Goal: Check status: Check status

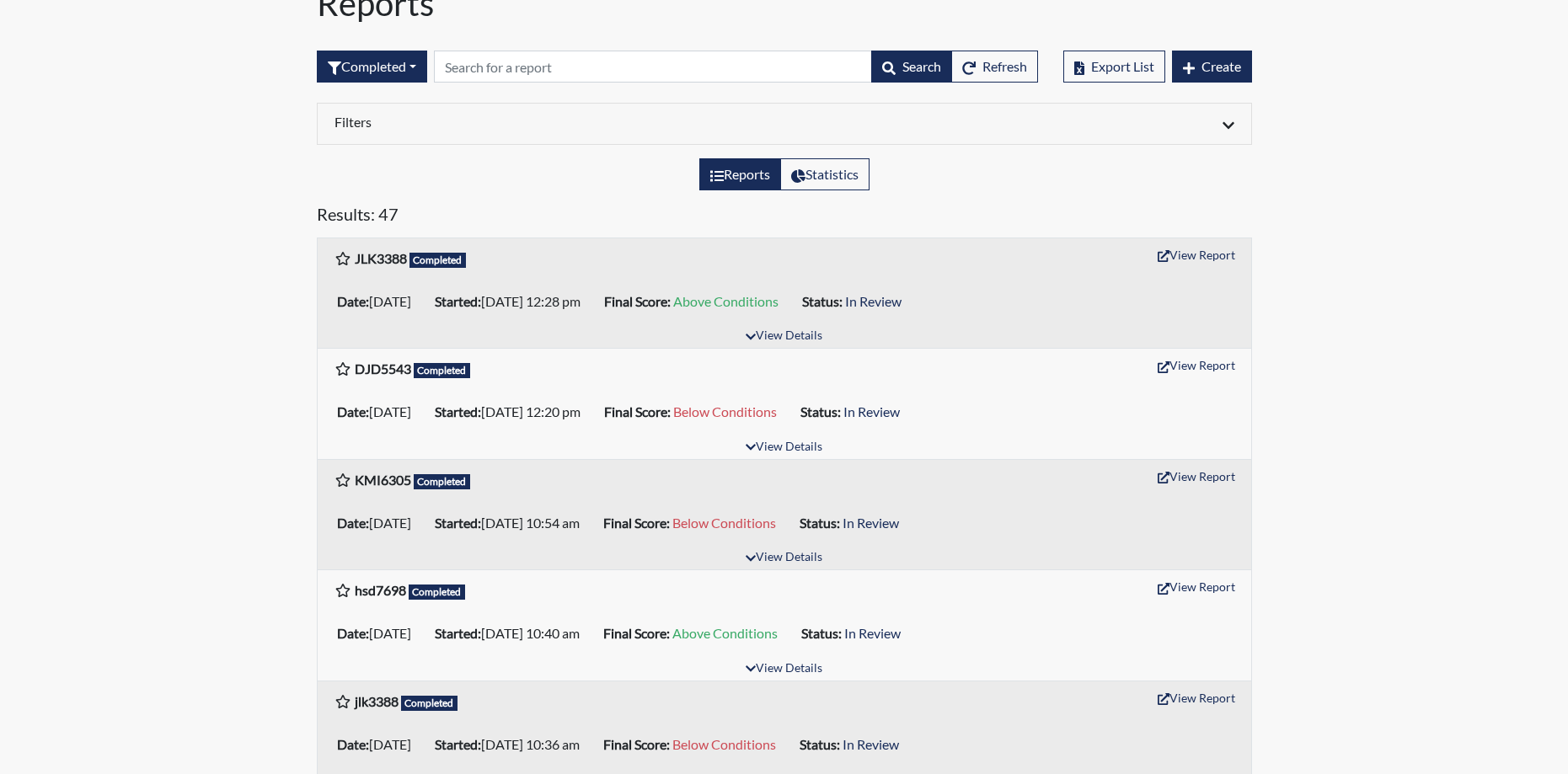
scroll to position [169, 0]
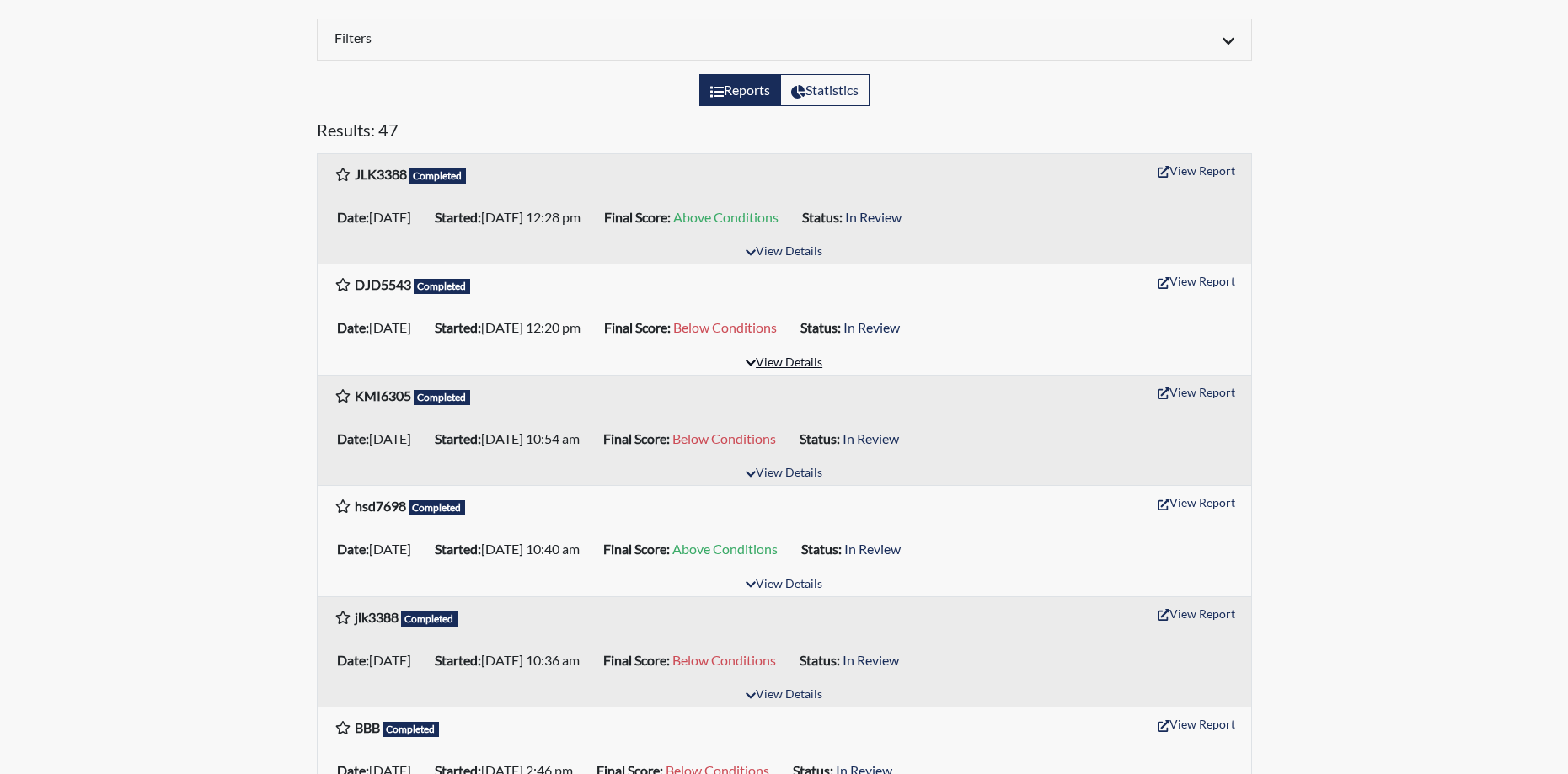
click at [800, 365] on button "View Details" at bounding box center [784, 363] width 92 height 23
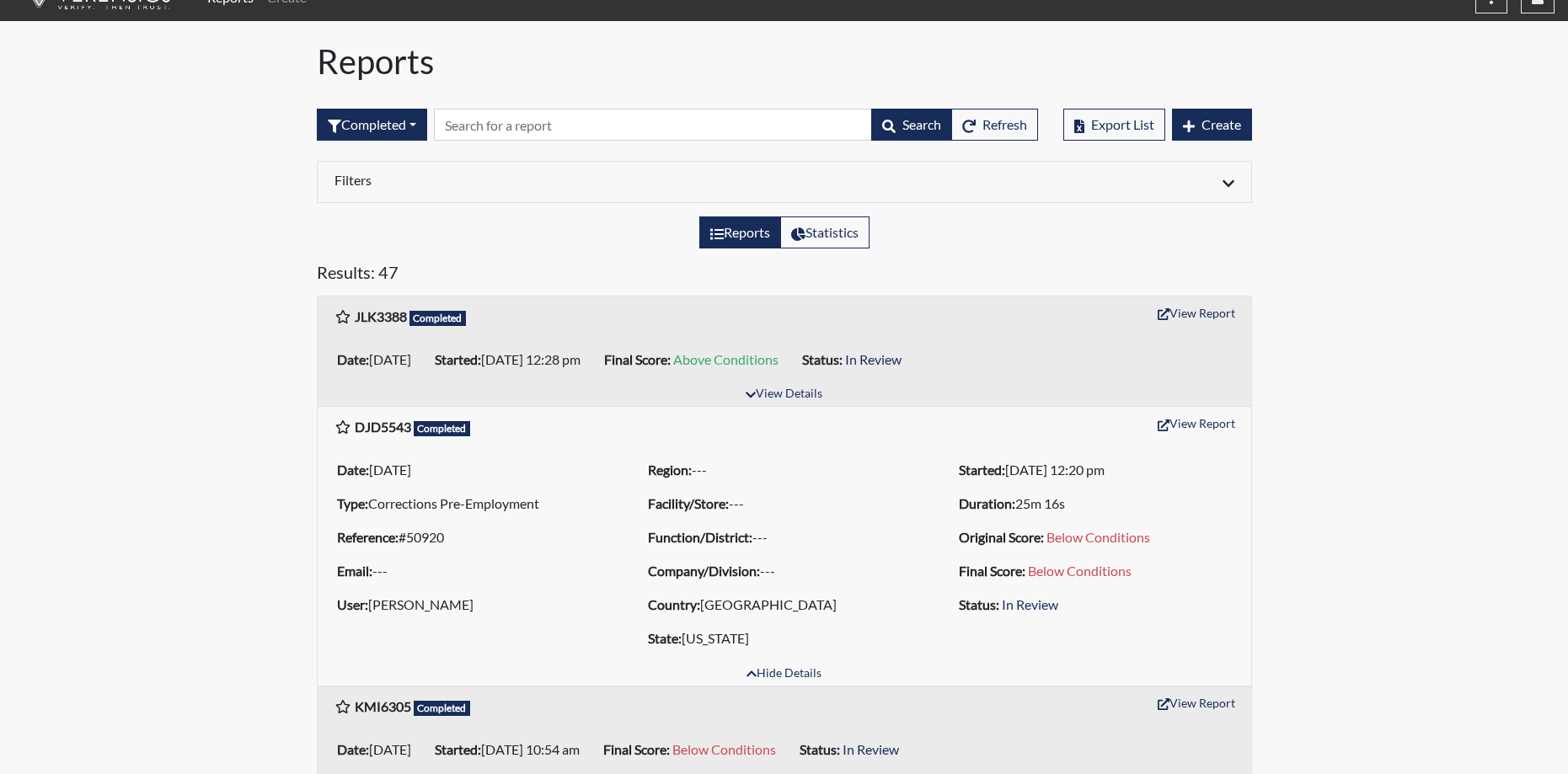
scroll to position [0, 0]
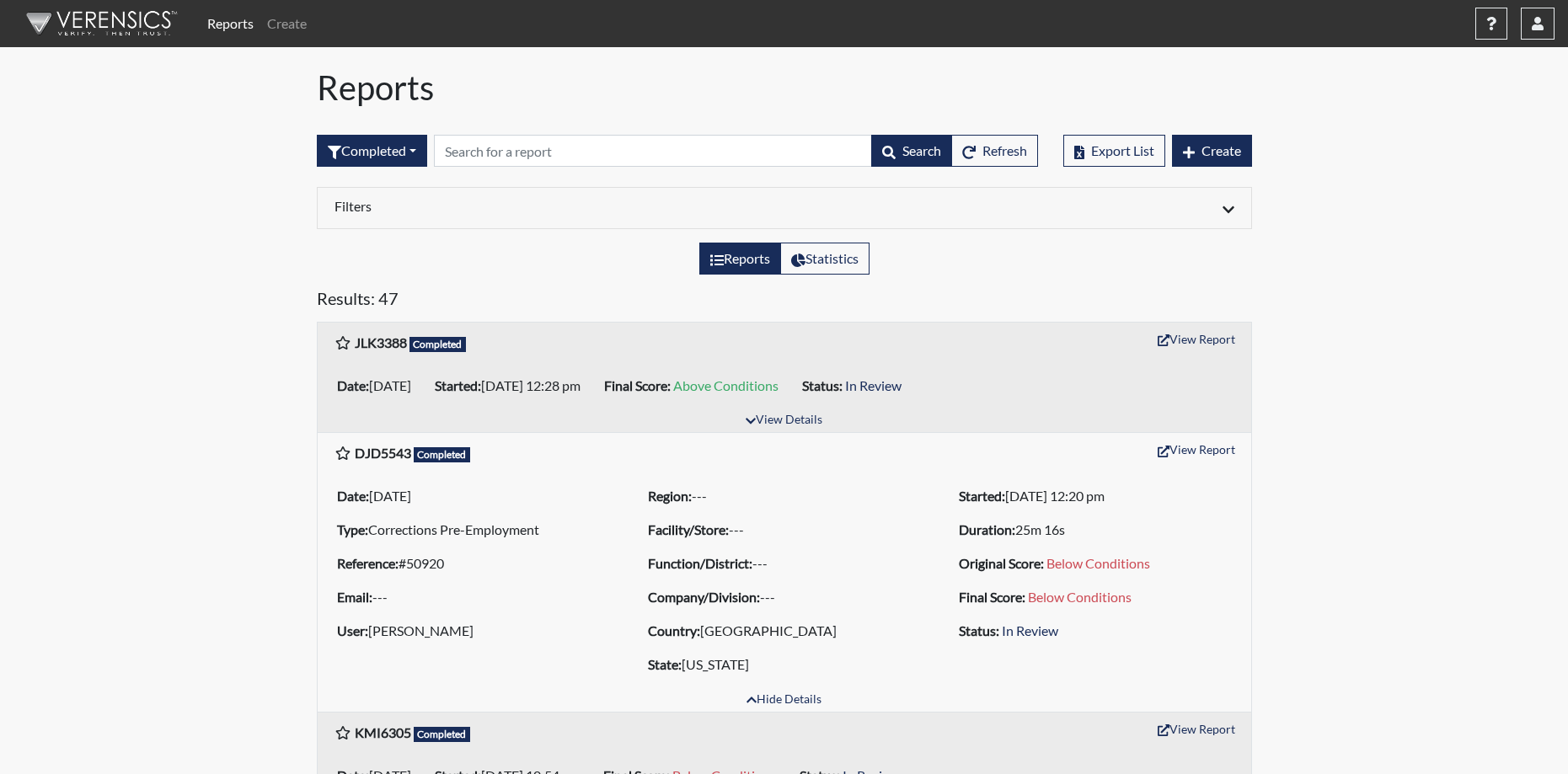
click at [509, 536] on li "Type: Corrections Pre-Employment" at bounding box center [473, 529] width 286 height 27
click at [442, 540] on li "Type: Corrections Pre-Employment" at bounding box center [473, 529] width 286 height 27
click at [1220, 445] on button "View Report" at bounding box center [1196, 449] width 92 height 26
click at [1204, 344] on button "View Report" at bounding box center [1196, 340] width 92 height 26
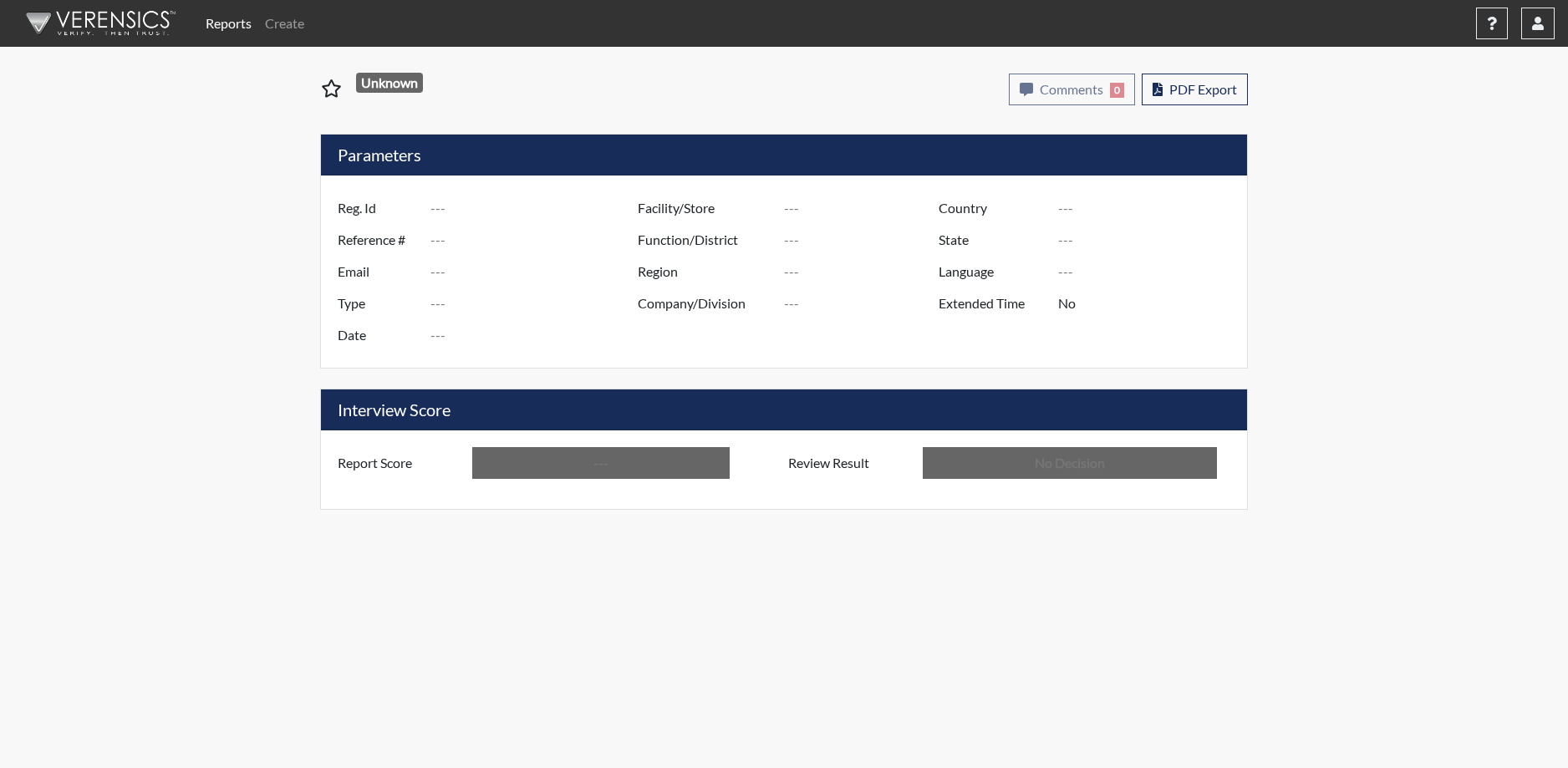
type input "DJD5543"
type input "50920"
type input "---"
type input "Corrections Pre-Employment"
type input "[DATE]"
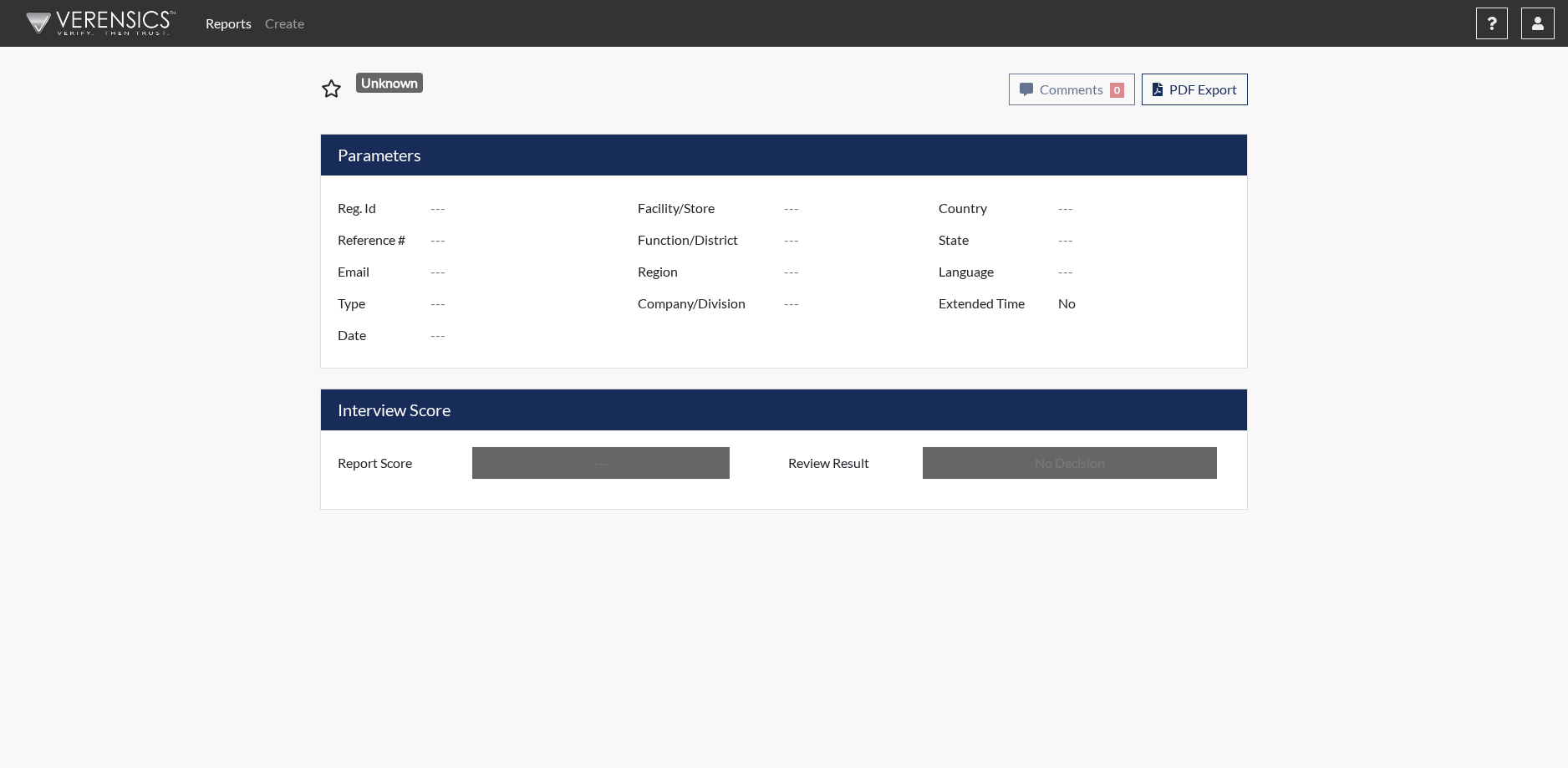
type input "[GEOGRAPHIC_DATA]"
type input "[US_STATE]"
type input "English"
type input "Below Conditions"
type input "In Review"
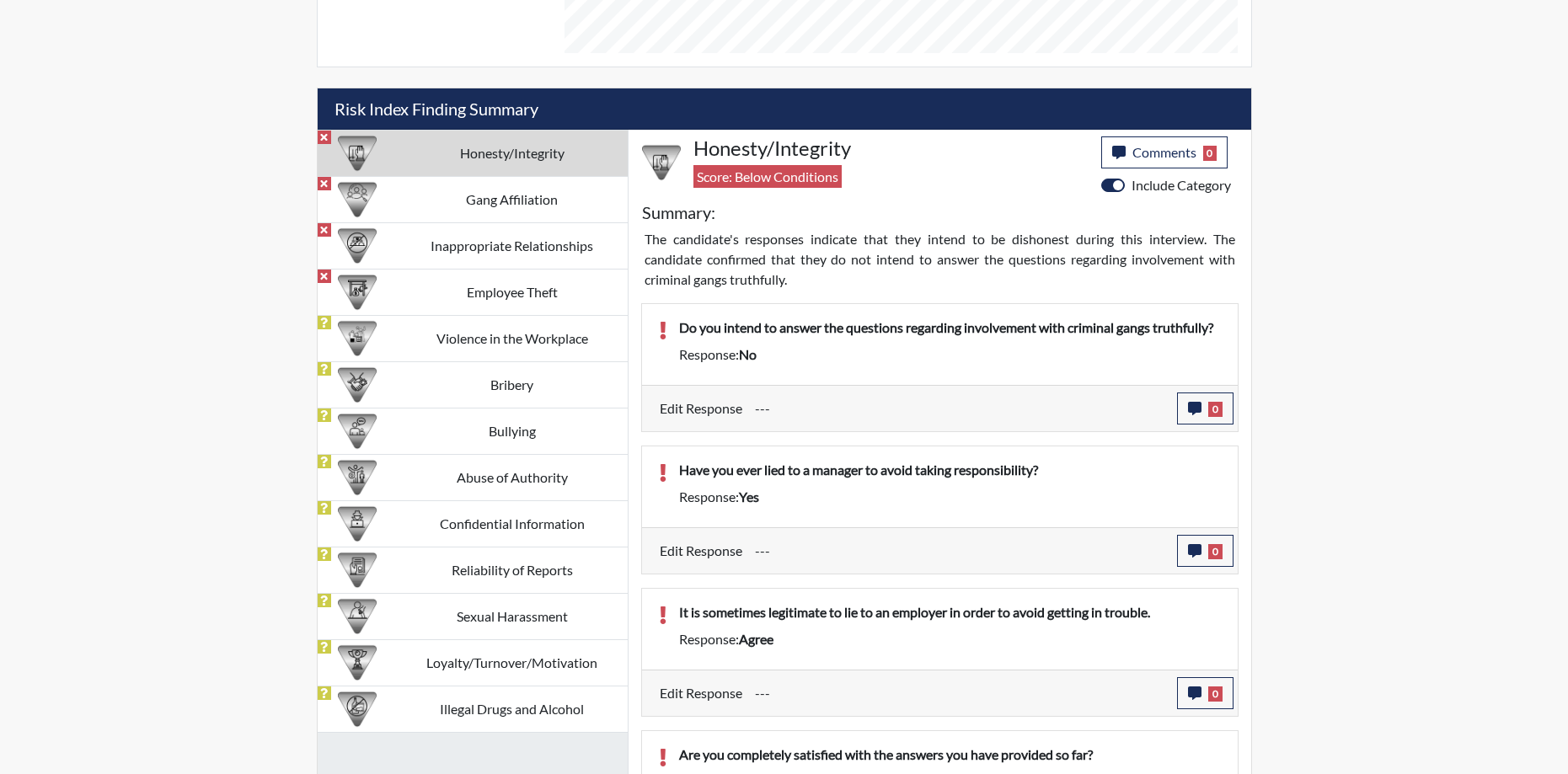
scroll to position [985, 0]
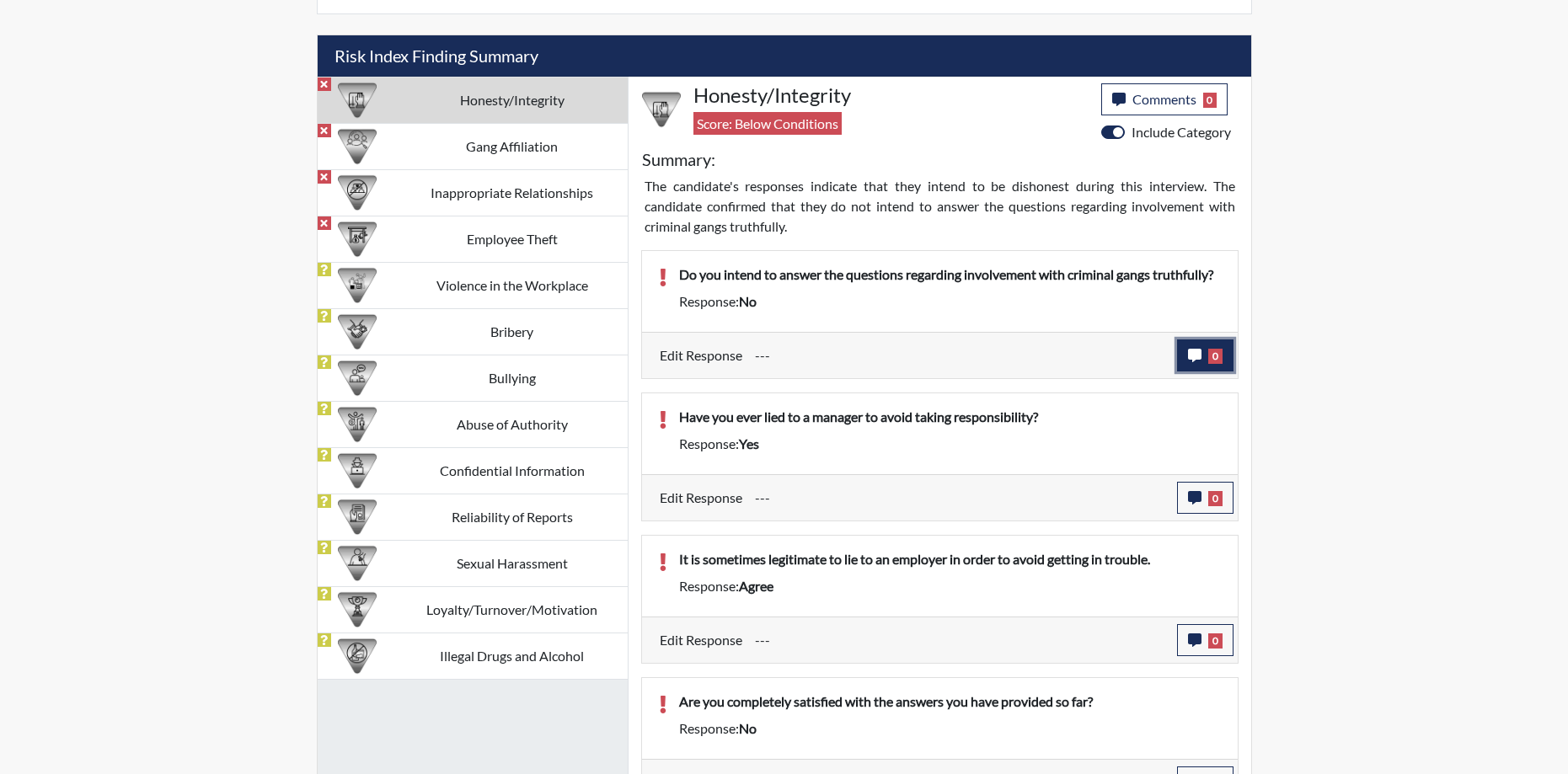
click at [1197, 356] on icon "button" at bounding box center [1194, 355] width 13 height 13
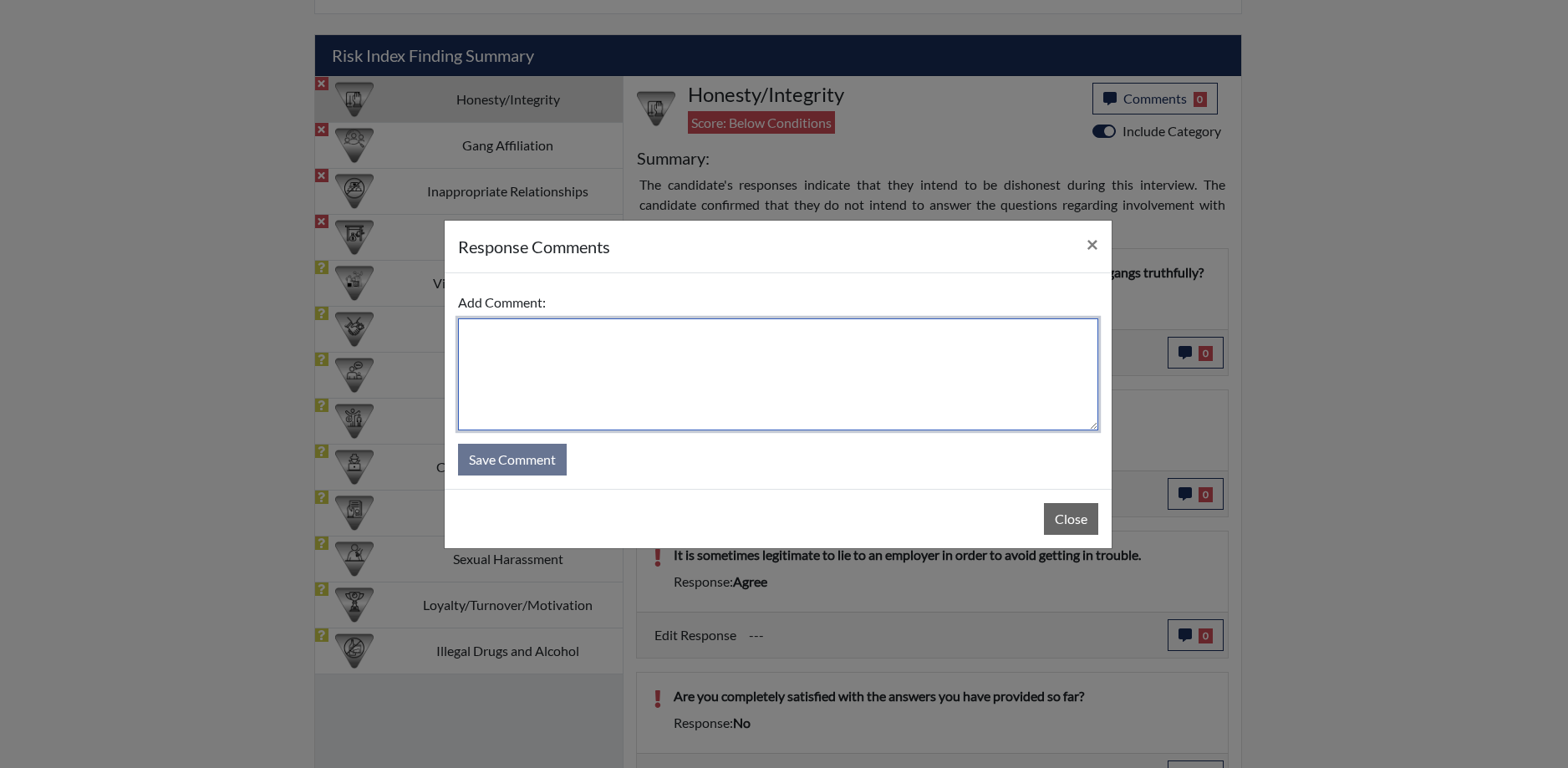
click at [605, 384] on textarea at bounding box center [778, 374] width 640 height 112
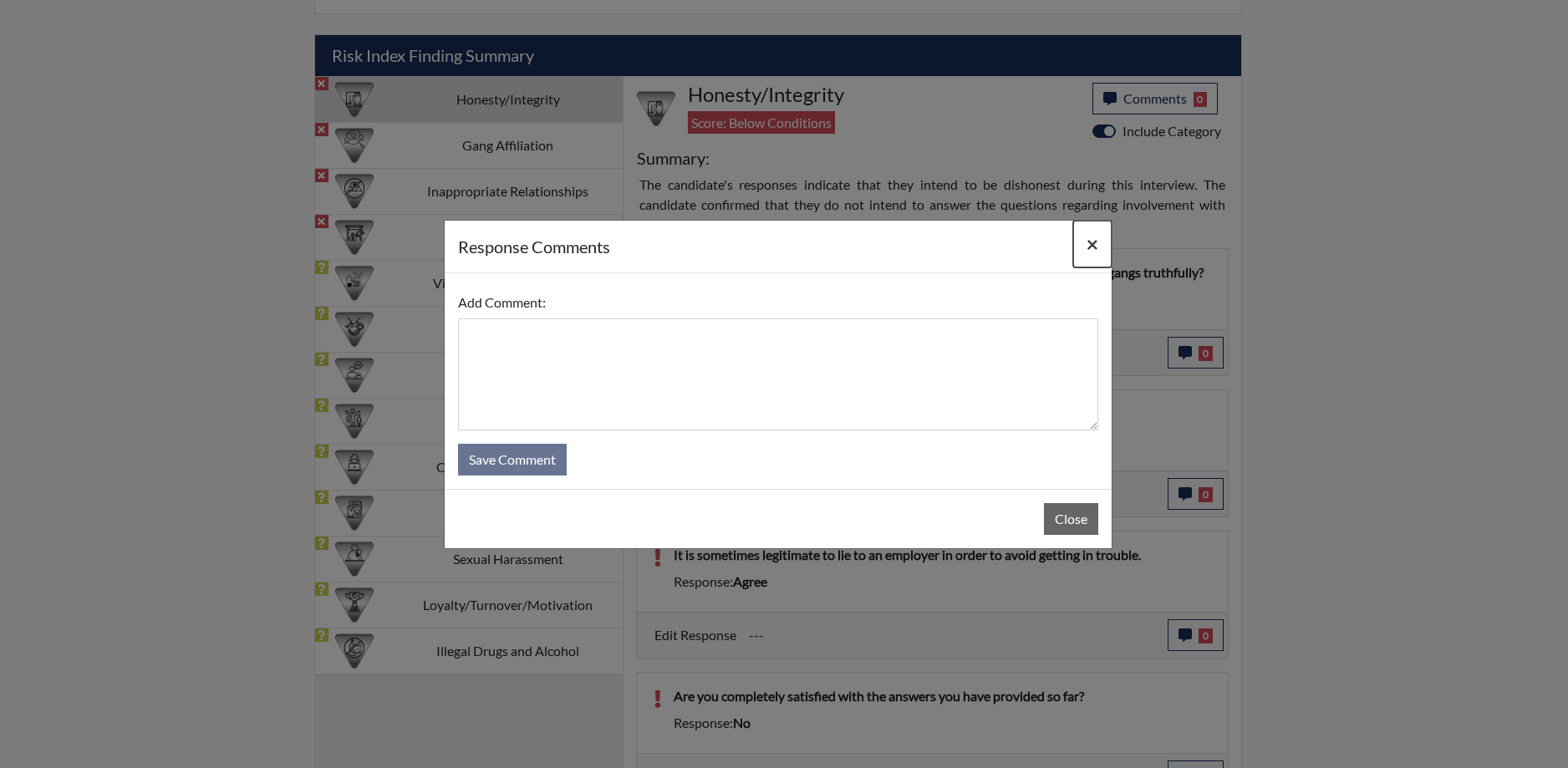
click at [1091, 246] on span "×" at bounding box center [1092, 243] width 11 height 24
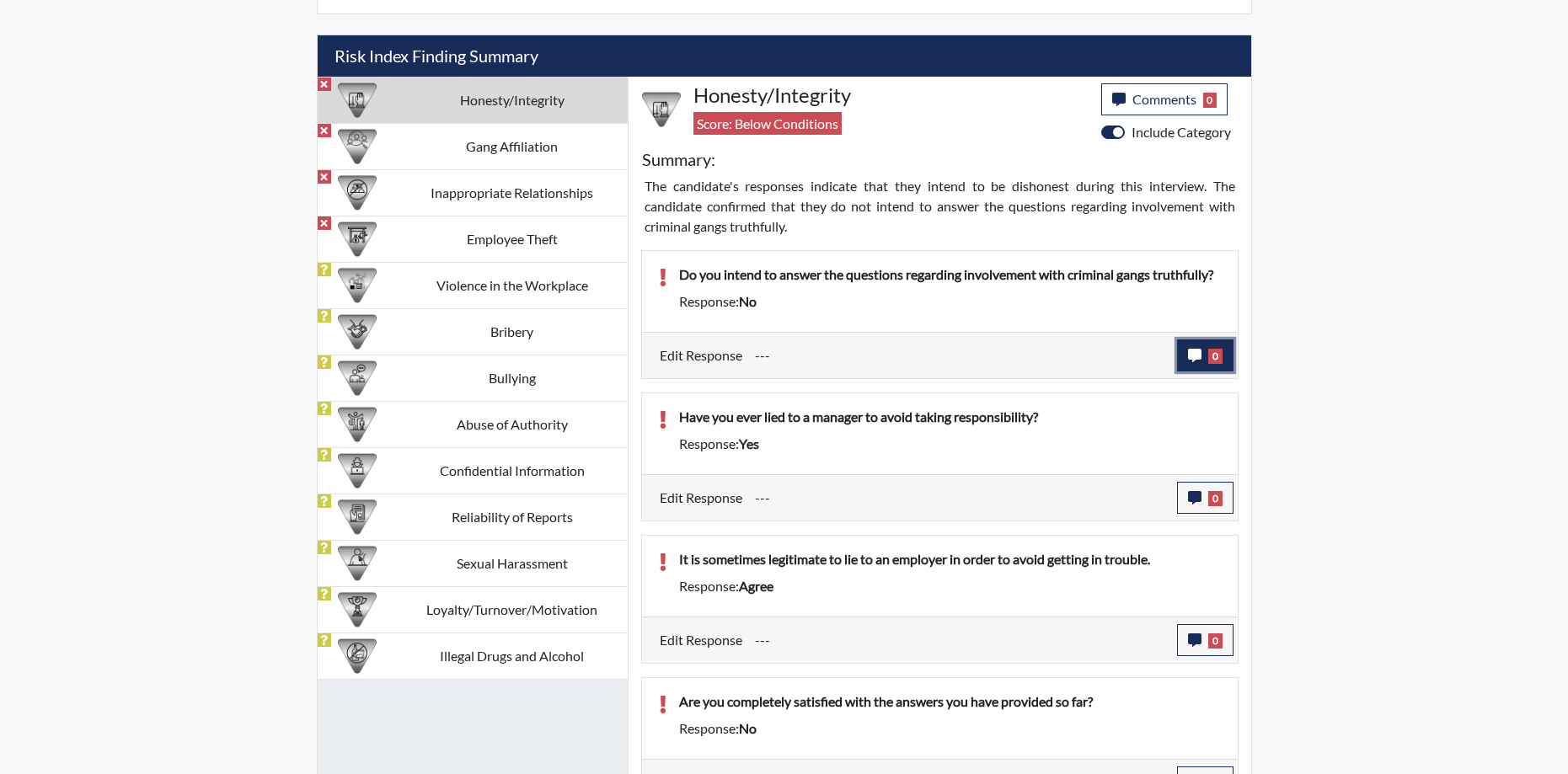
click at [1193, 350] on icon "button" at bounding box center [1194, 355] width 13 height 13
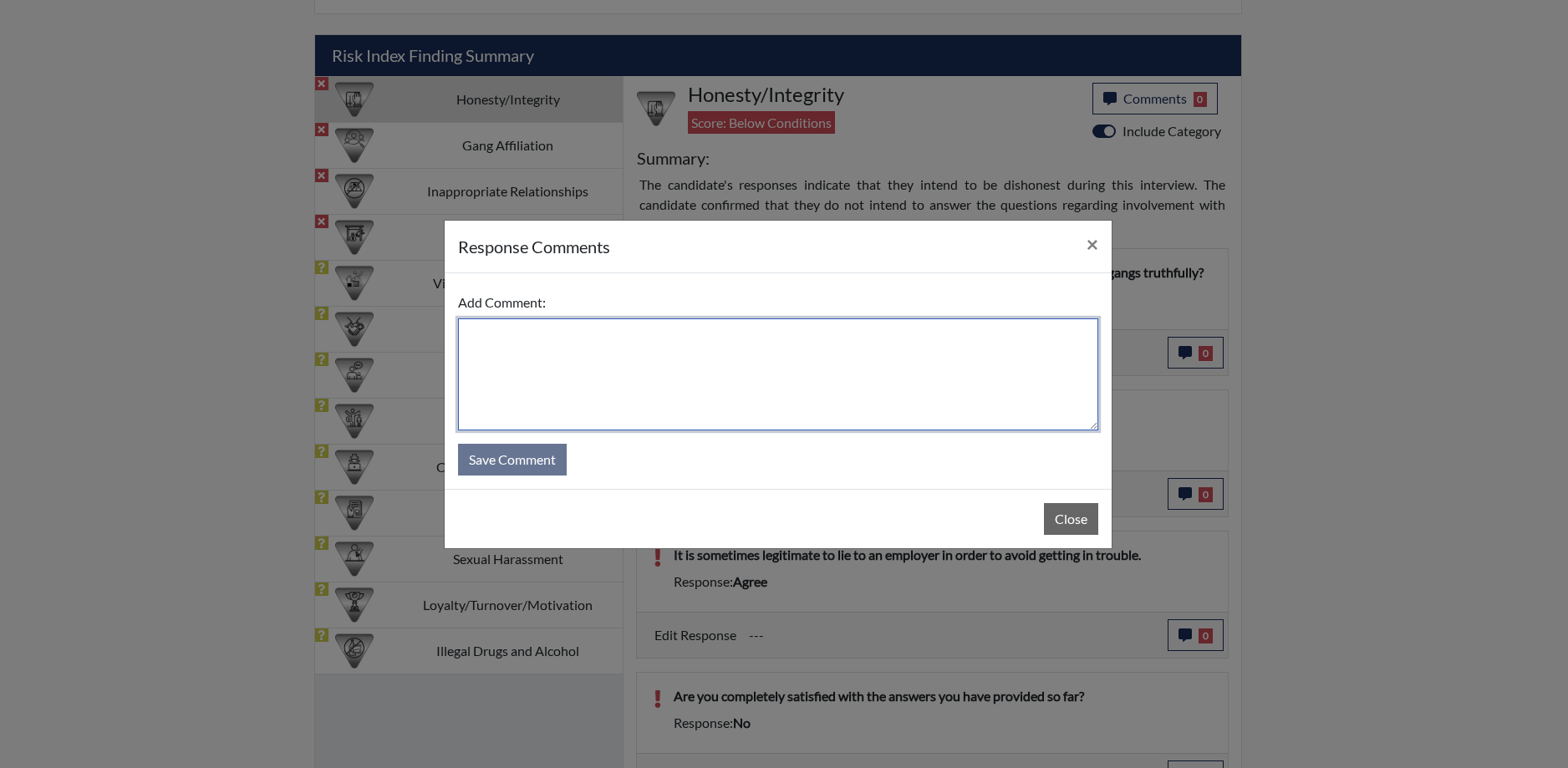
click at [685, 356] on textarea at bounding box center [778, 374] width 640 height 112
type textarea "Yes, I intend to answer the questions truthfully."
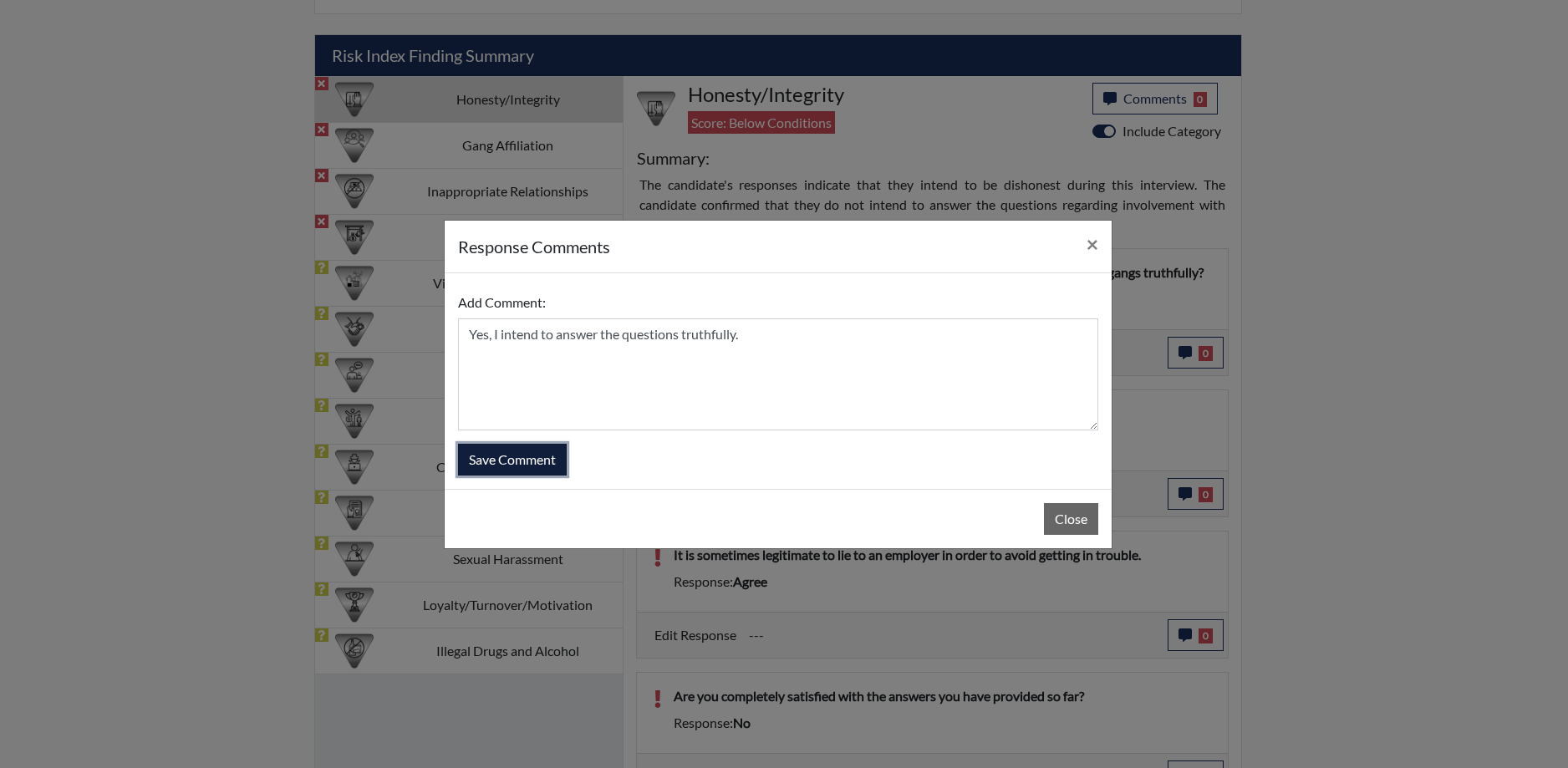
click at [513, 461] on button "Save Comment" at bounding box center [512, 460] width 109 height 31
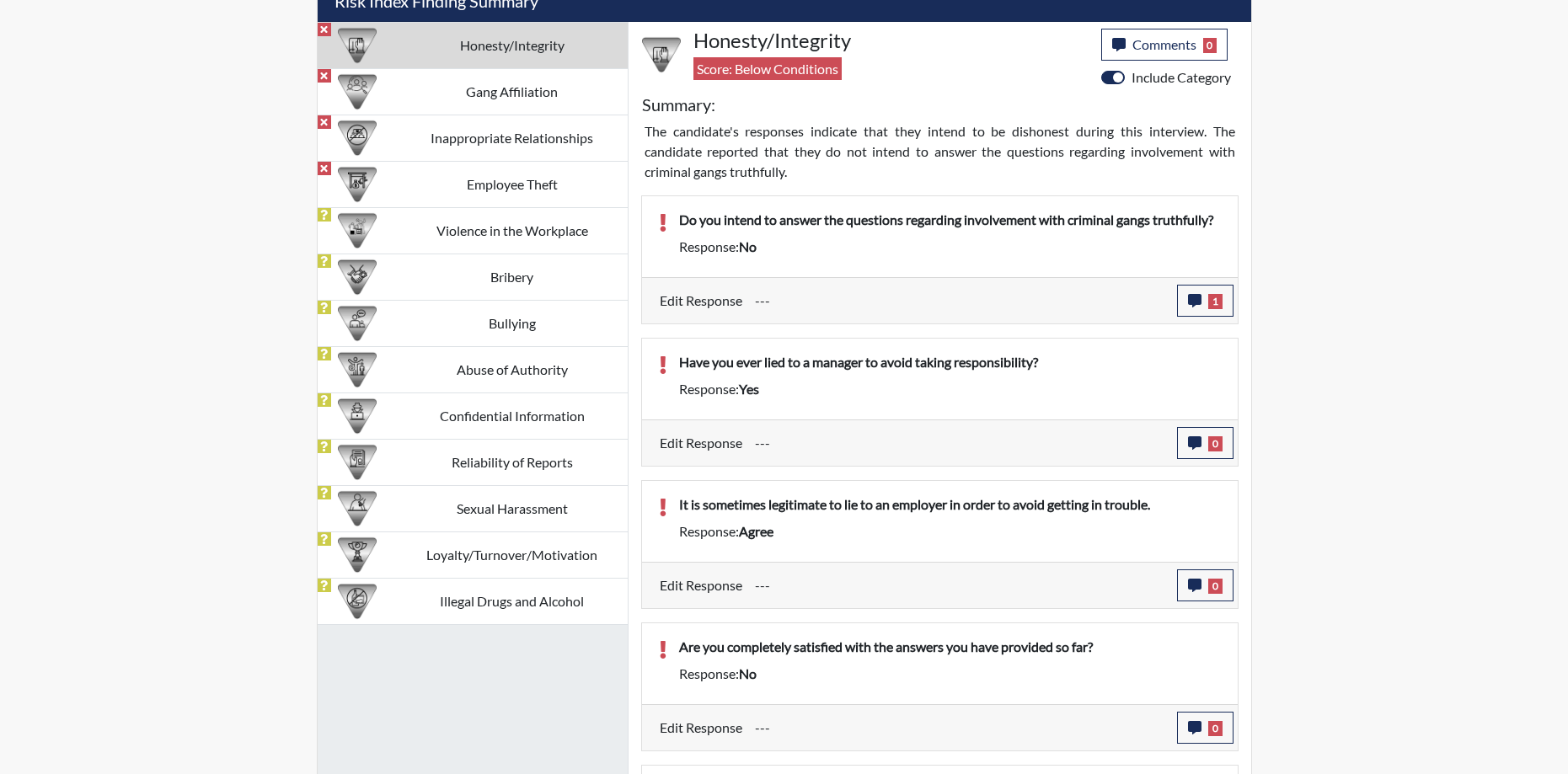
scroll to position [1069, 0]
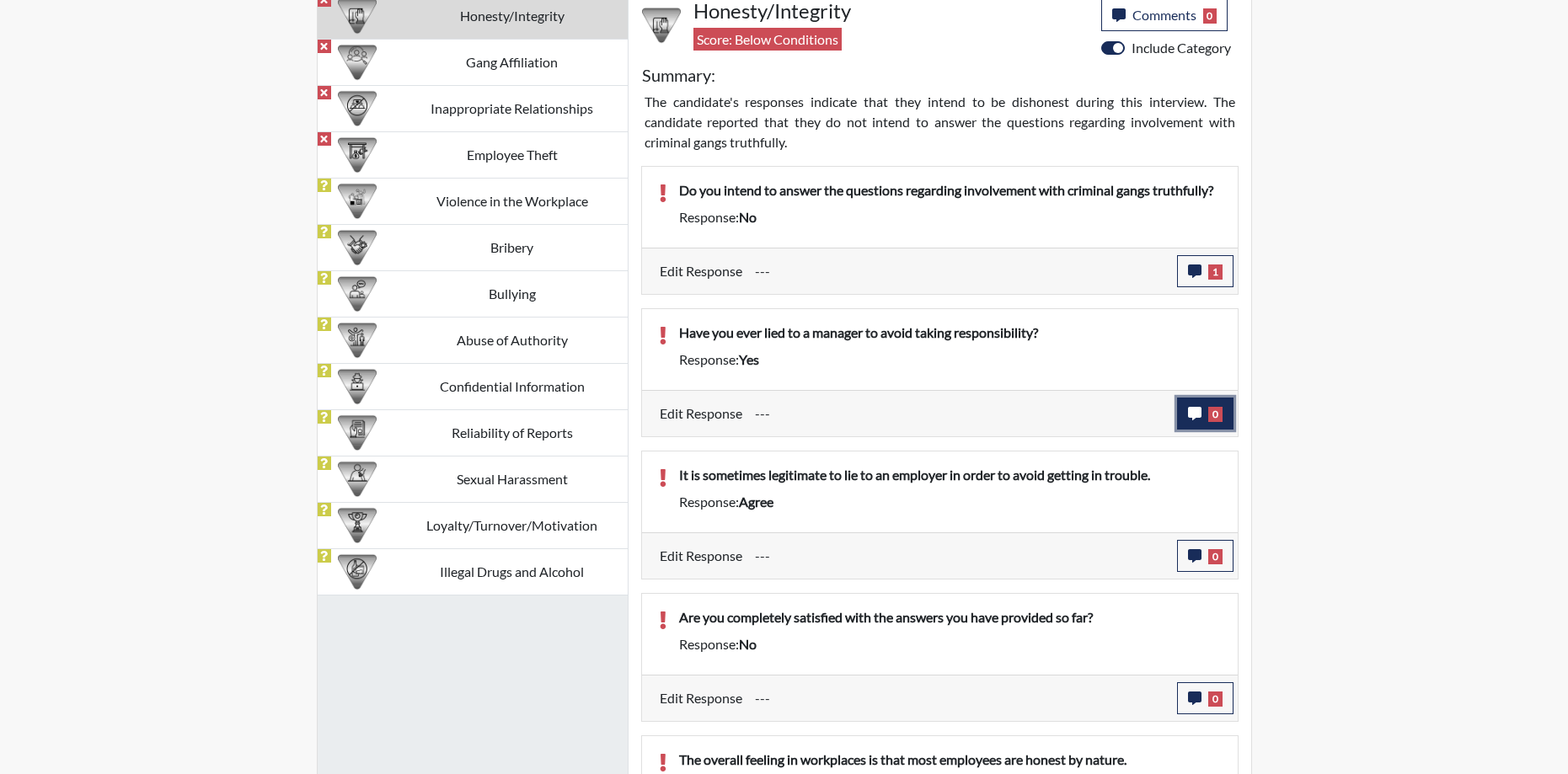
click at [1195, 417] on icon "button" at bounding box center [1194, 413] width 13 height 13
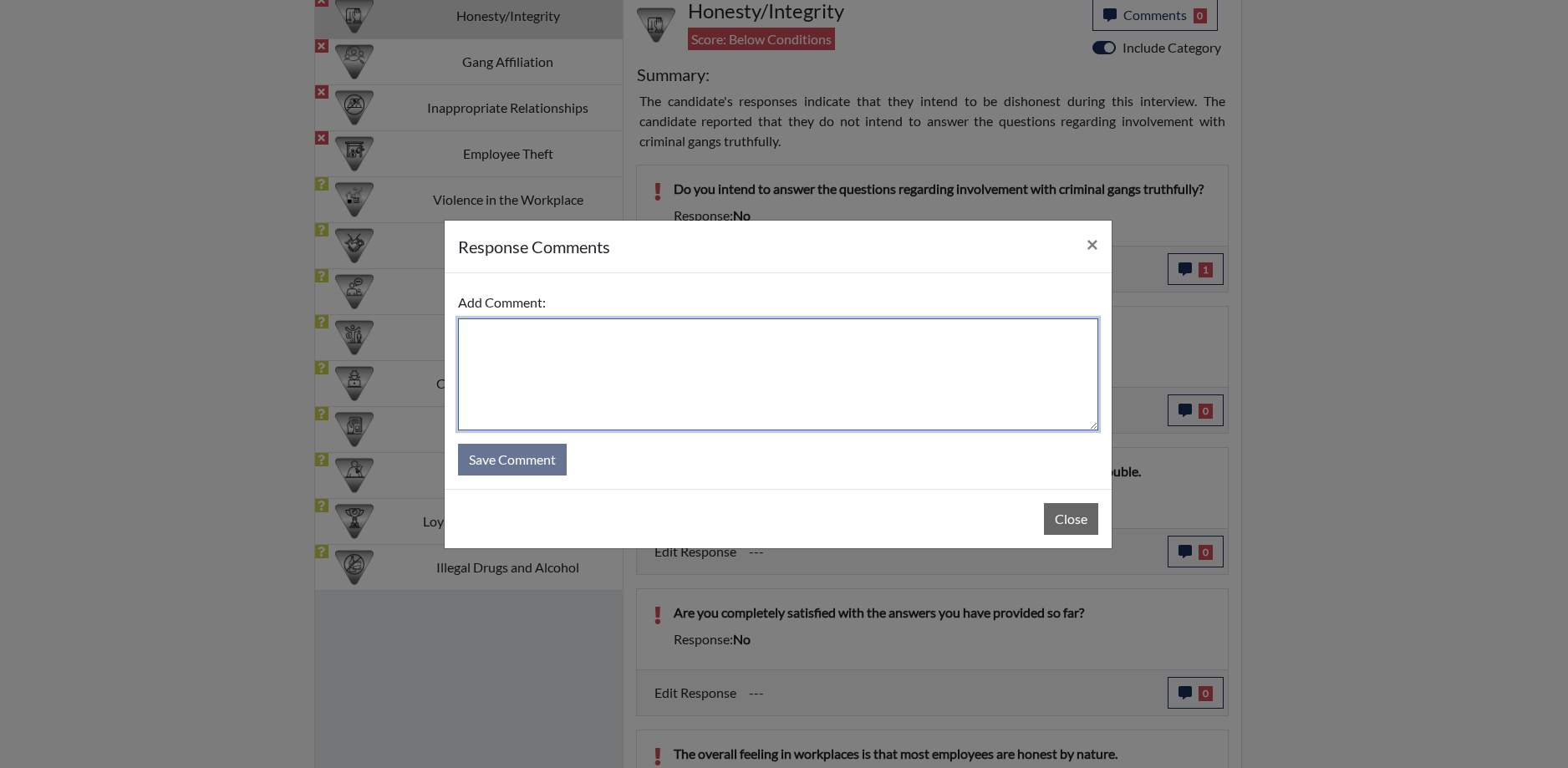
click at [778, 332] on textarea at bounding box center [778, 374] width 640 height 112
type textarea "No, I've never lied to a manager about taking responsibility."
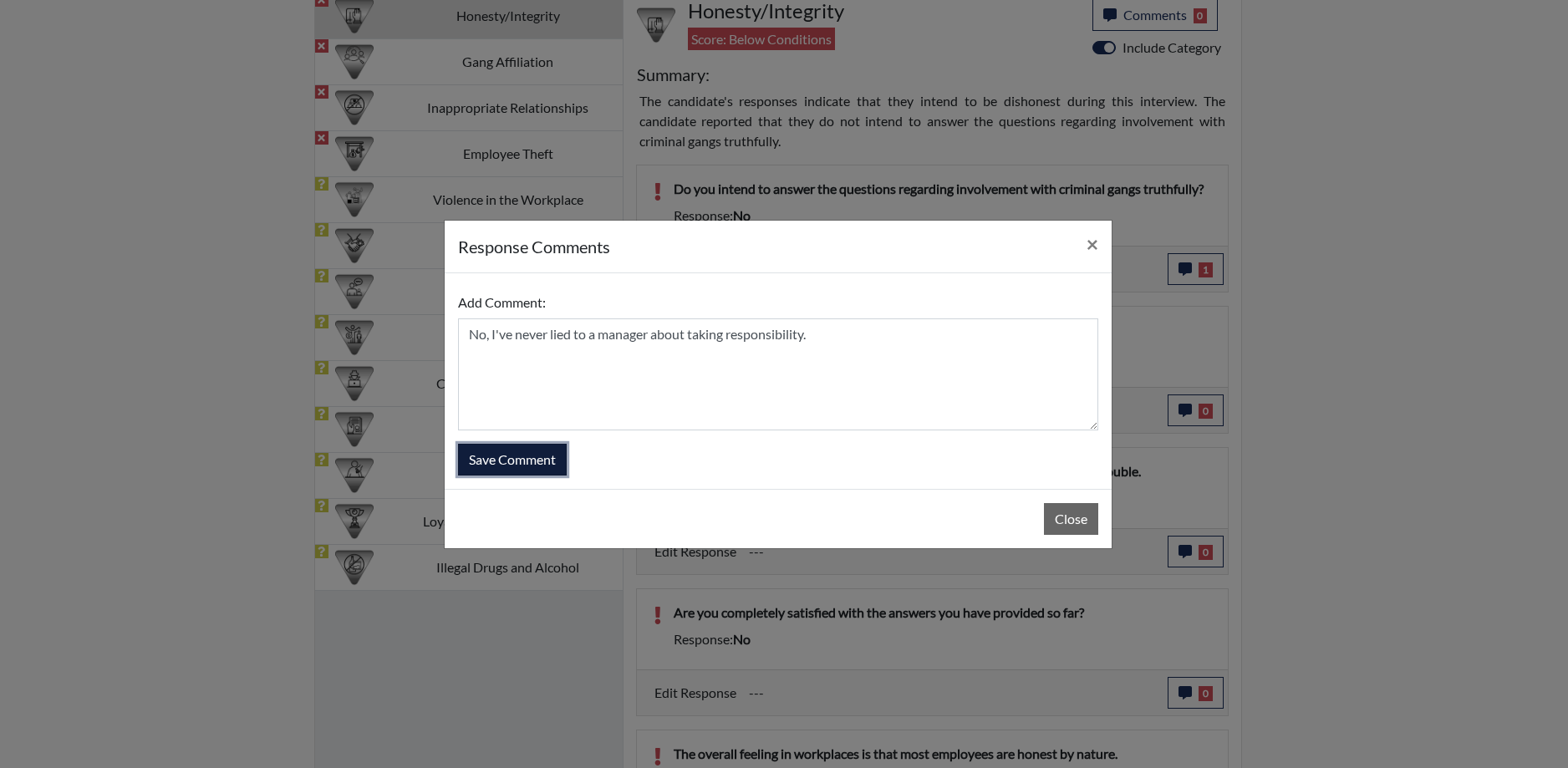
click at [533, 466] on button "Save Comment" at bounding box center [512, 460] width 109 height 31
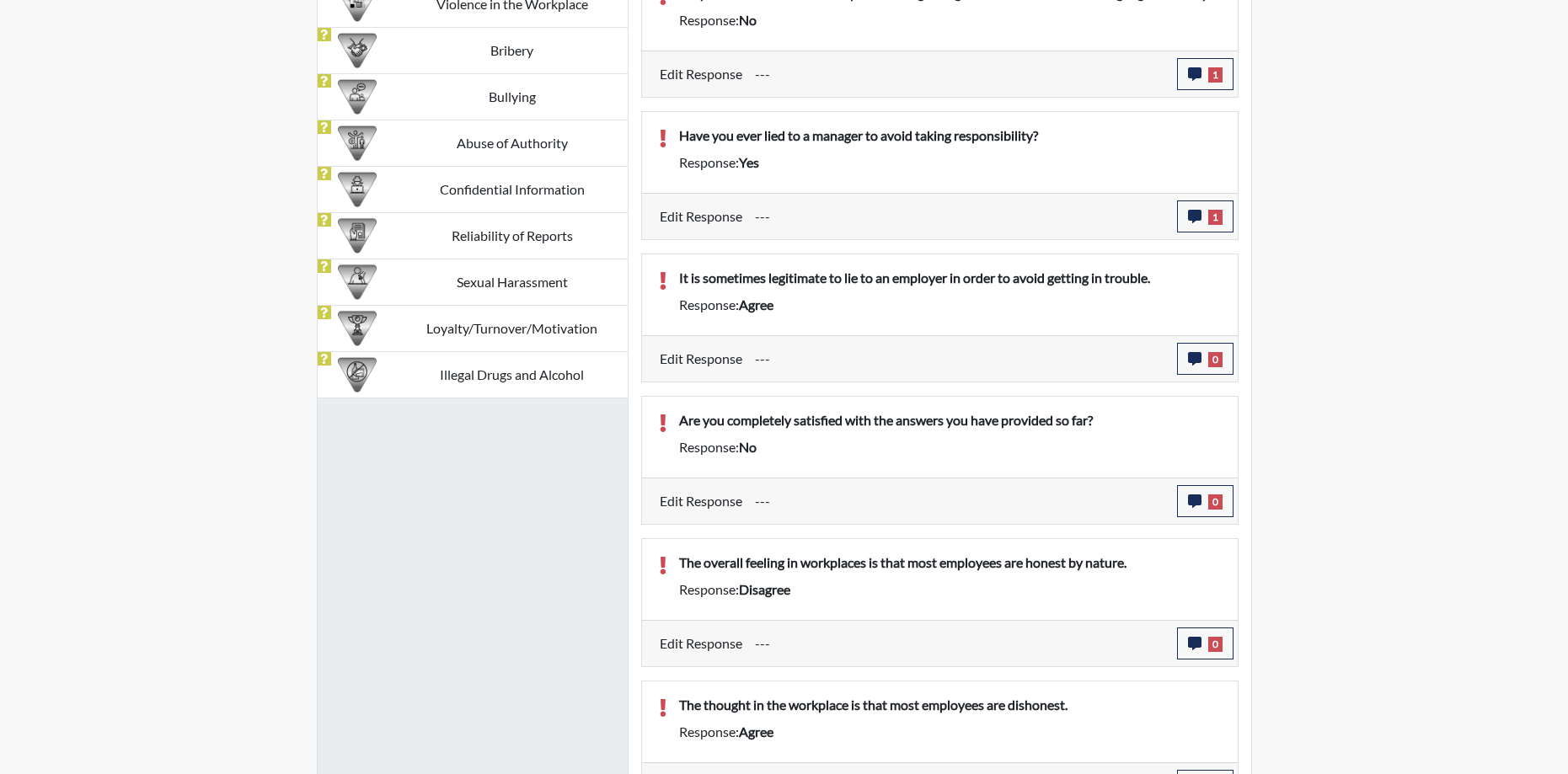
scroll to position [1238, 0]
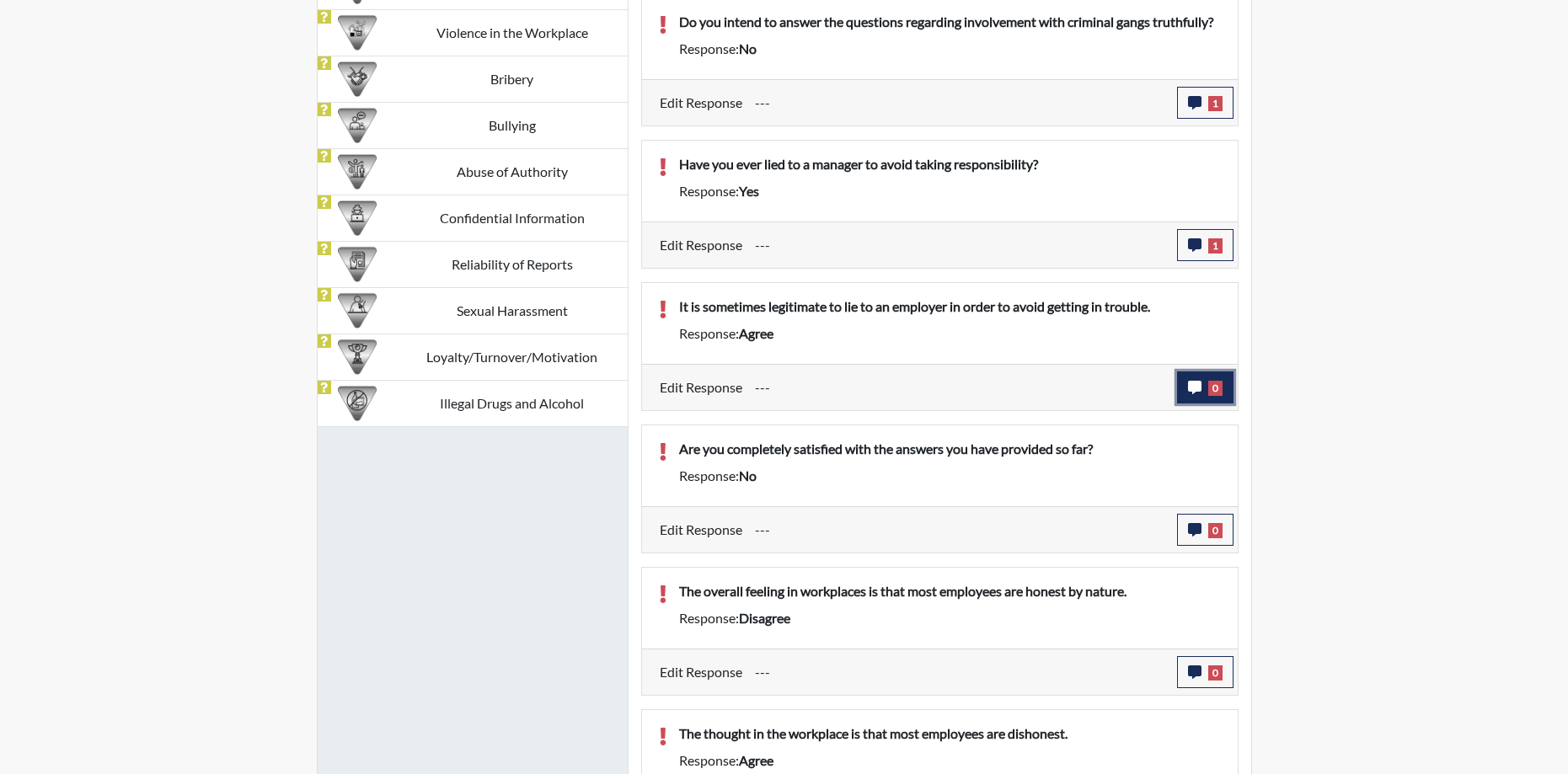
click at [1196, 387] on icon "button" at bounding box center [1194, 387] width 13 height 13
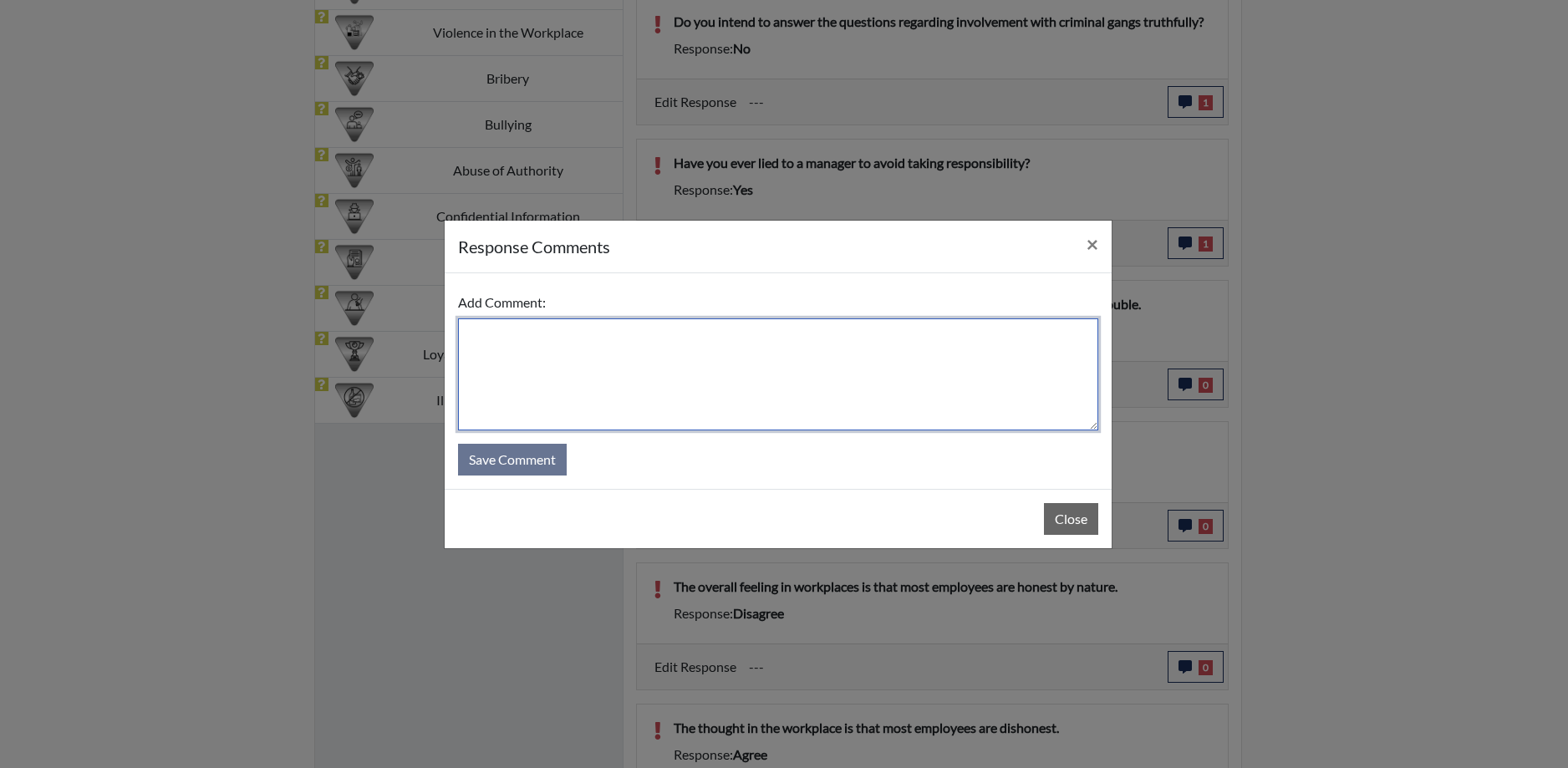
click at [566, 362] on textarea at bounding box center [778, 374] width 640 height 112
type textarea "I"
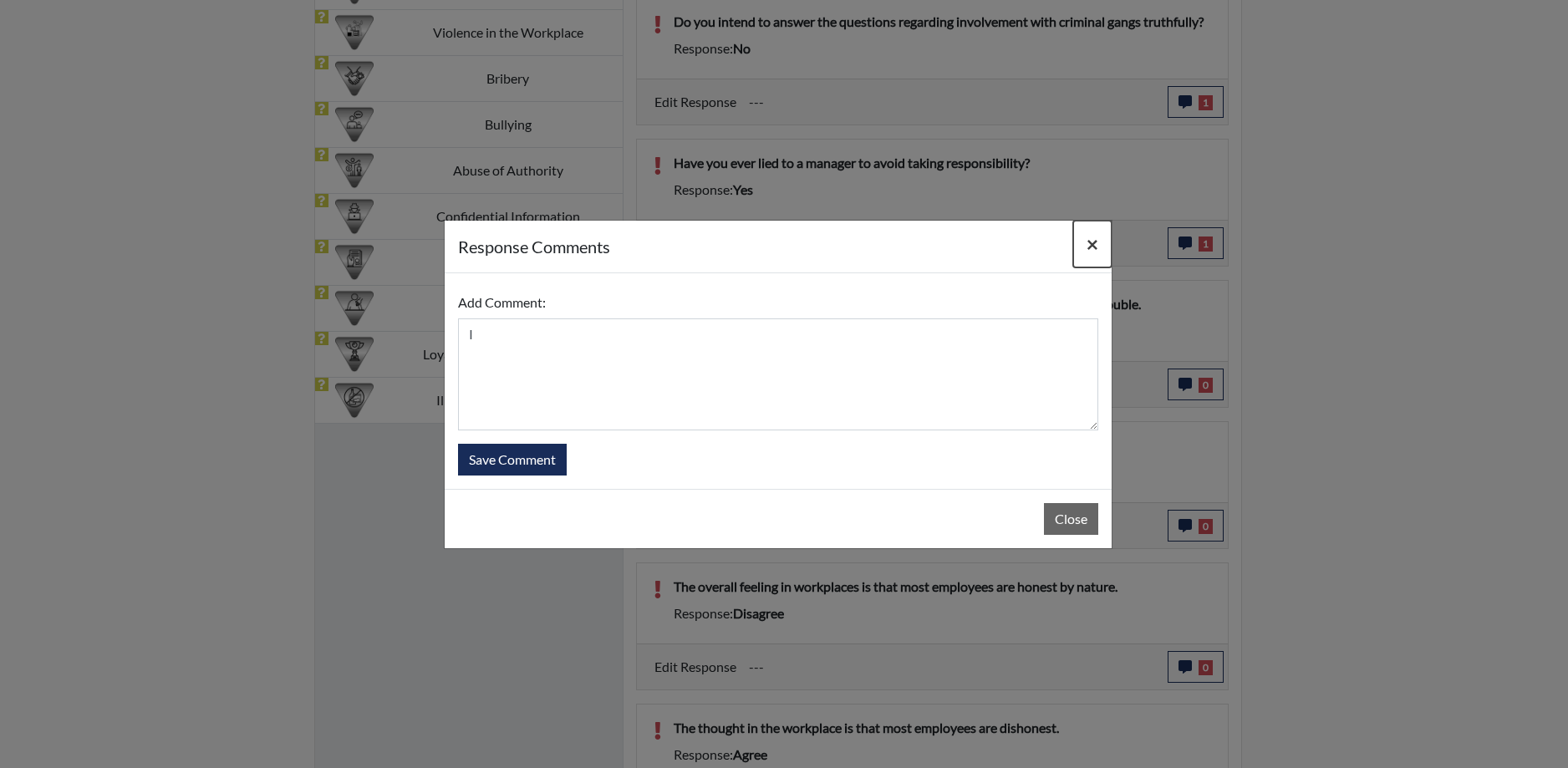
click at [1097, 245] on span "×" at bounding box center [1092, 243] width 11 height 24
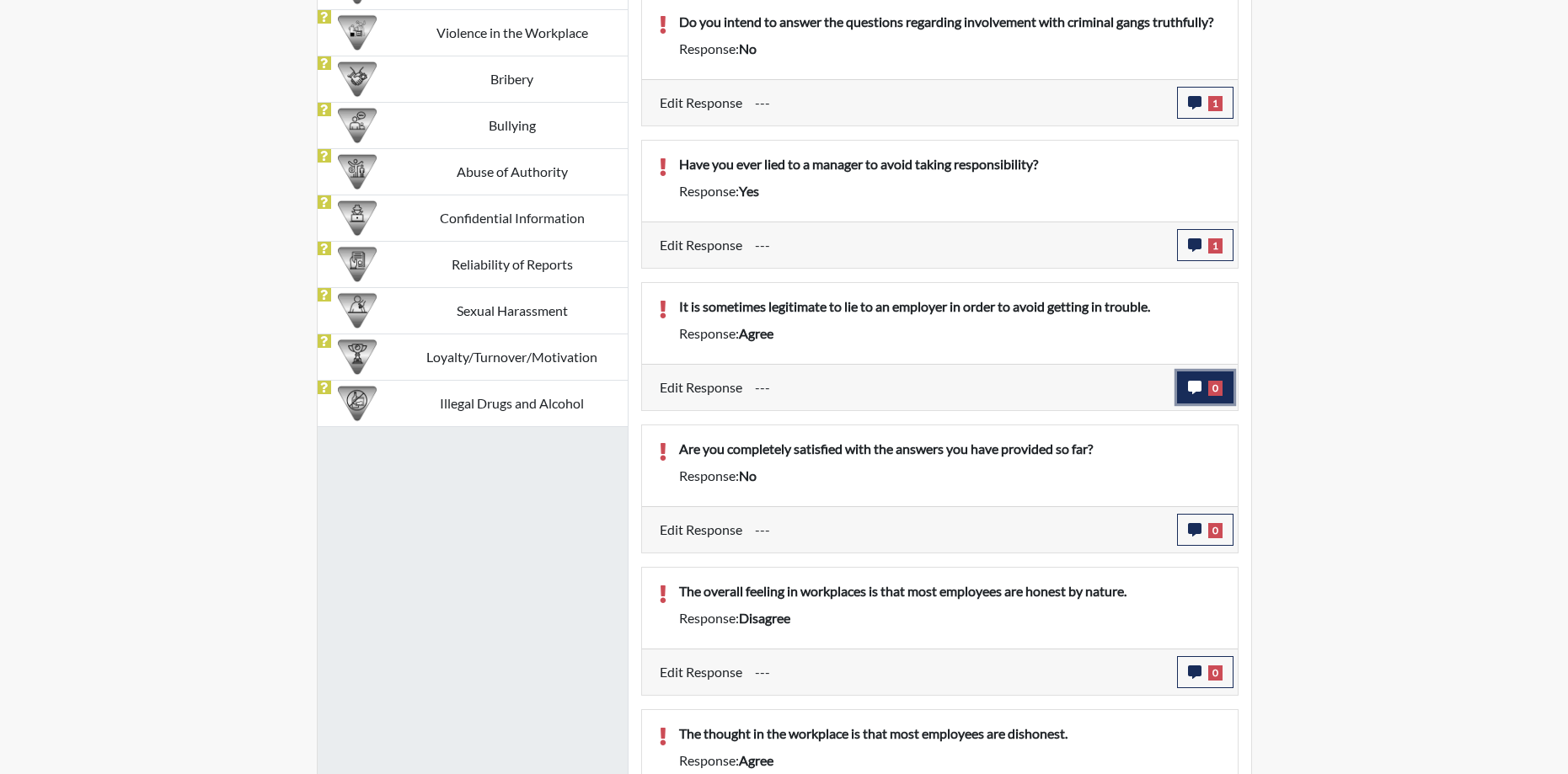
click at [1197, 392] on icon "button" at bounding box center [1194, 387] width 13 height 13
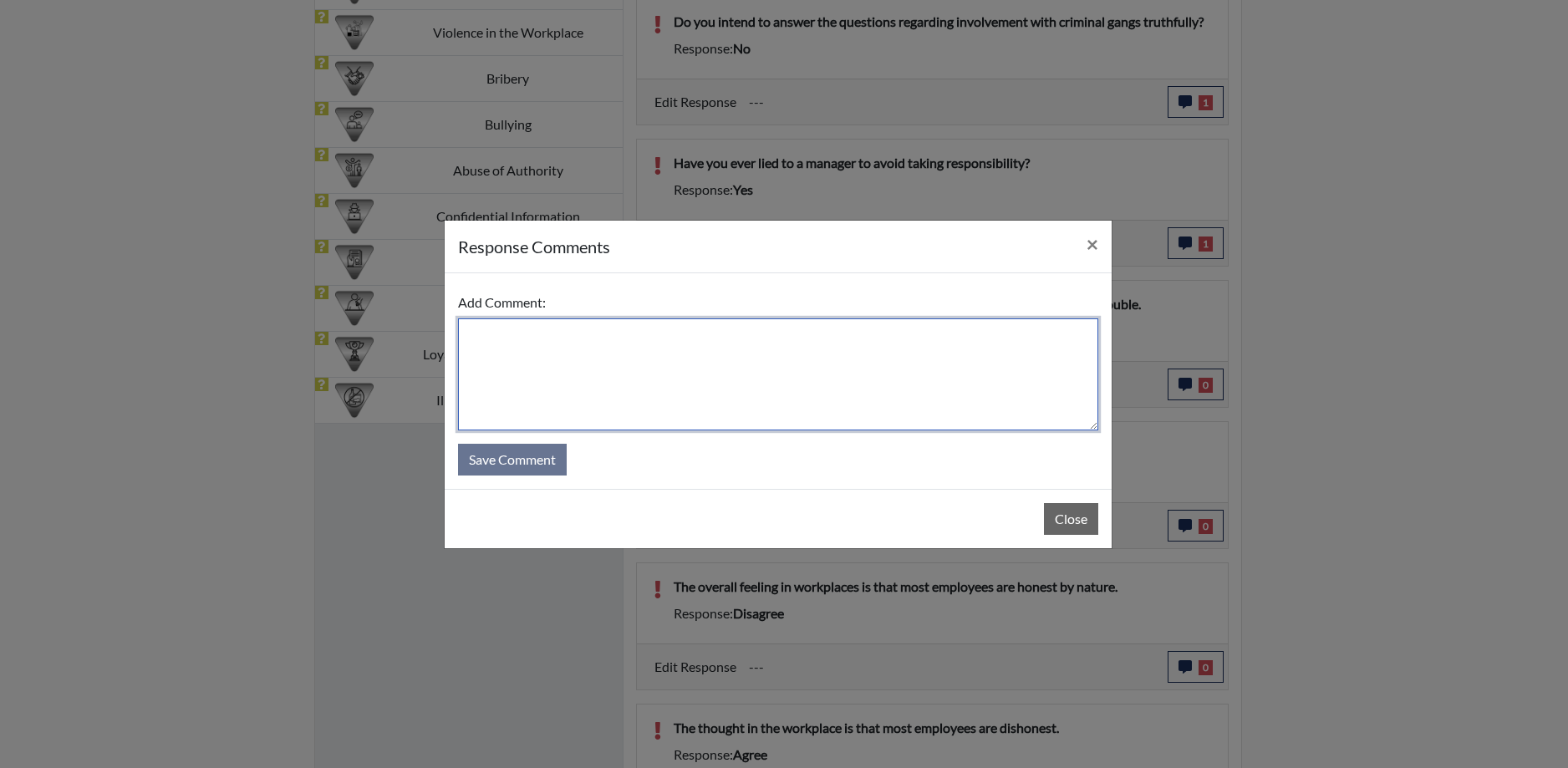
click at [674, 347] on textarea at bounding box center [778, 374] width 640 height 112
drag, startPoint x: 504, startPoint y: 343, endPoint x: 524, endPoint y: 326, distance: 26.2
type textarea "I disagree. there isn't a legitimate reason to lie to an employee/"
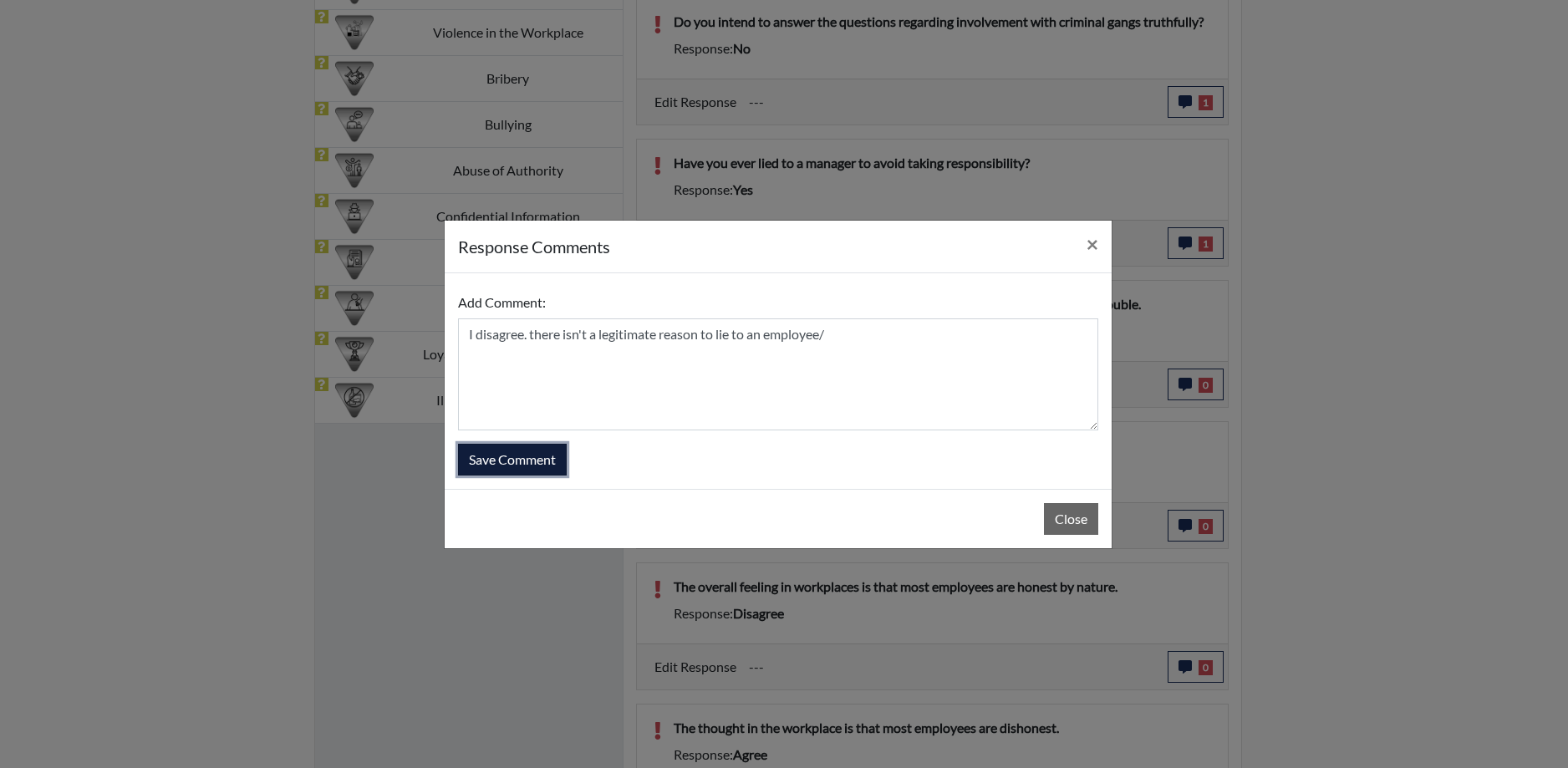
click at [511, 467] on button "Save Comment" at bounding box center [512, 460] width 109 height 31
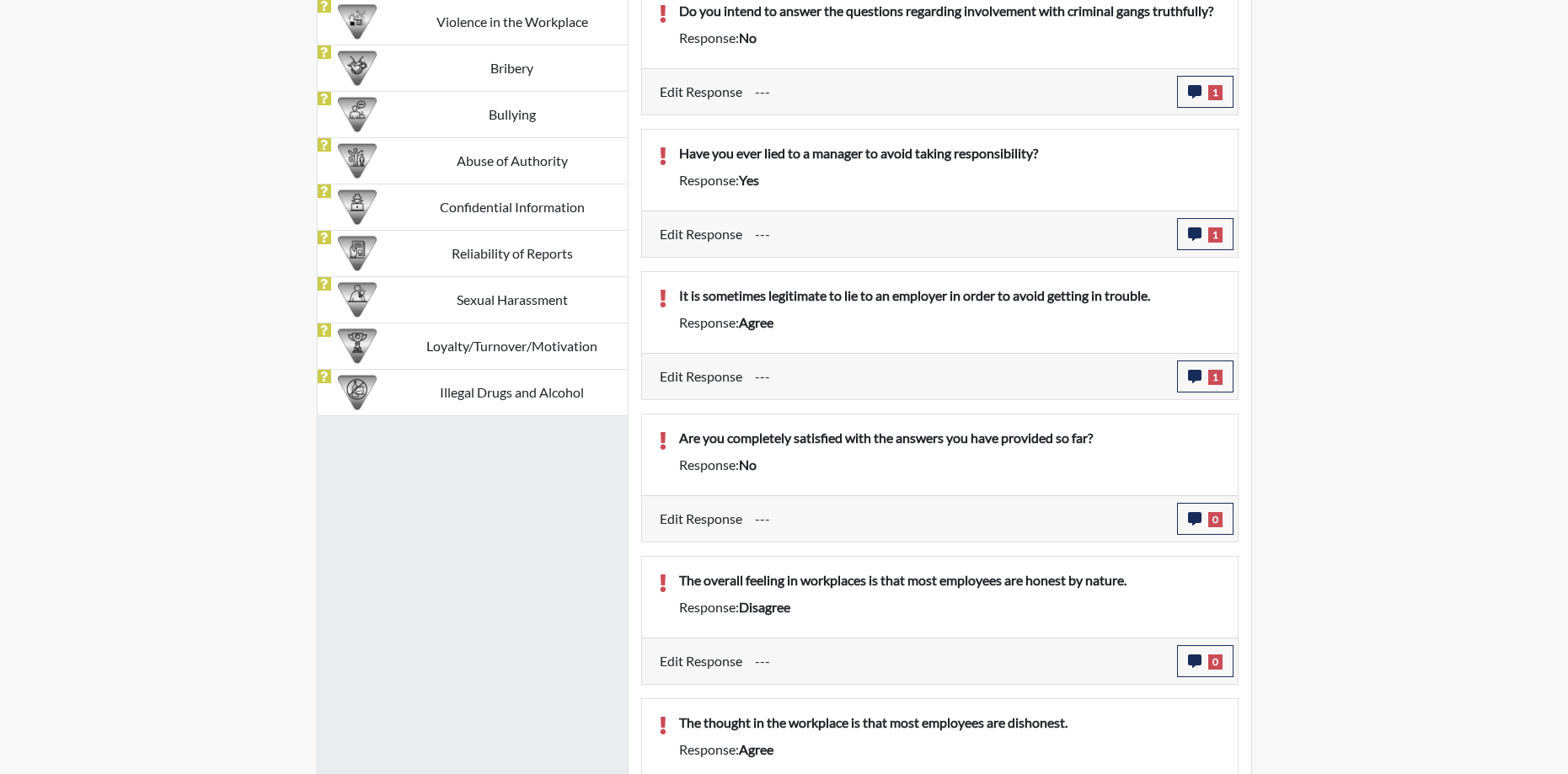
scroll to position [1406, 0]
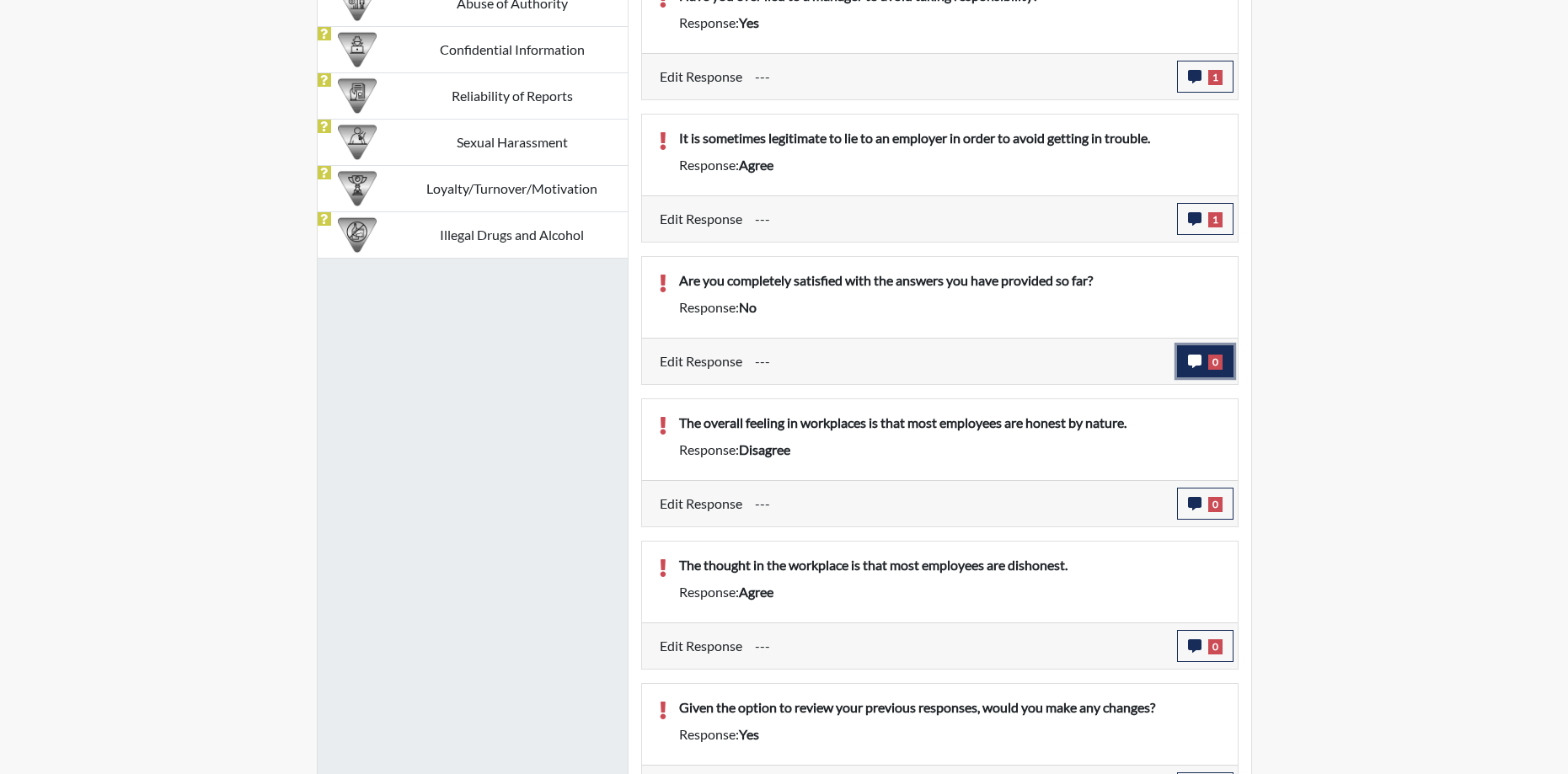
click at [1194, 364] on icon "button" at bounding box center [1194, 361] width 13 height 13
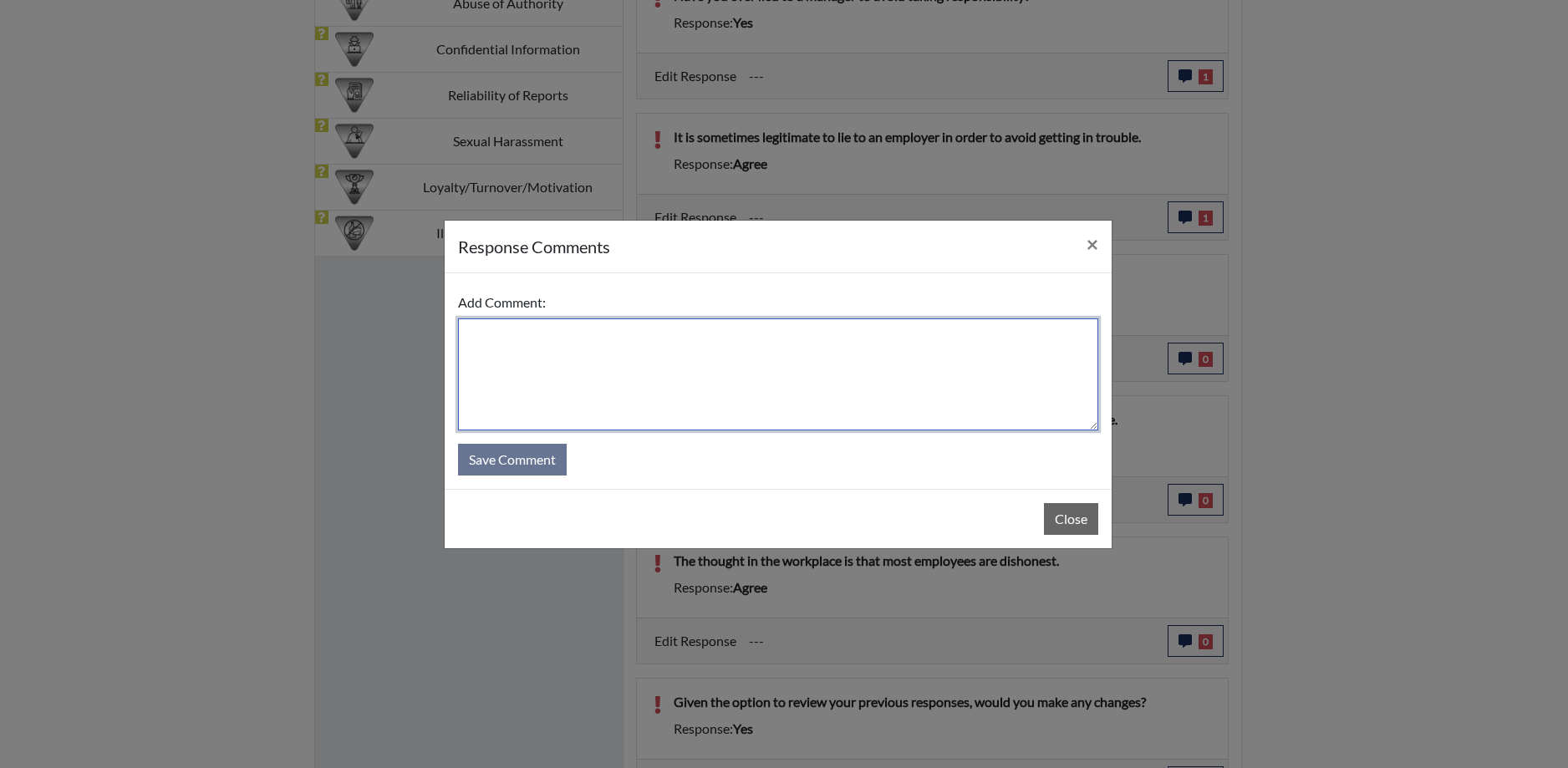
click at [652, 356] on textarea at bounding box center [778, 374] width 640 height 112
type textarea "Yes, I am happy with the answers I've provided thus far."
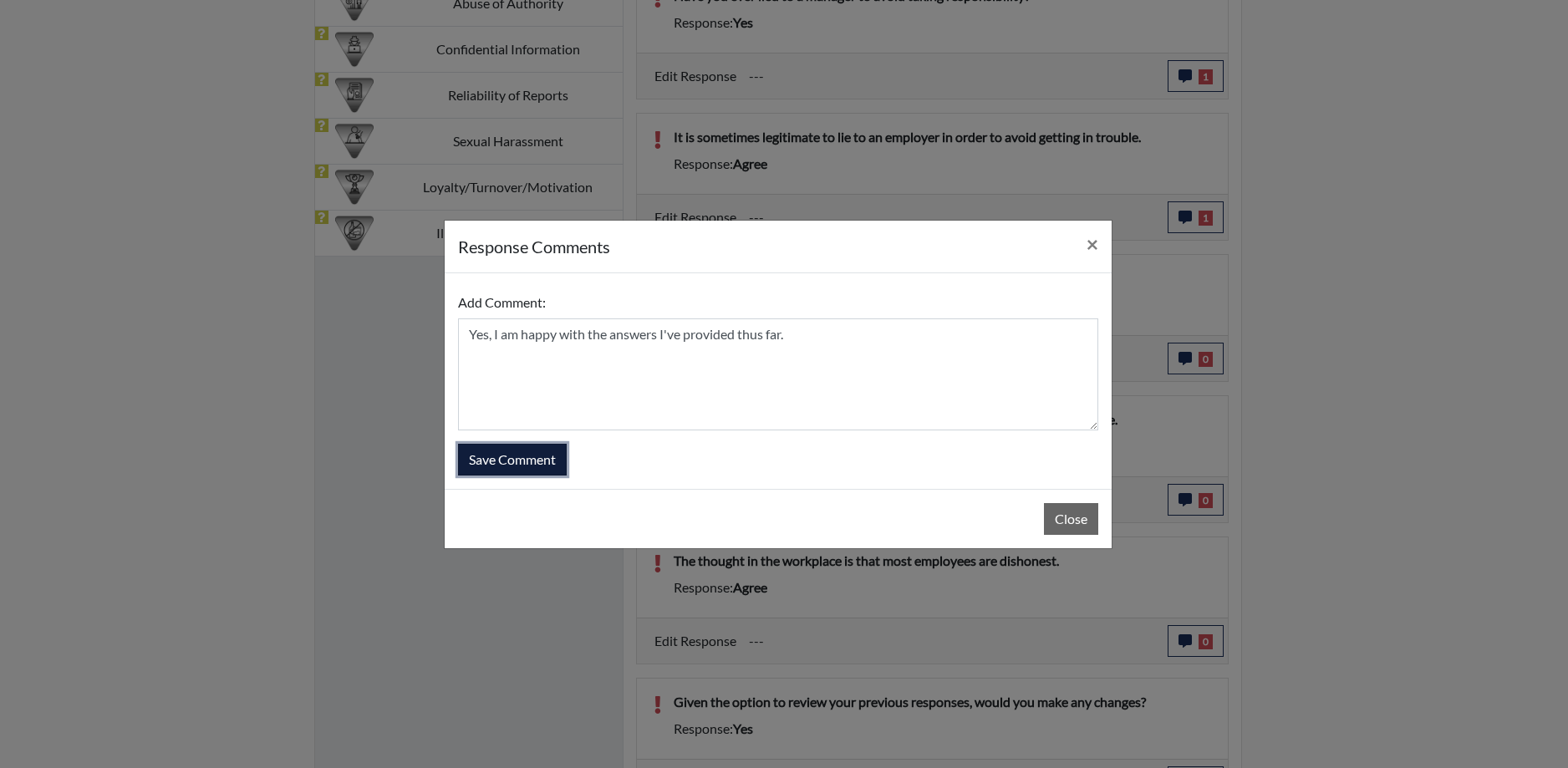
click at [532, 465] on button "Save Comment" at bounding box center [512, 460] width 109 height 31
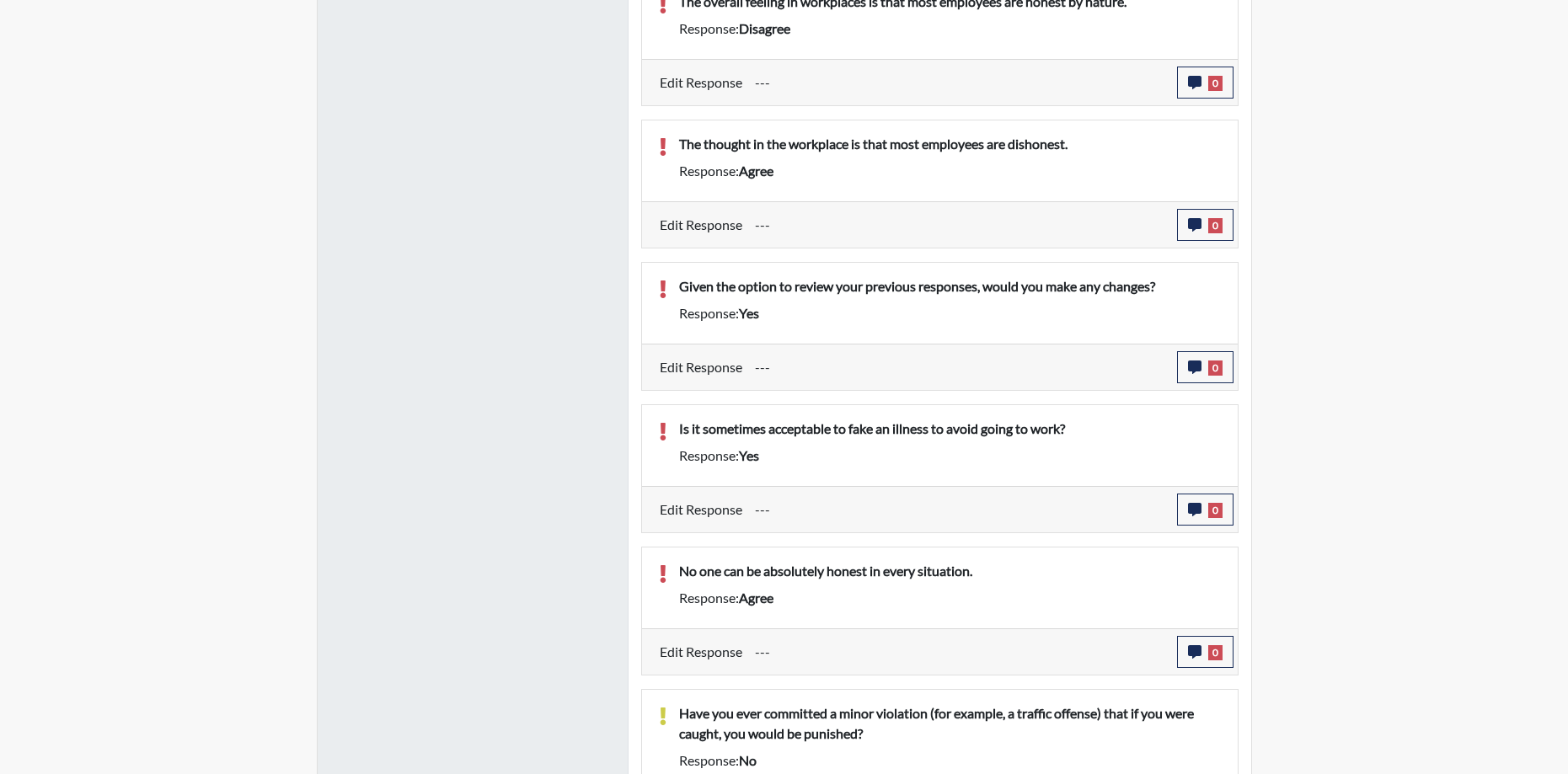
scroll to position [1911, 0]
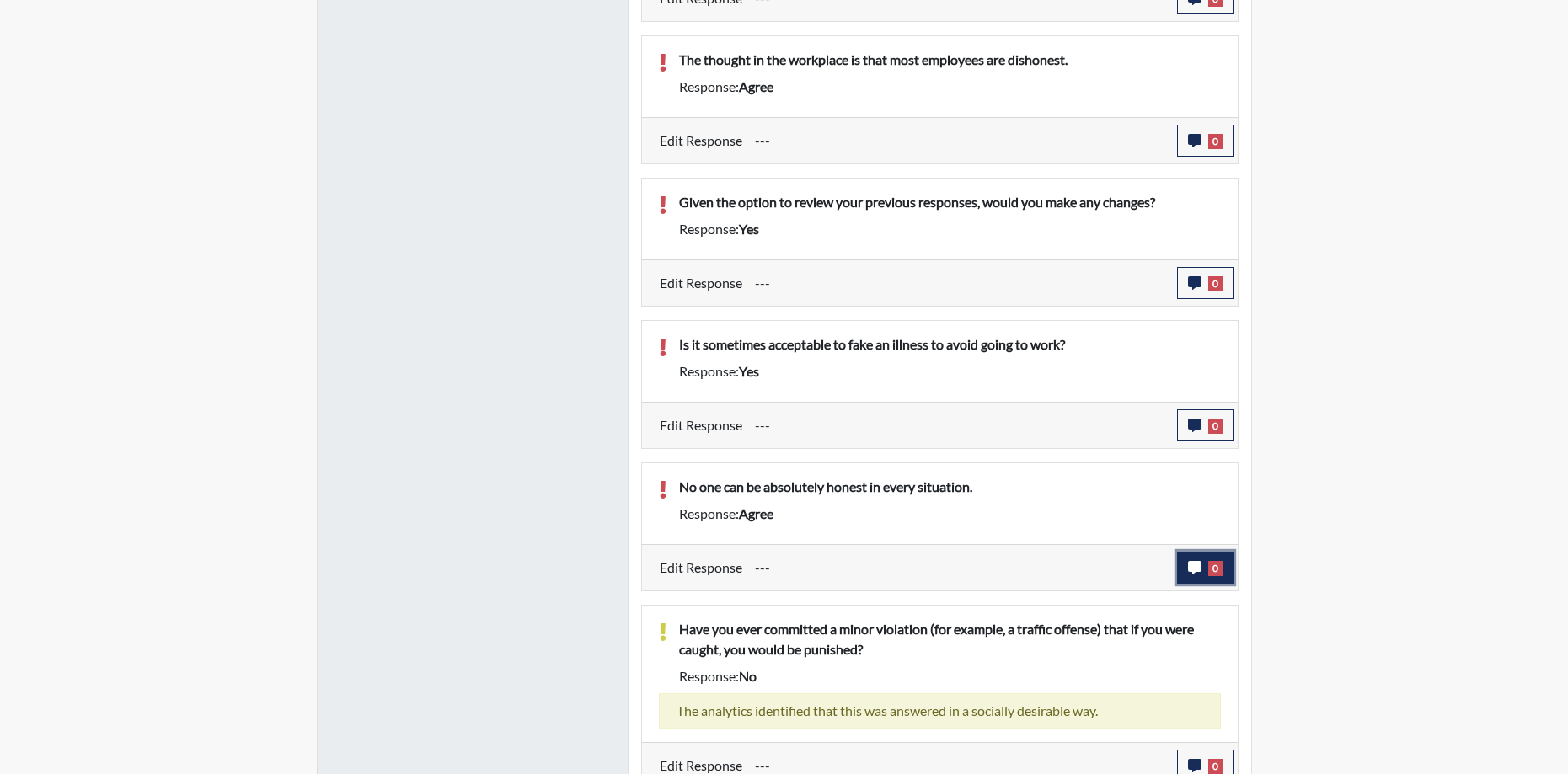
click at [1200, 562] on icon "button" at bounding box center [1194, 567] width 13 height 13
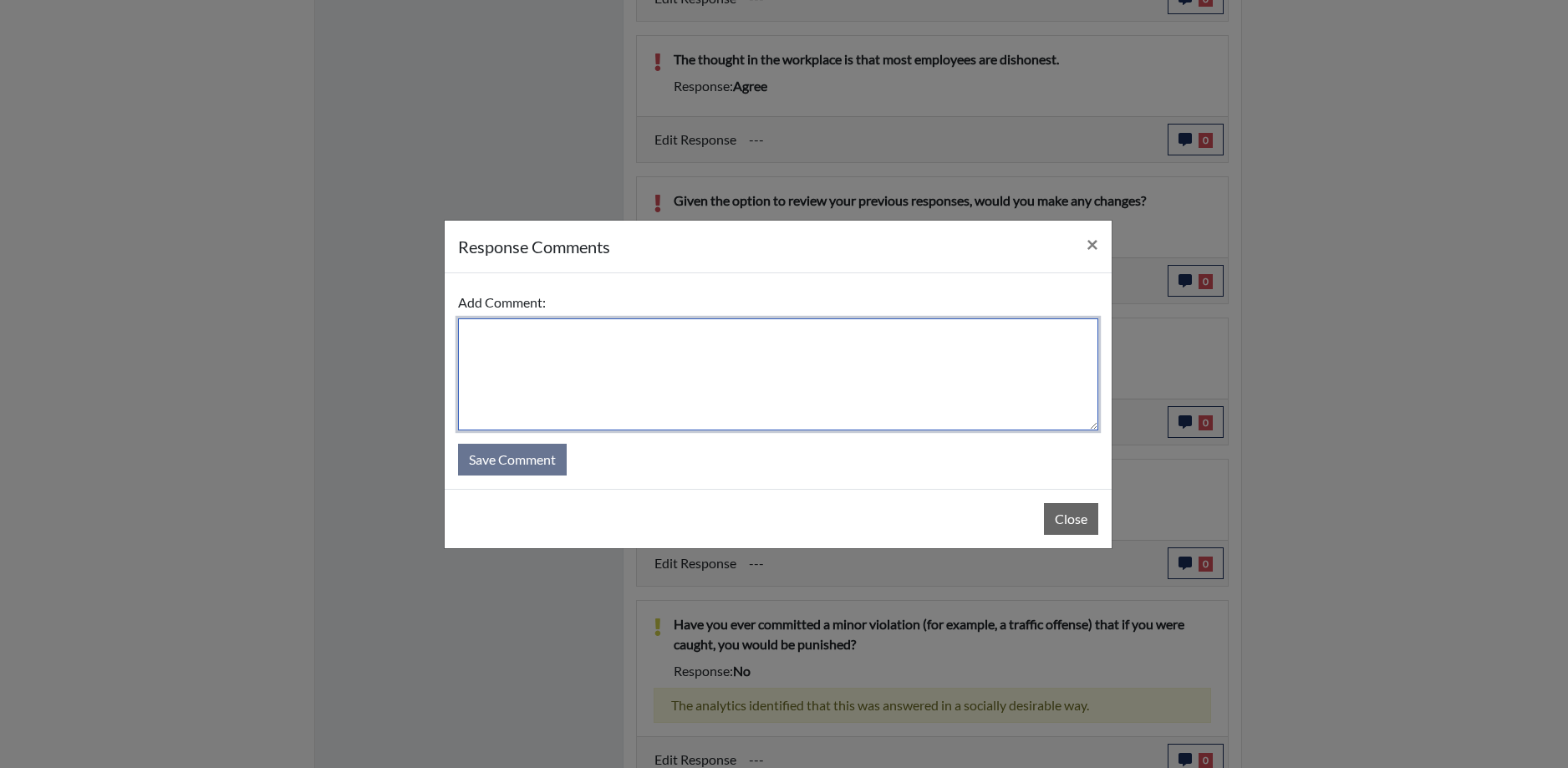
click at [544, 341] on textarea at bounding box center [778, 374] width 640 height 112
type textarea "I disagree. Everyone can be honest in a"
drag, startPoint x: 701, startPoint y: 333, endPoint x: 547, endPoint y: 327, distance: 154.1
click at [421, 333] on div "response Comments × Add Comment: I disagree. Everyone can be honest in a Save C…" at bounding box center [784, 384] width 1568 height 768
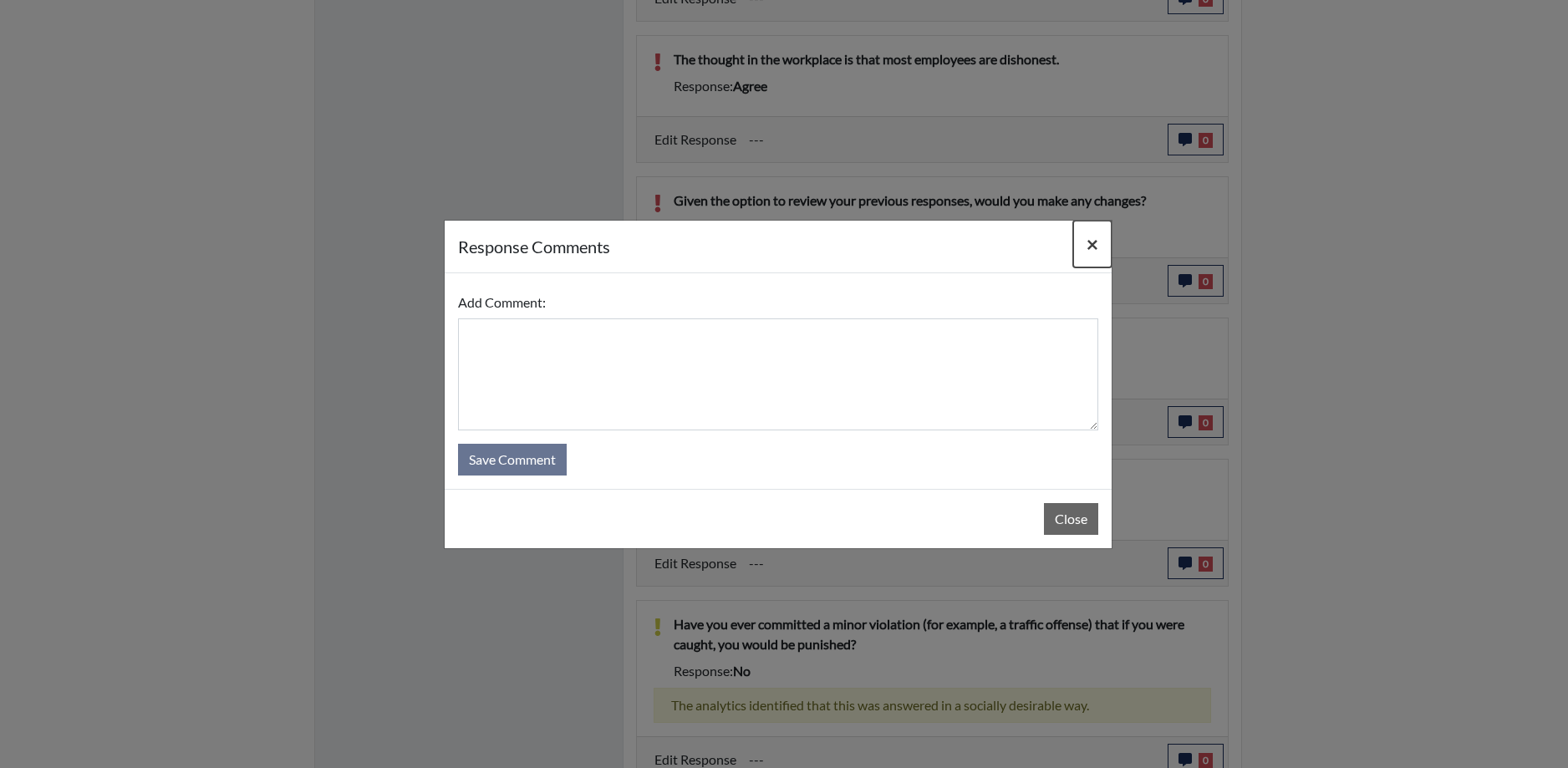
click at [1092, 245] on span "×" at bounding box center [1092, 243] width 11 height 24
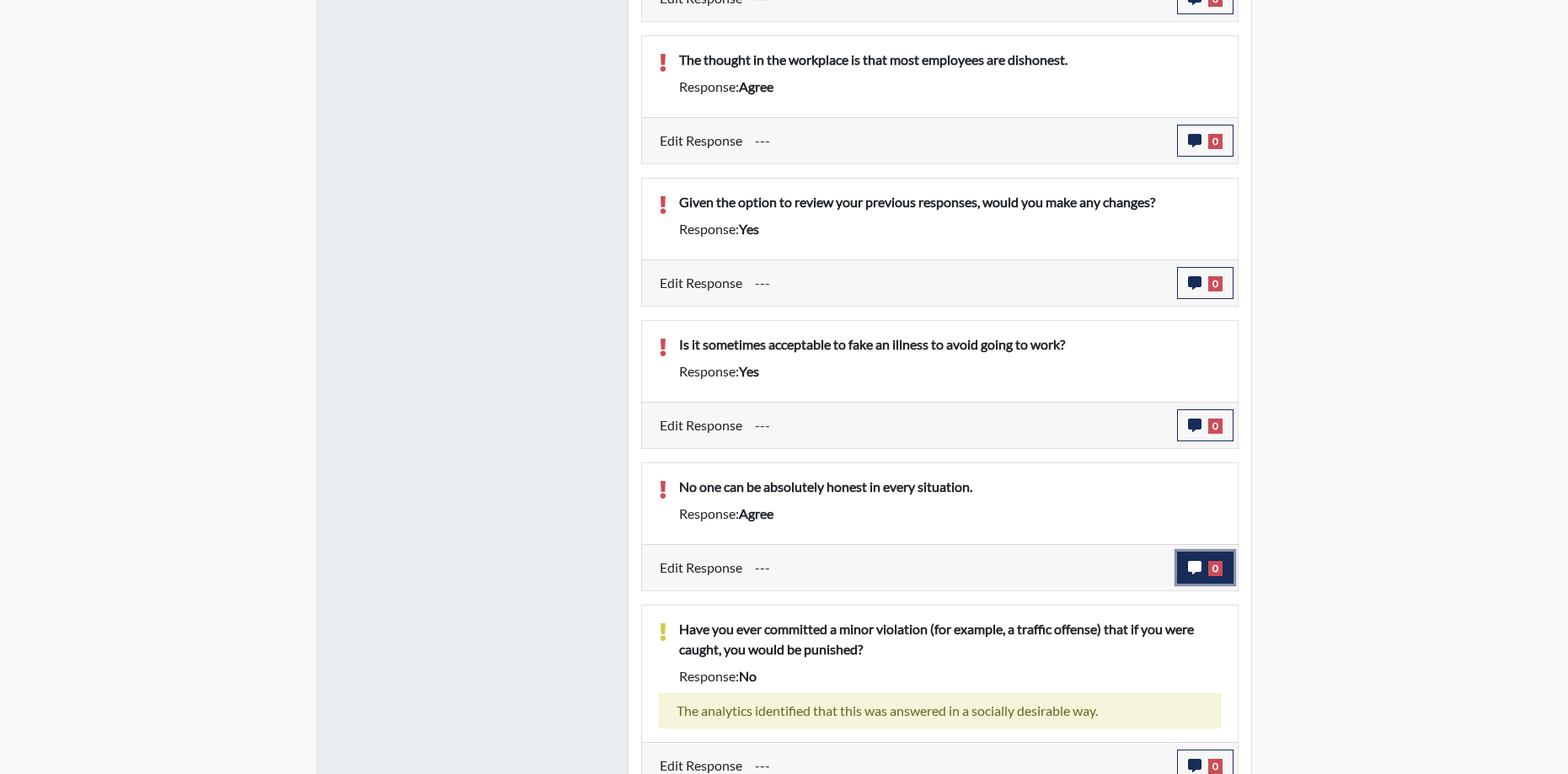
click at [1191, 571] on icon "button" at bounding box center [1194, 567] width 13 height 13
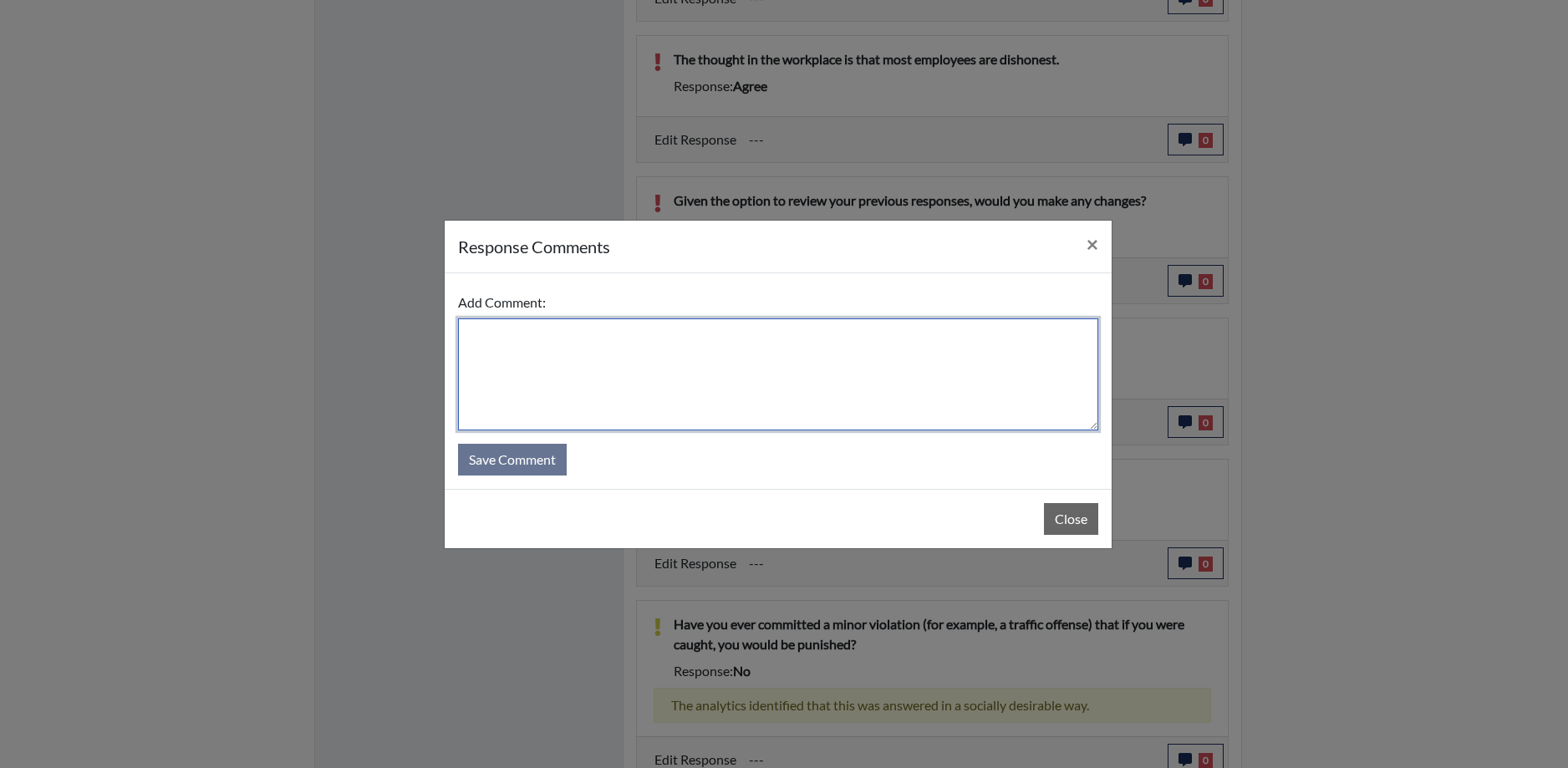
click at [519, 334] on textarea at bounding box center [778, 374] width 640 height 112
paste textarea "I disagree. Everyone can be honest in a"
type textarea "I disagree. Everyone can be honest in every situation."
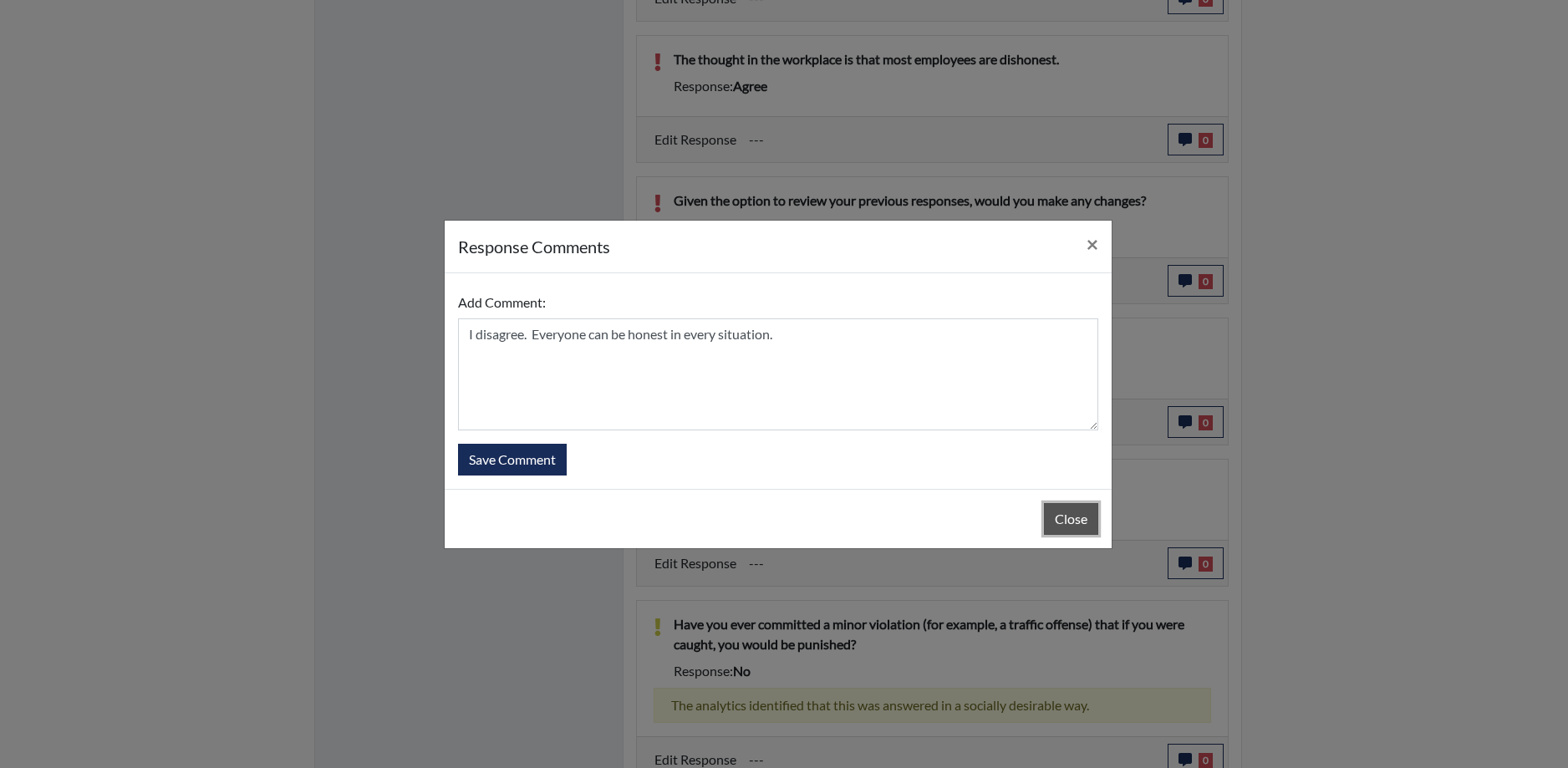
click at [1062, 518] on button "Close" at bounding box center [1071, 519] width 54 height 31
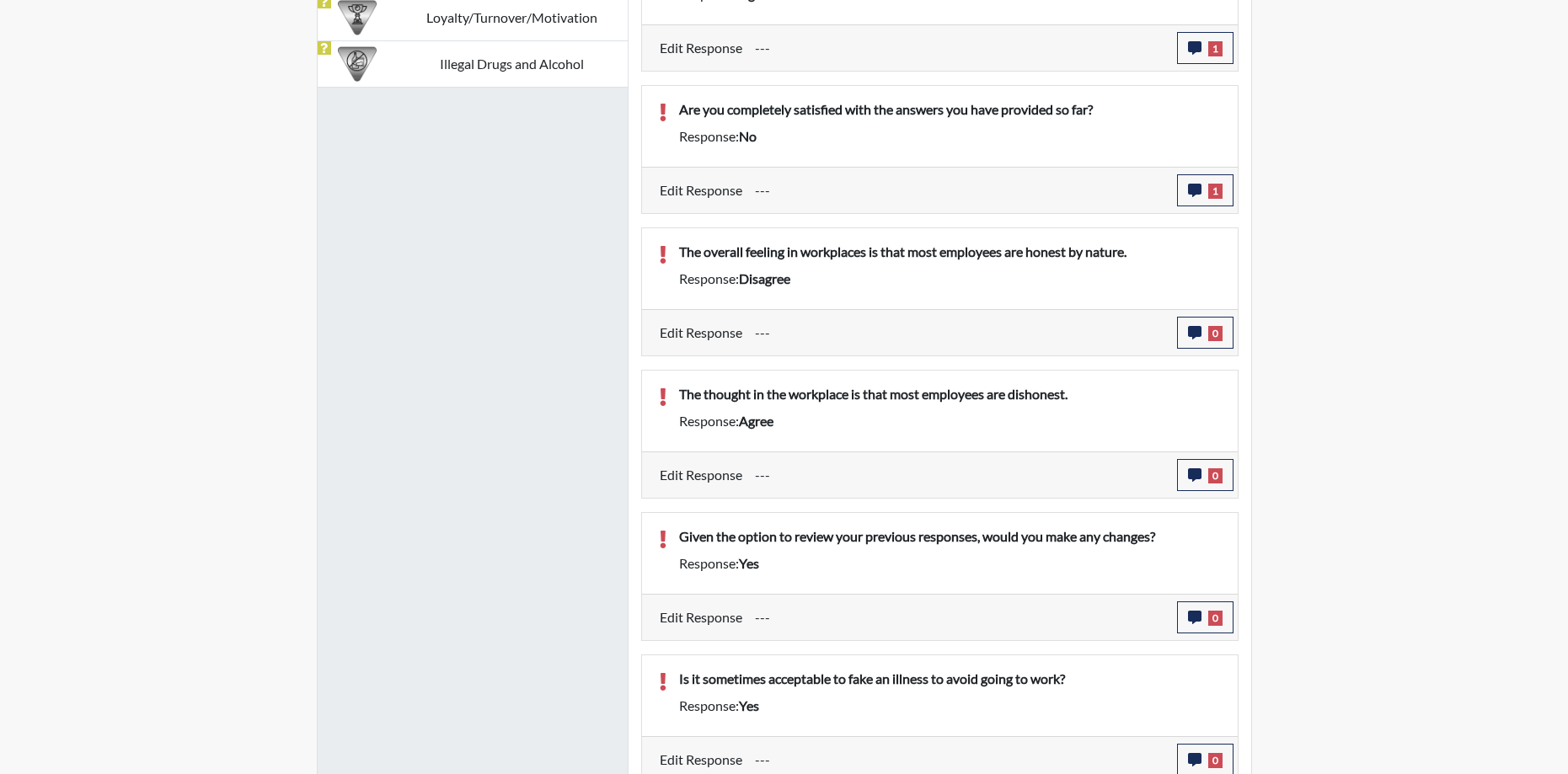
scroll to position [1659, 0]
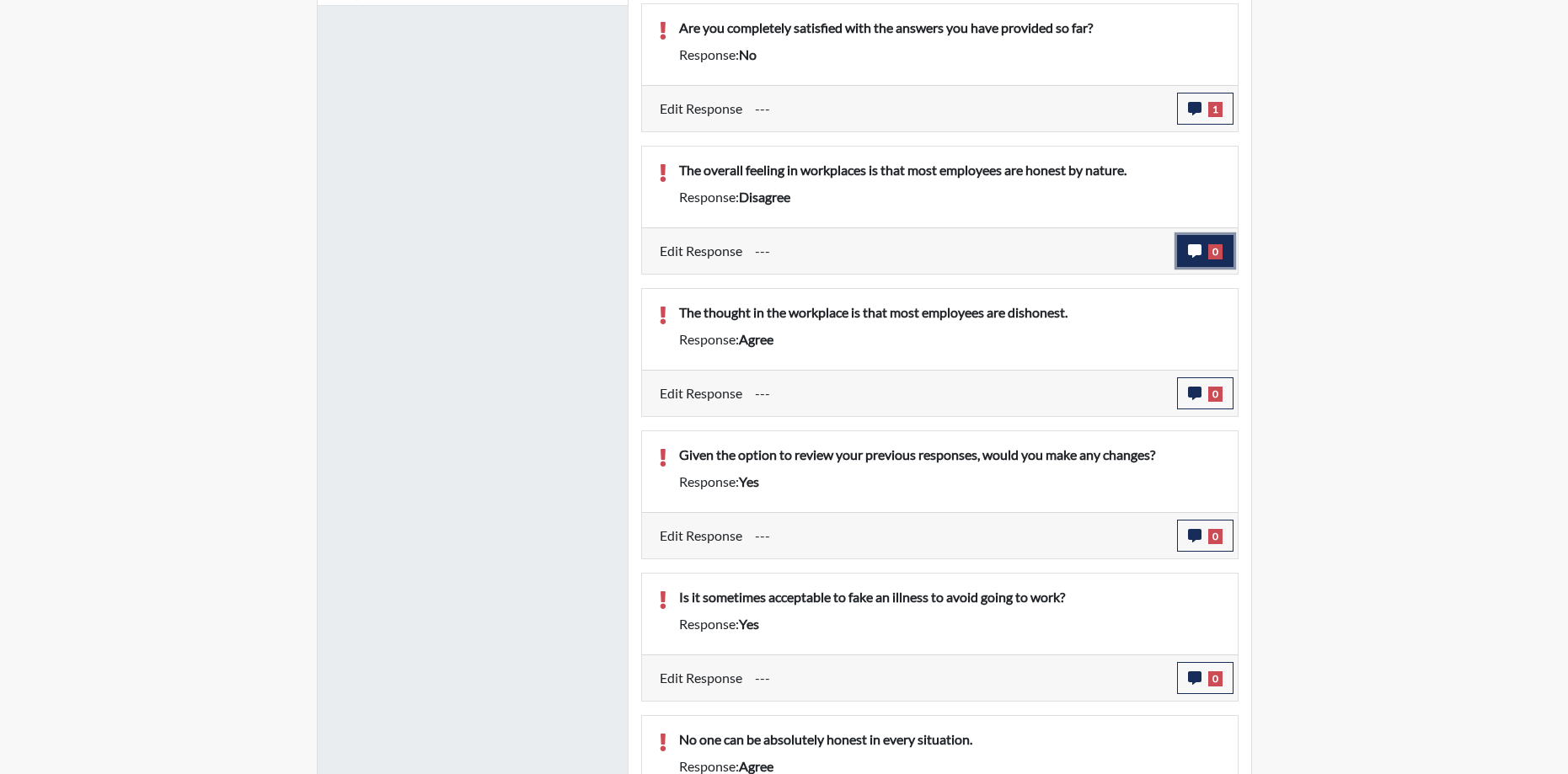
click at [1188, 252] on icon "button" at bounding box center [1194, 251] width 13 height 13
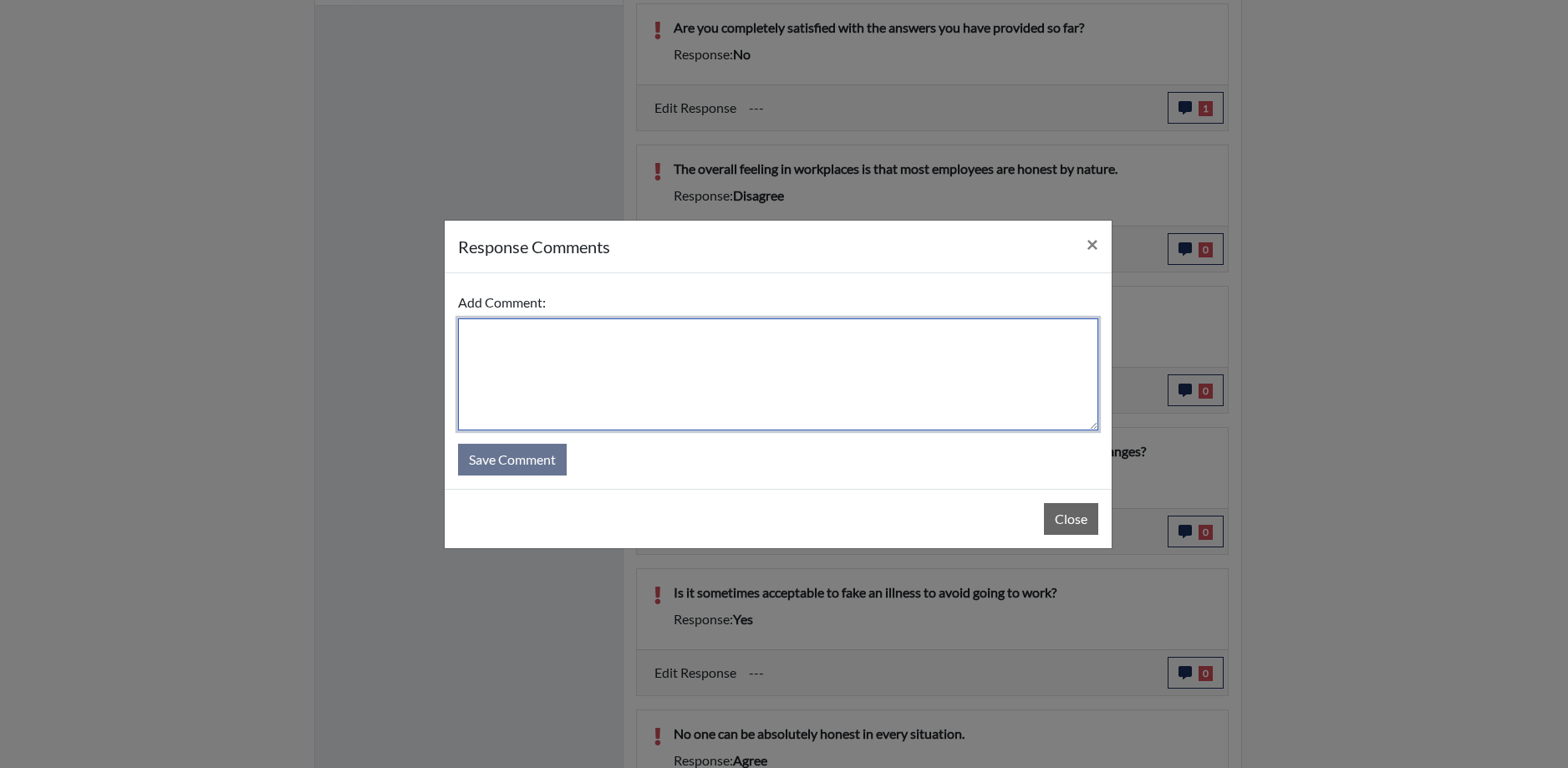
click at [698, 354] on textarea at bounding box center [778, 374] width 640 height 112
type textarea "A"
type textarea "I agree"
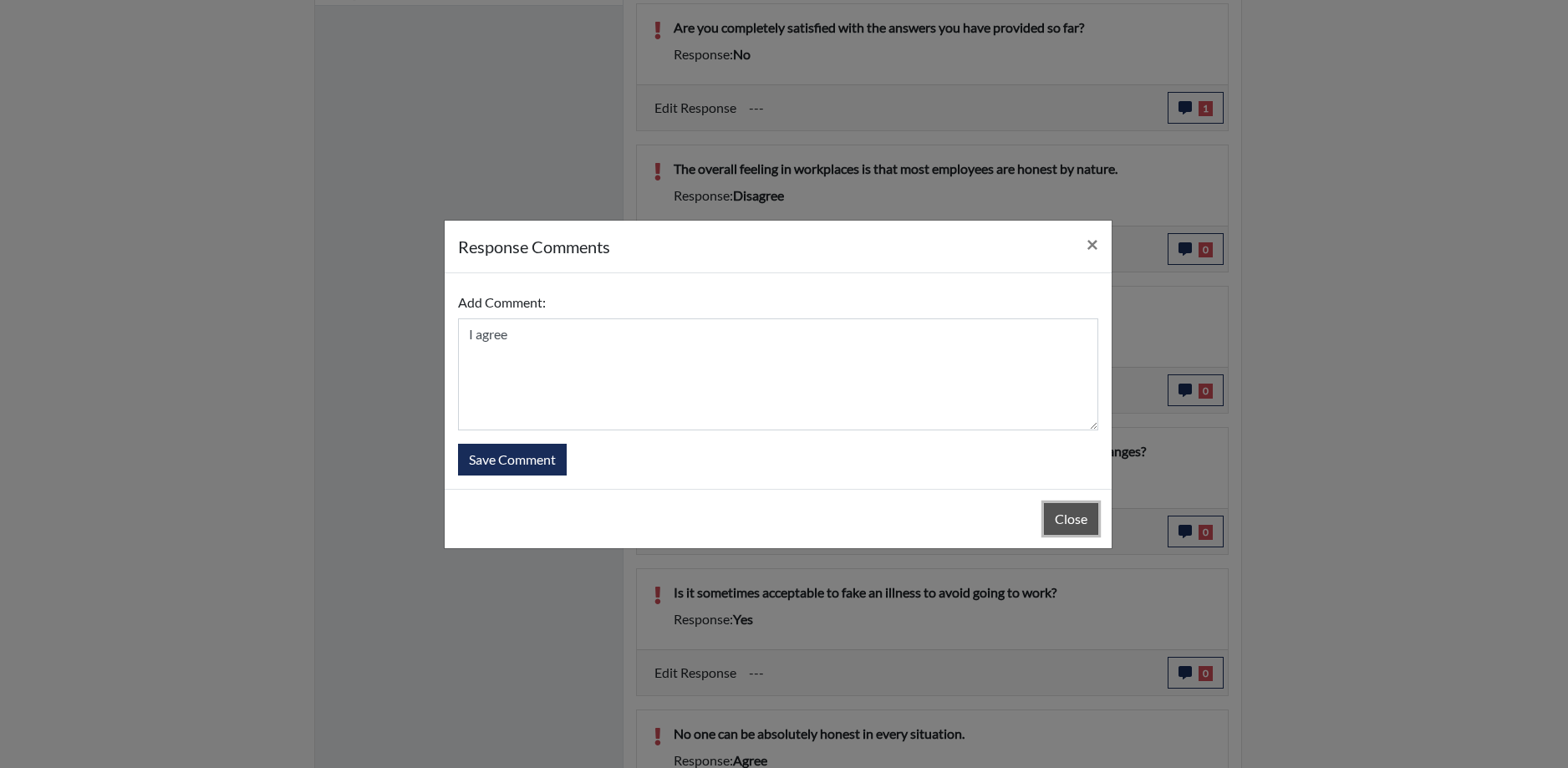
click at [1058, 517] on button "Close" at bounding box center [1071, 519] width 54 height 31
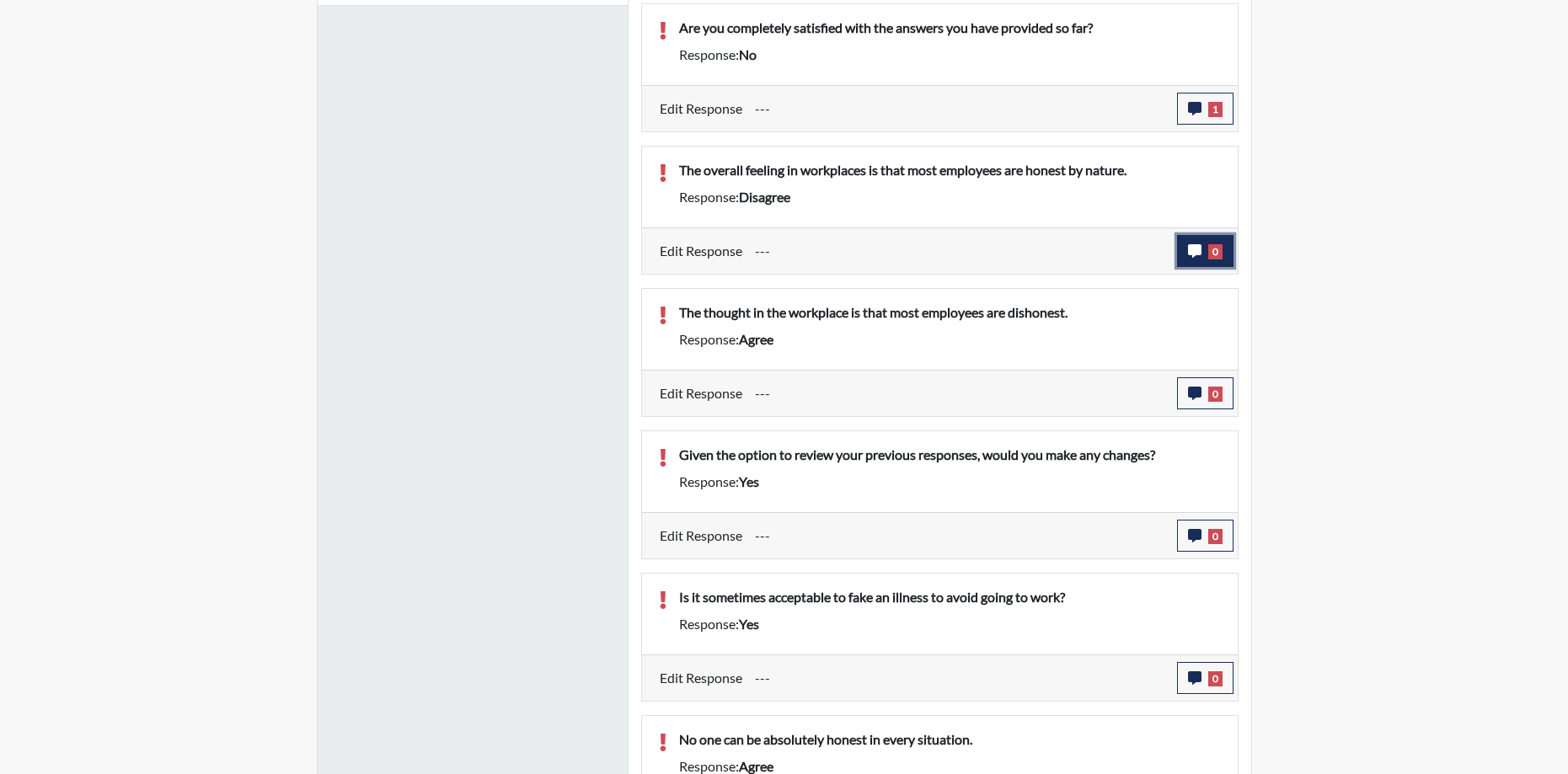
click at [1197, 252] on icon "button" at bounding box center [1194, 251] width 13 height 13
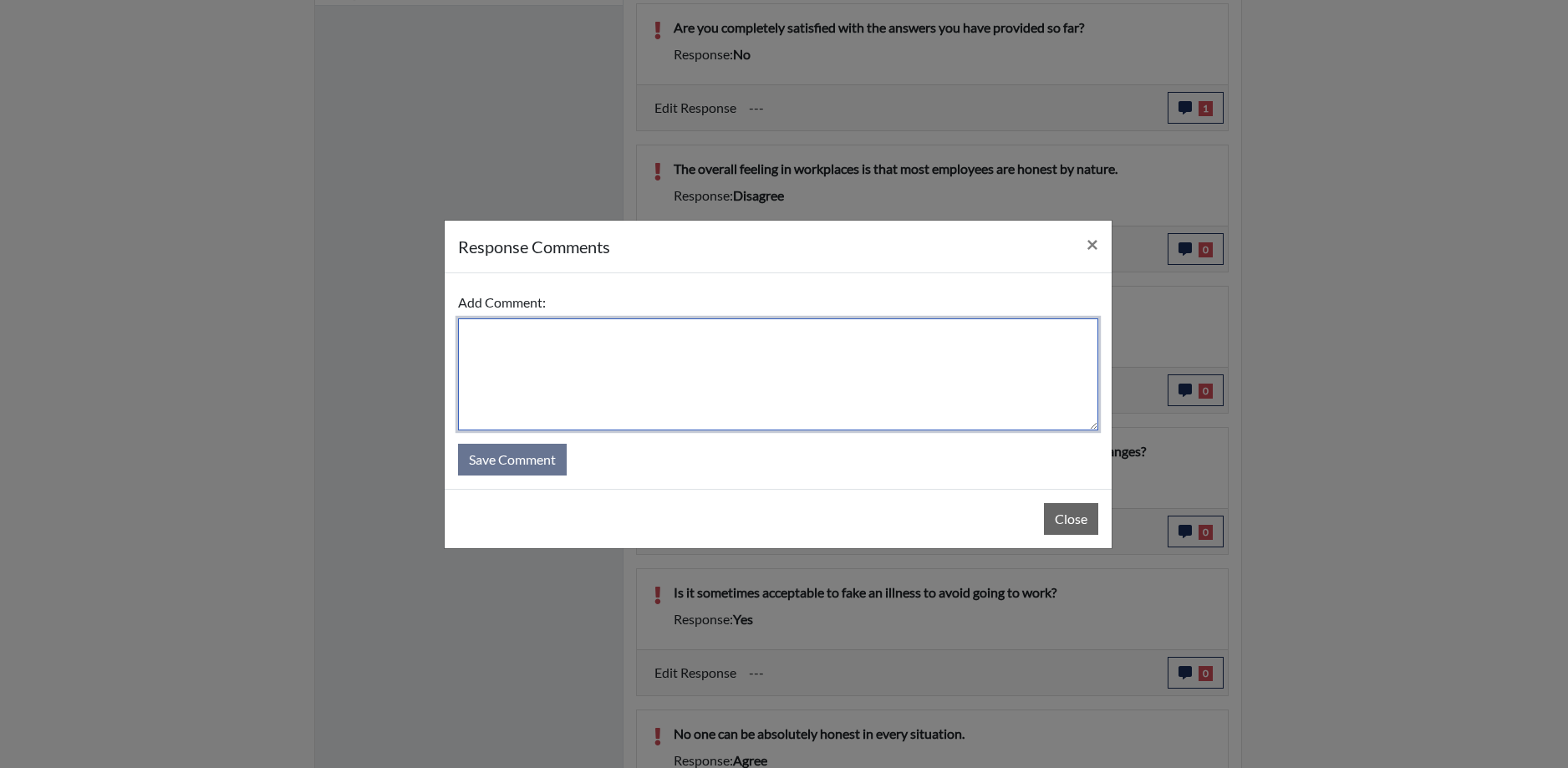
click at [544, 354] on textarea at bounding box center [778, 374] width 640 height 112
type textarea "I"
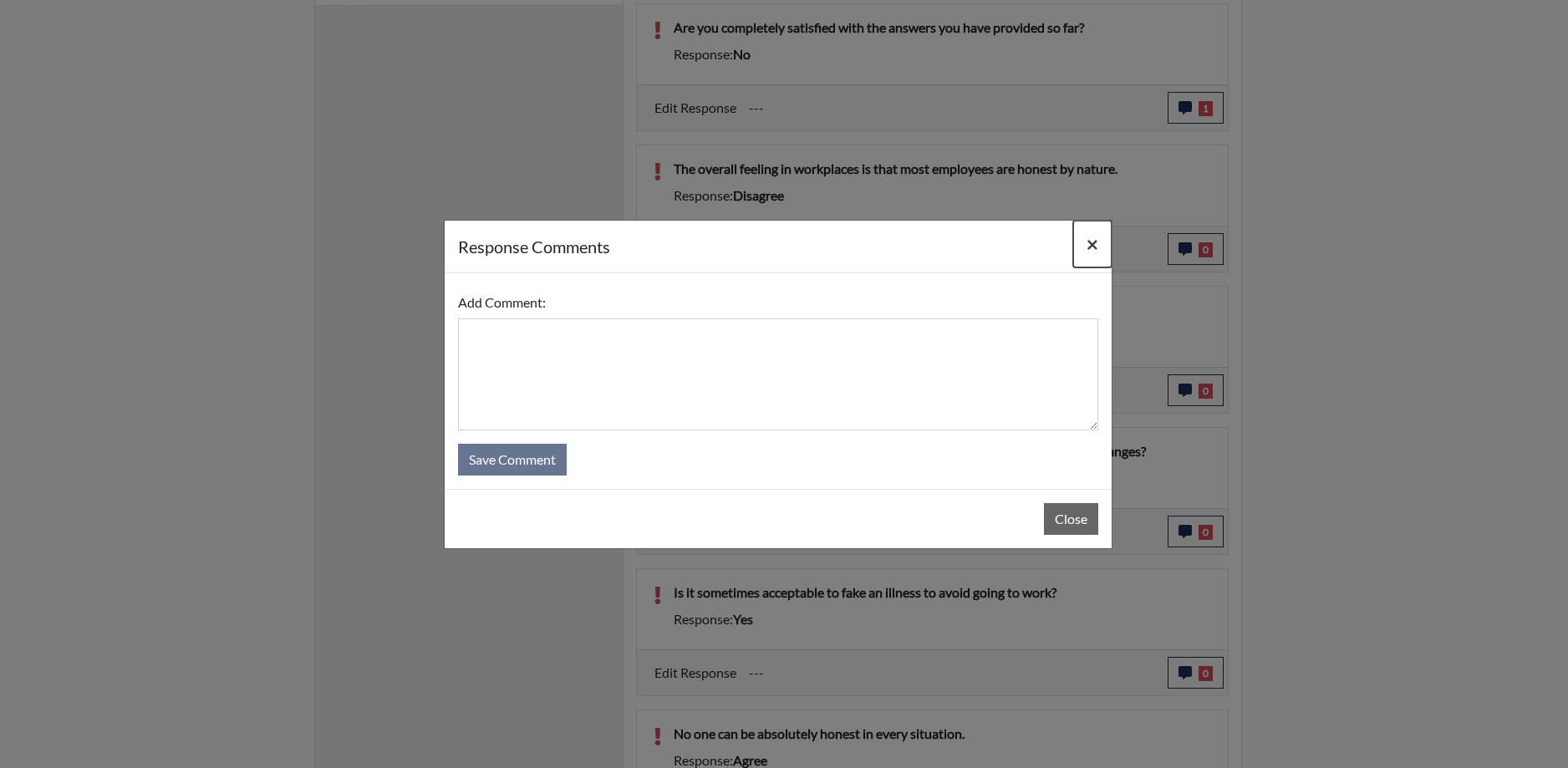
click at [1096, 239] on span "×" at bounding box center [1092, 243] width 11 height 24
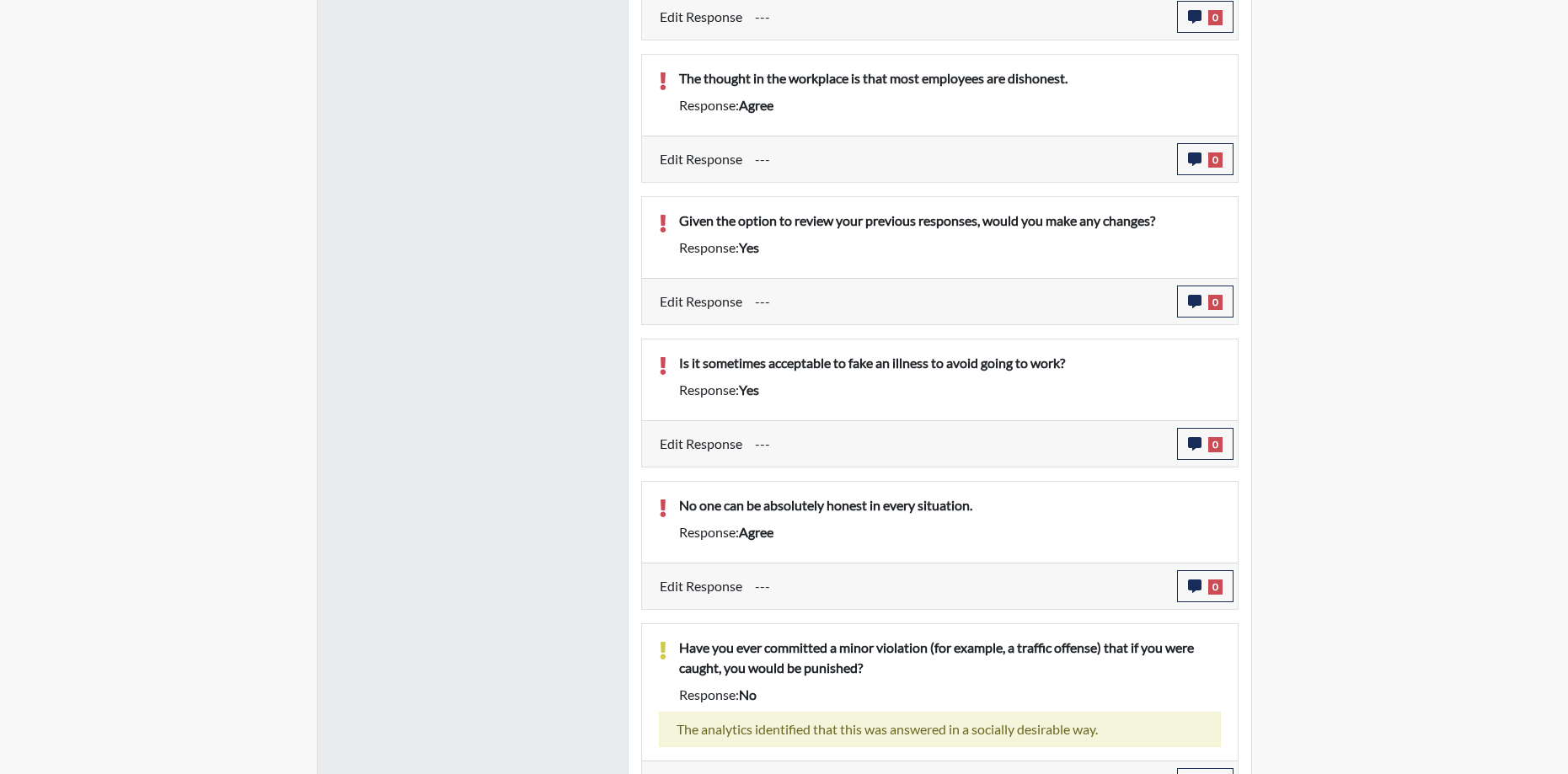
scroll to position [1911, 0]
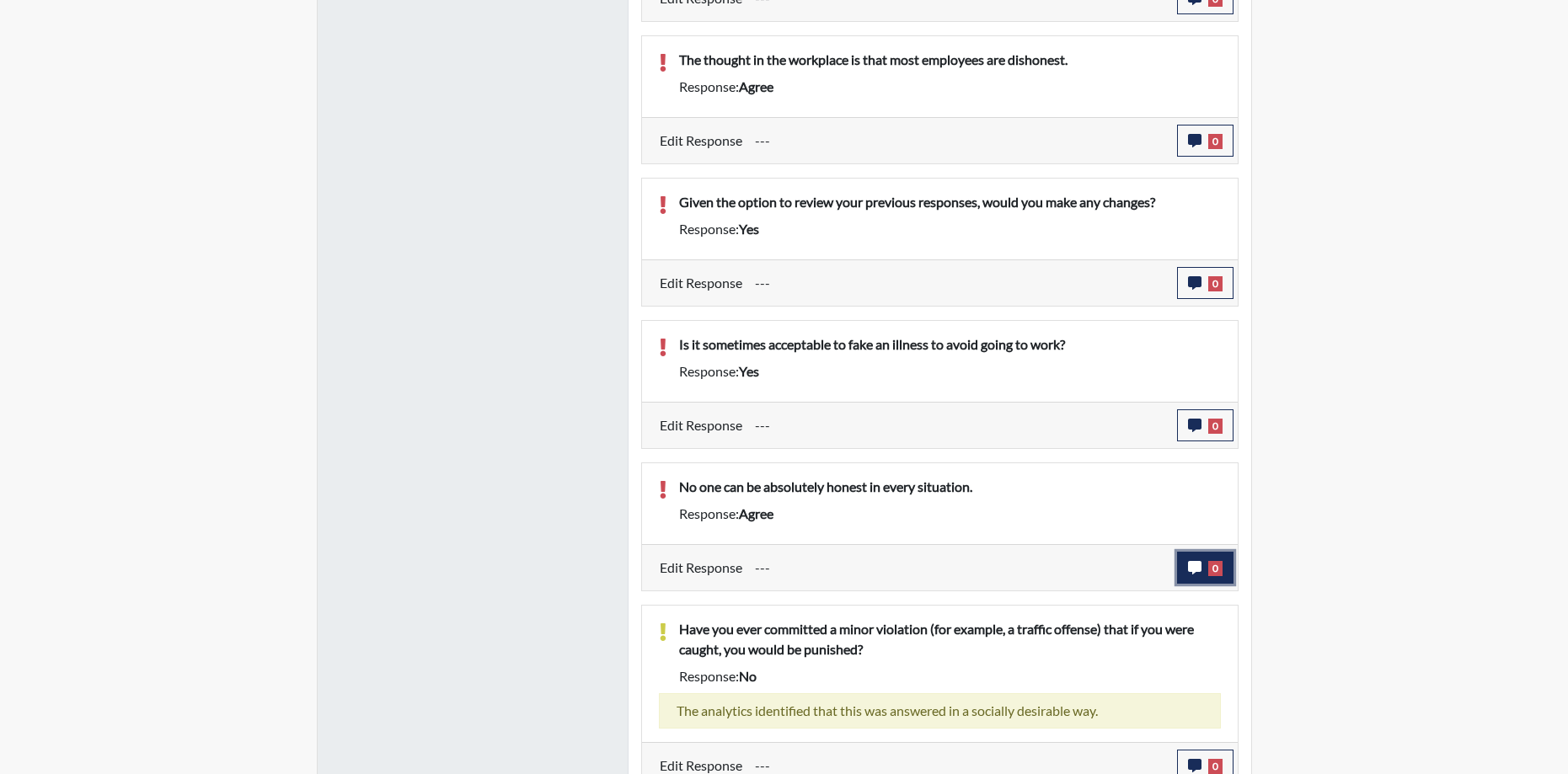
click at [1198, 576] on button "0" at bounding box center [1205, 567] width 56 height 32
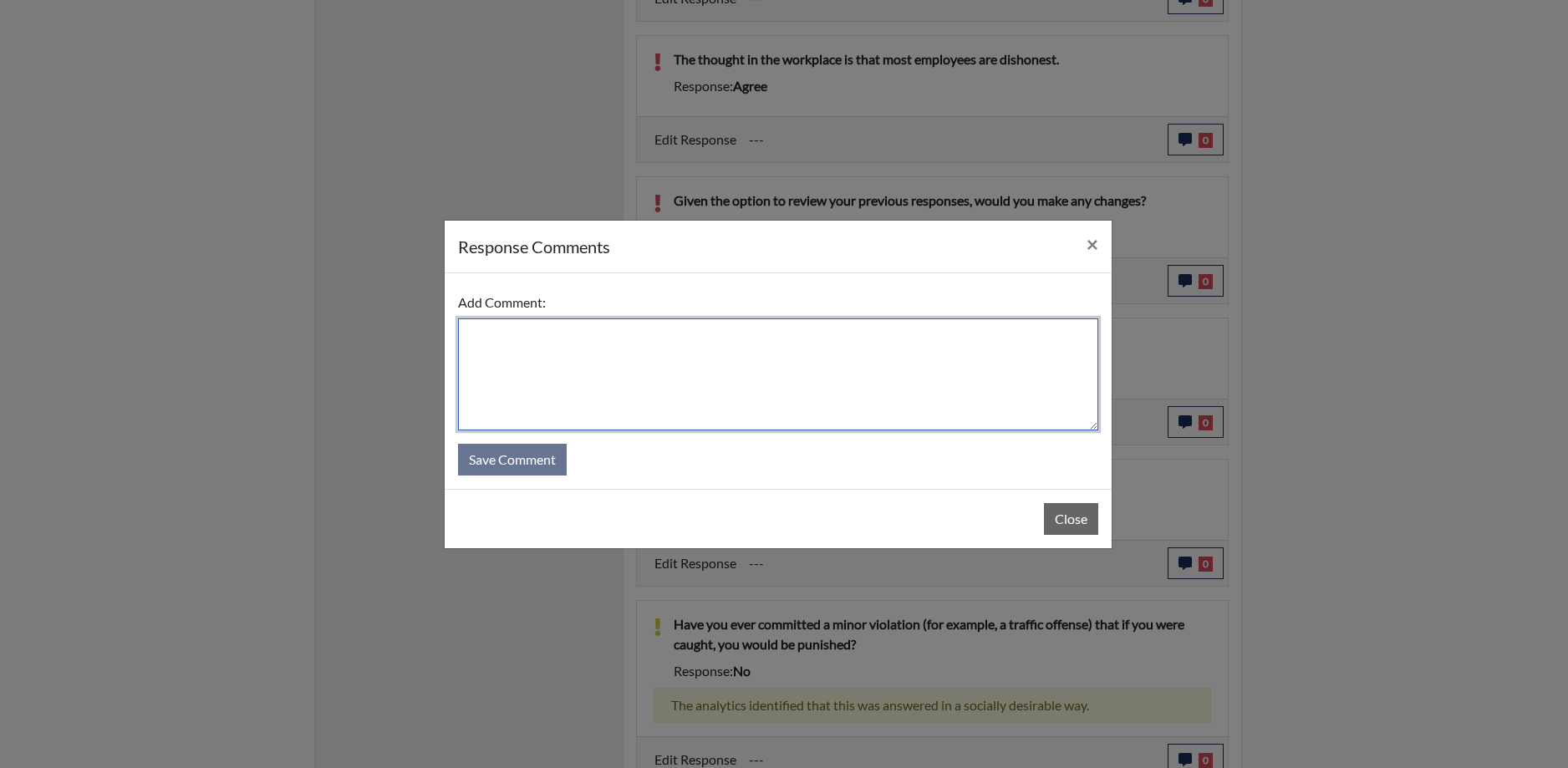
click at [709, 394] on textarea at bounding box center [778, 374] width 640 height 112
type textarea "I disagree, everyone can be honest in a situation."
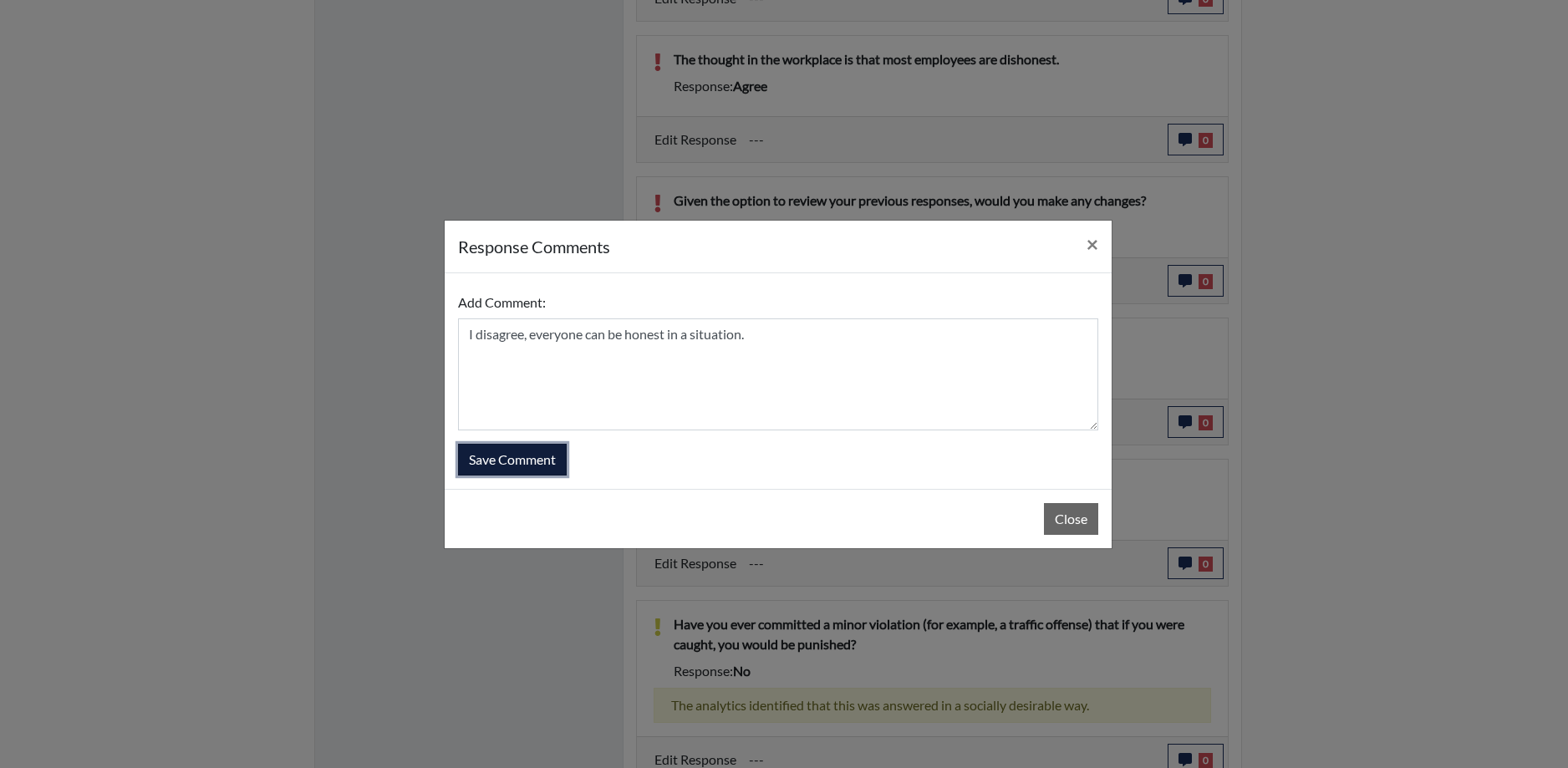
click at [496, 465] on button "Save Comment" at bounding box center [512, 460] width 109 height 31
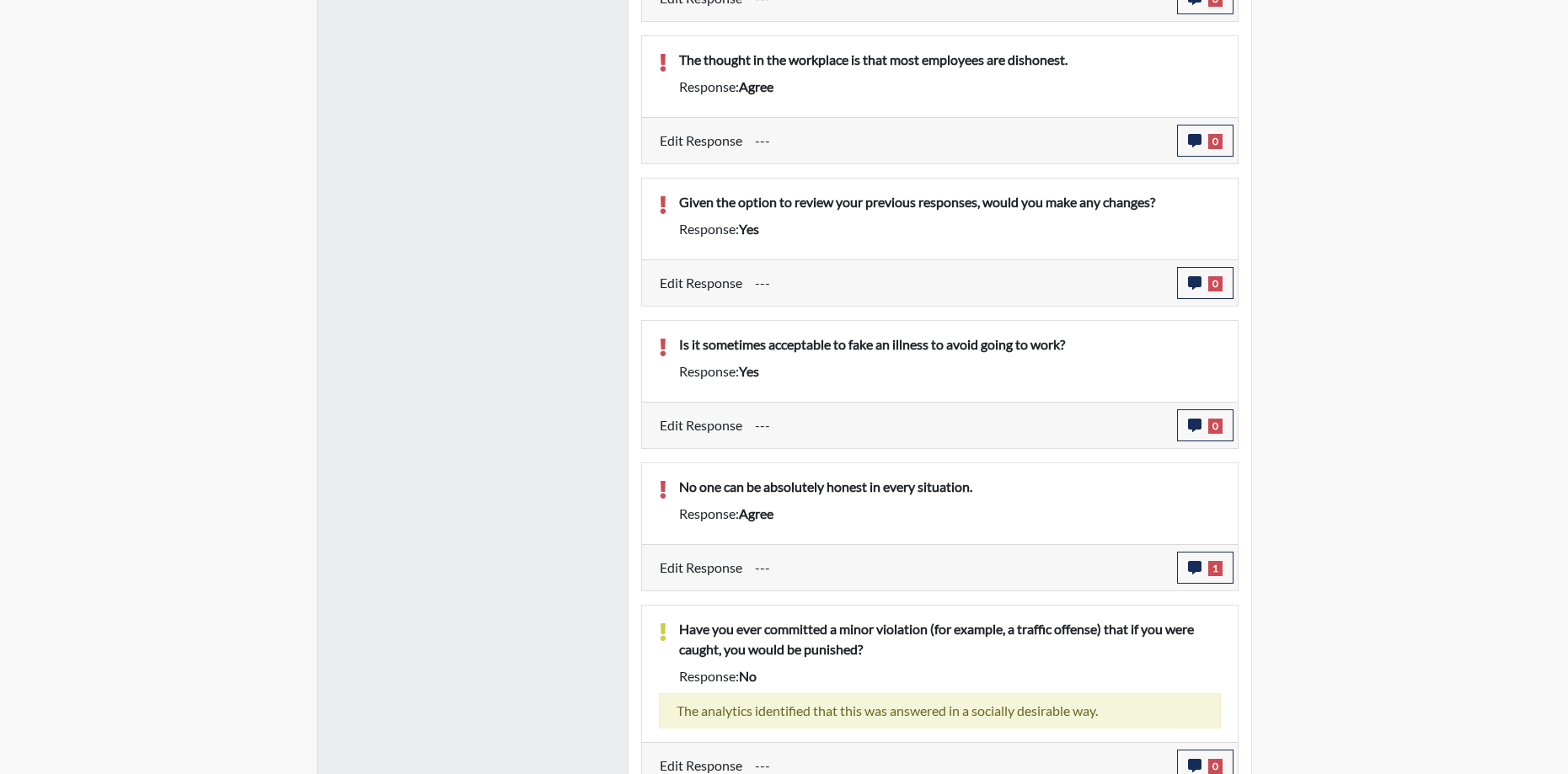
scroll to position [280, 700]
click at [1198, 422] on icon "button" at bounding box center [1194, 425] width 13 height 13
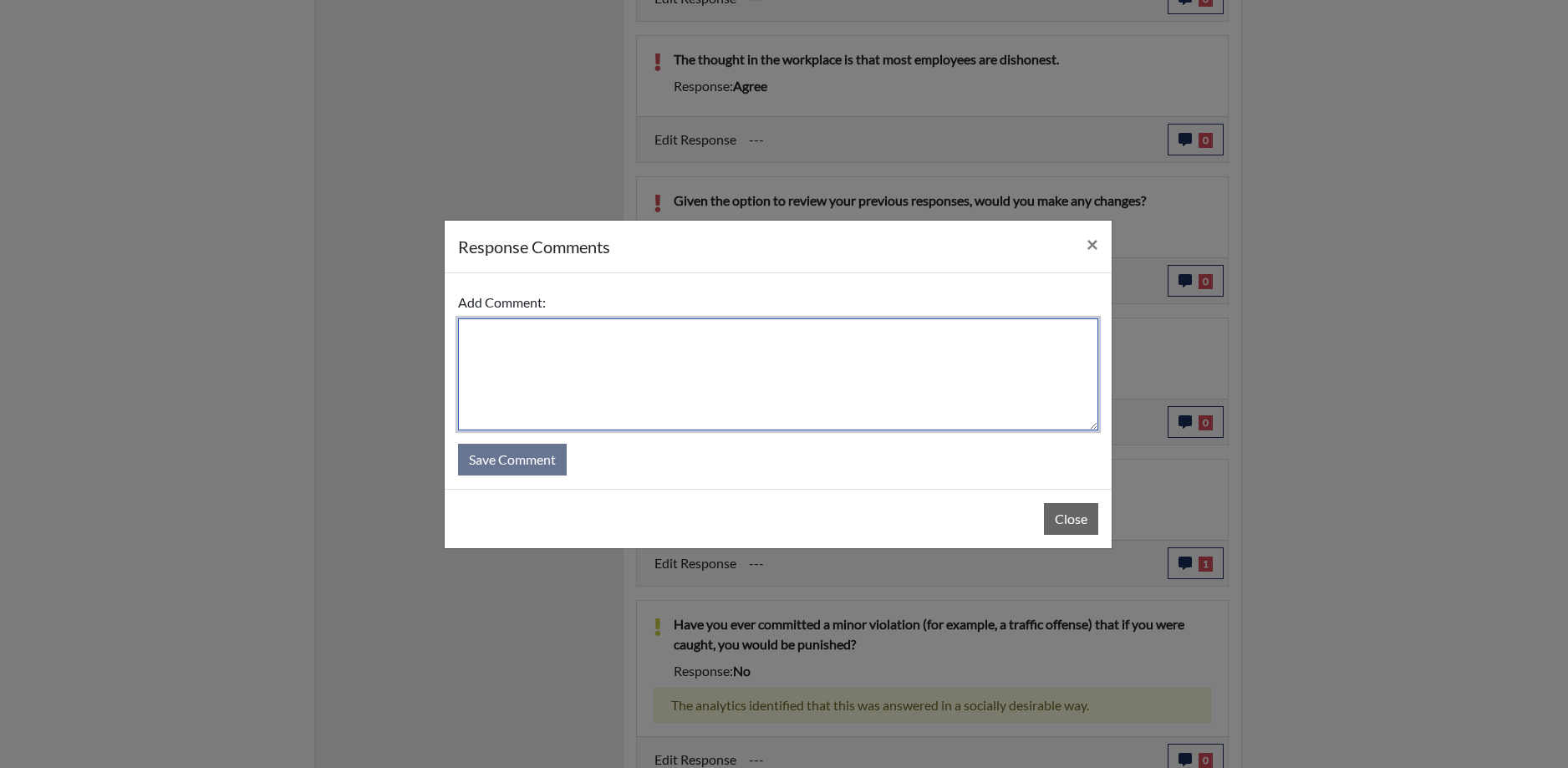
click at [557, 356] on textarea at bounding box center [778, 374] width 640 height 112
click at [714, 335] on textarea "No. It's never acceptable to fake an illness" at bounding box center [778, 374] width 640 height 112
type textarea "No. It's never acceptable to fake an illness."
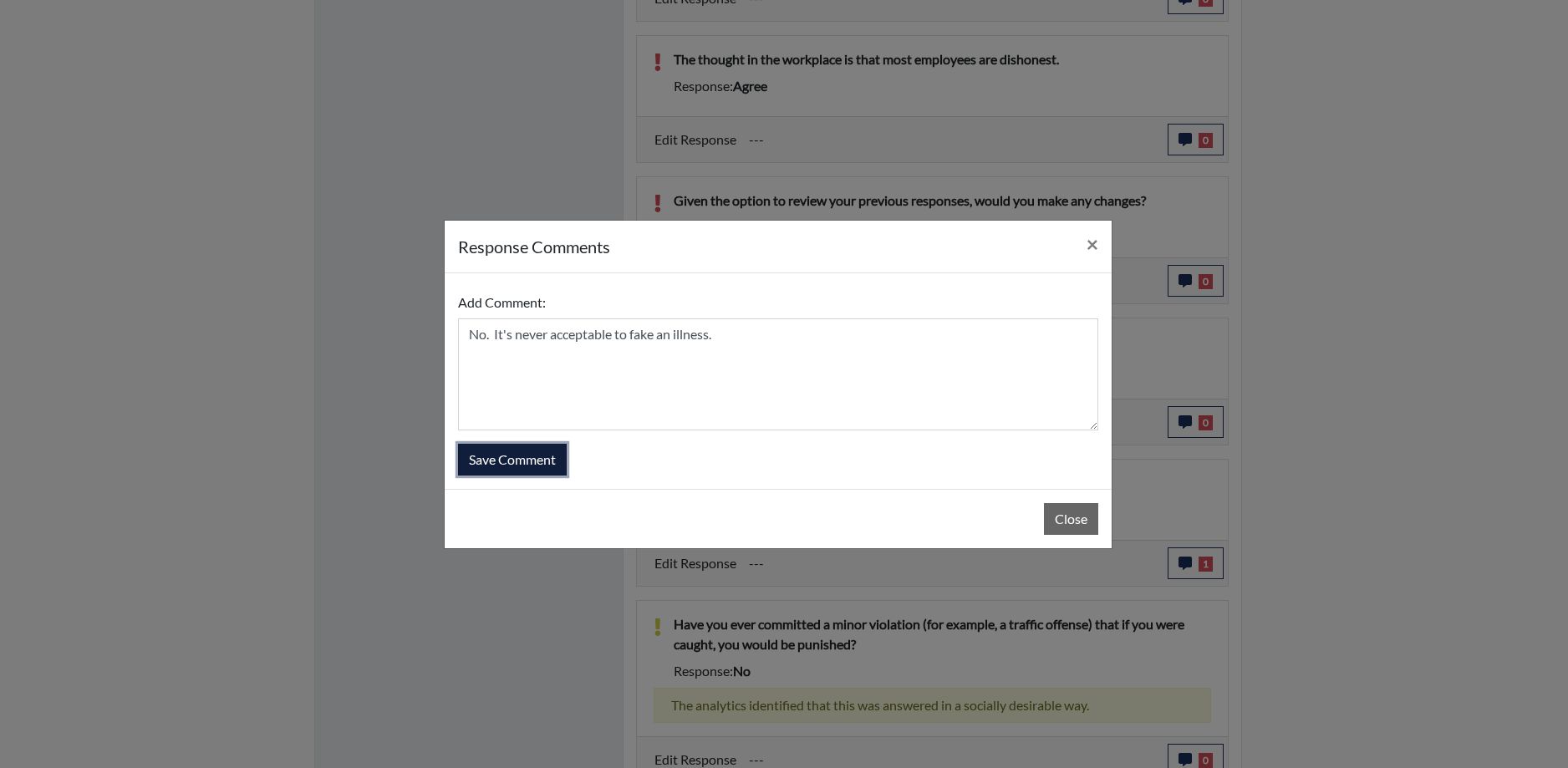
click at [504, 462] on button "Save Comment" at bounding box center [512, 460] width 109 height 31
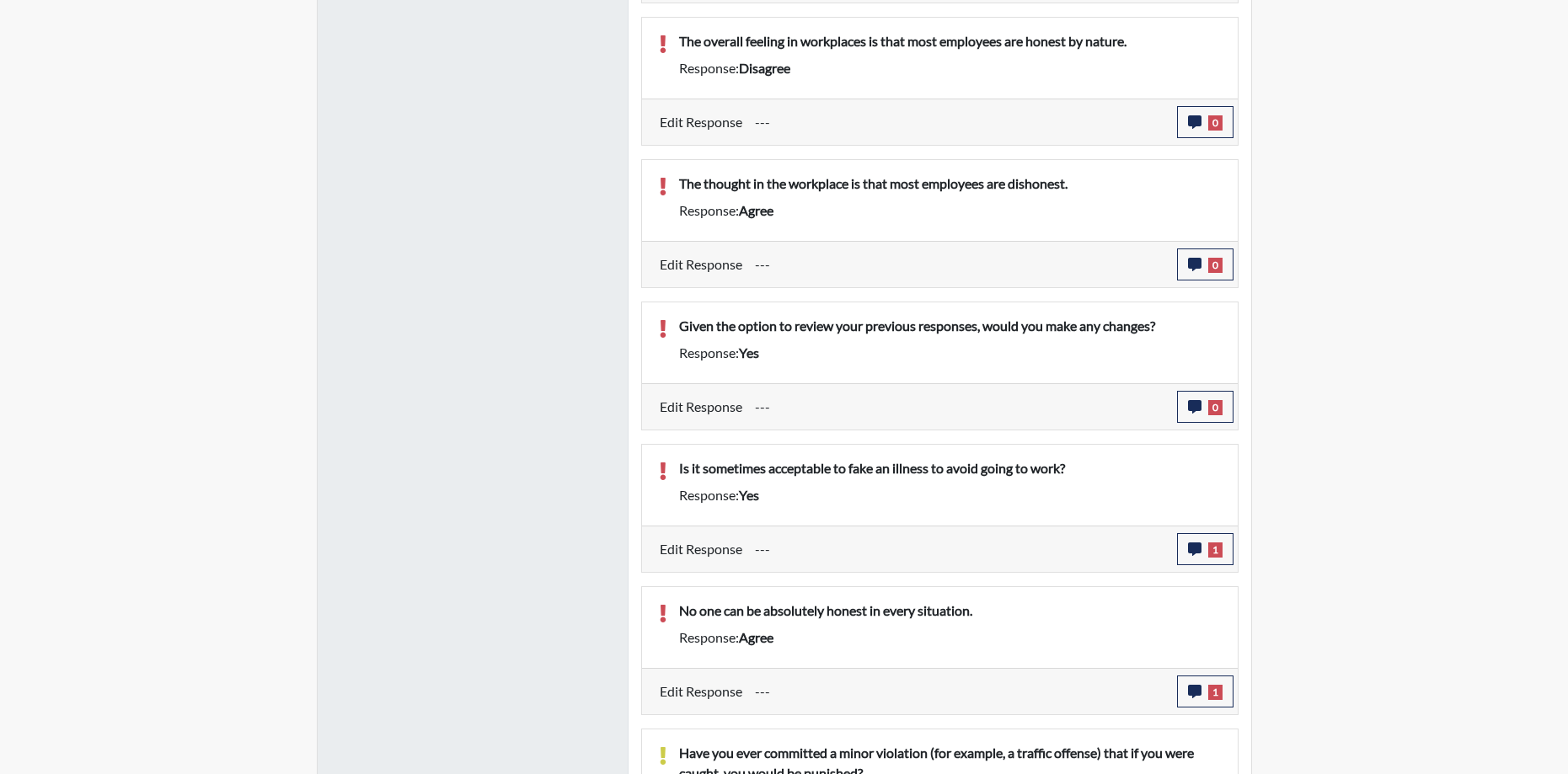
scroll to position [1743, 0]
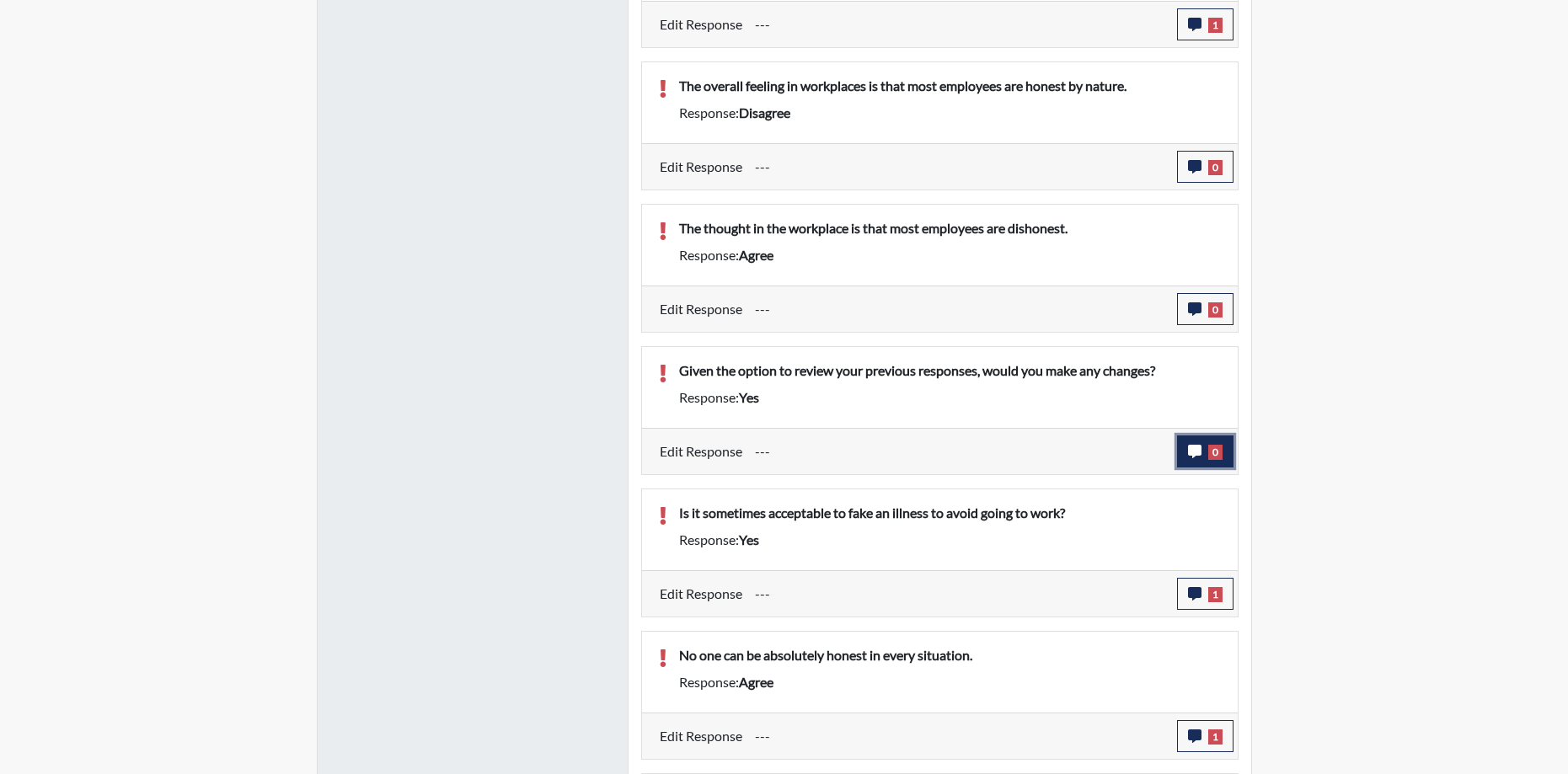
click at [1199, 451] on icon "button" at bounding box center [1194, 451] width 13 height 13
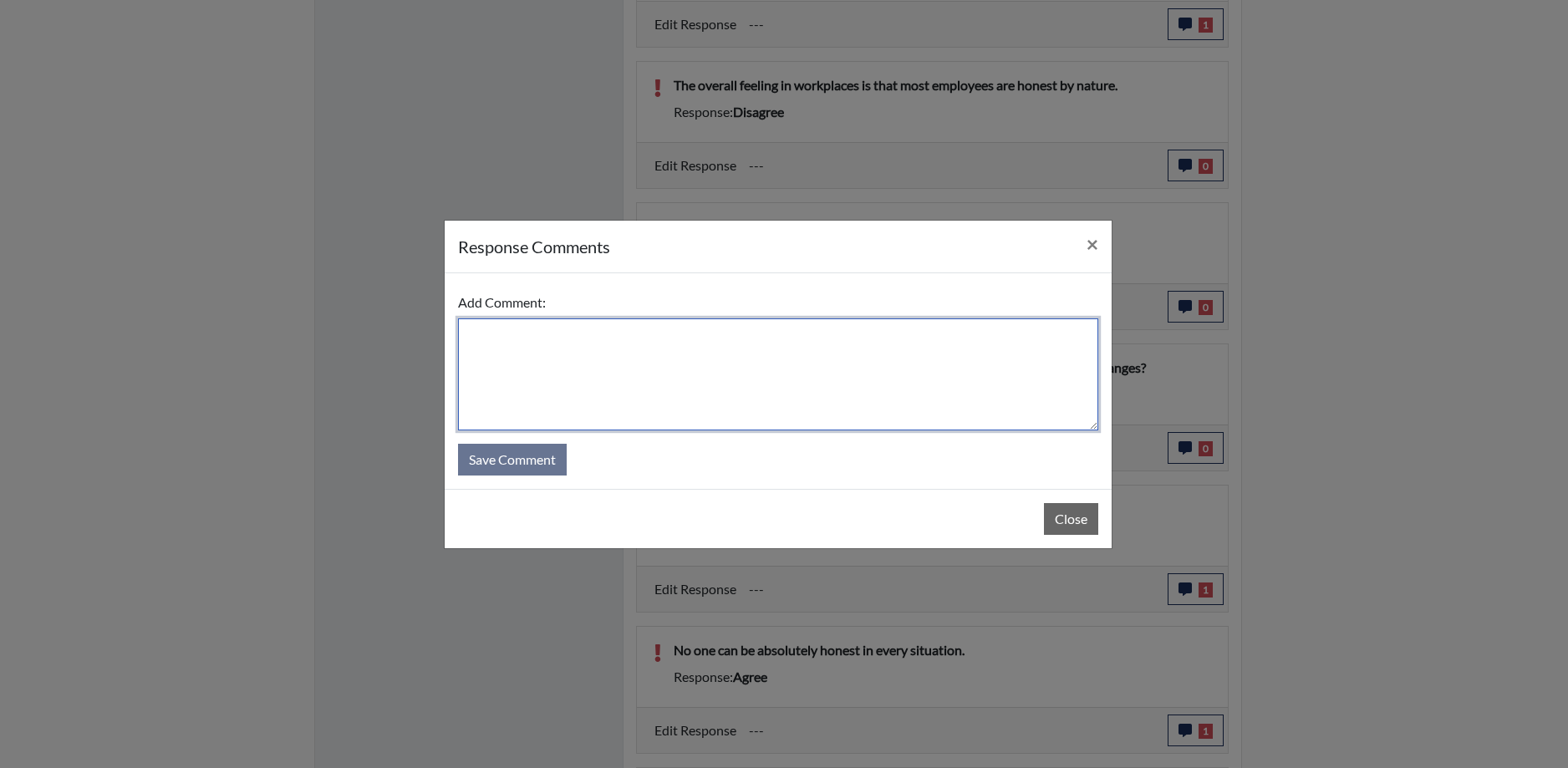
click at [734, 335] on textarea at bounding box center [778, 374] width 640 height 112
type textarea "No. I would not change my responses."
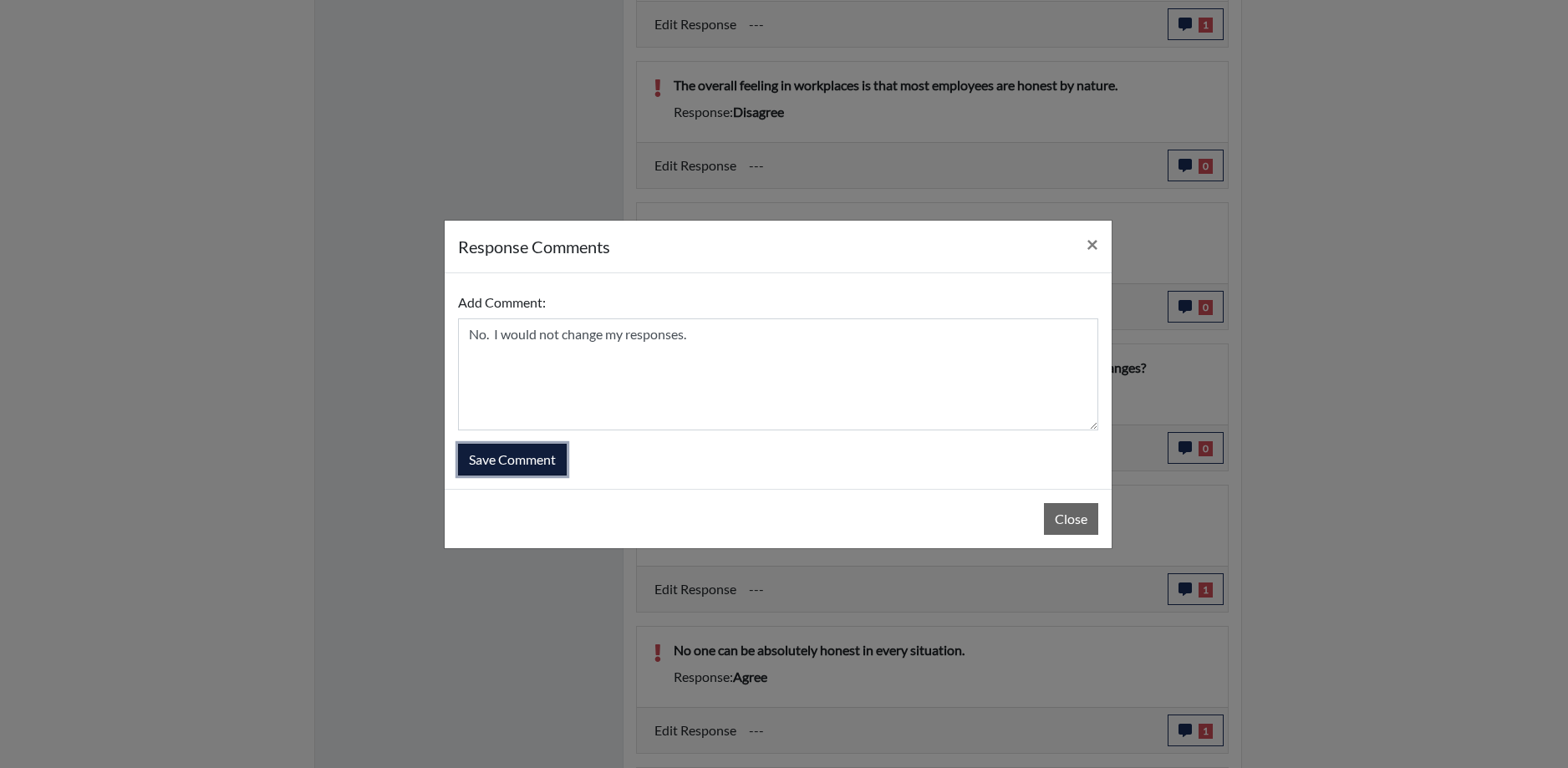
click at [519, 451] on button "Save Comment" at bounding box center [512, 460] width 109 height 31
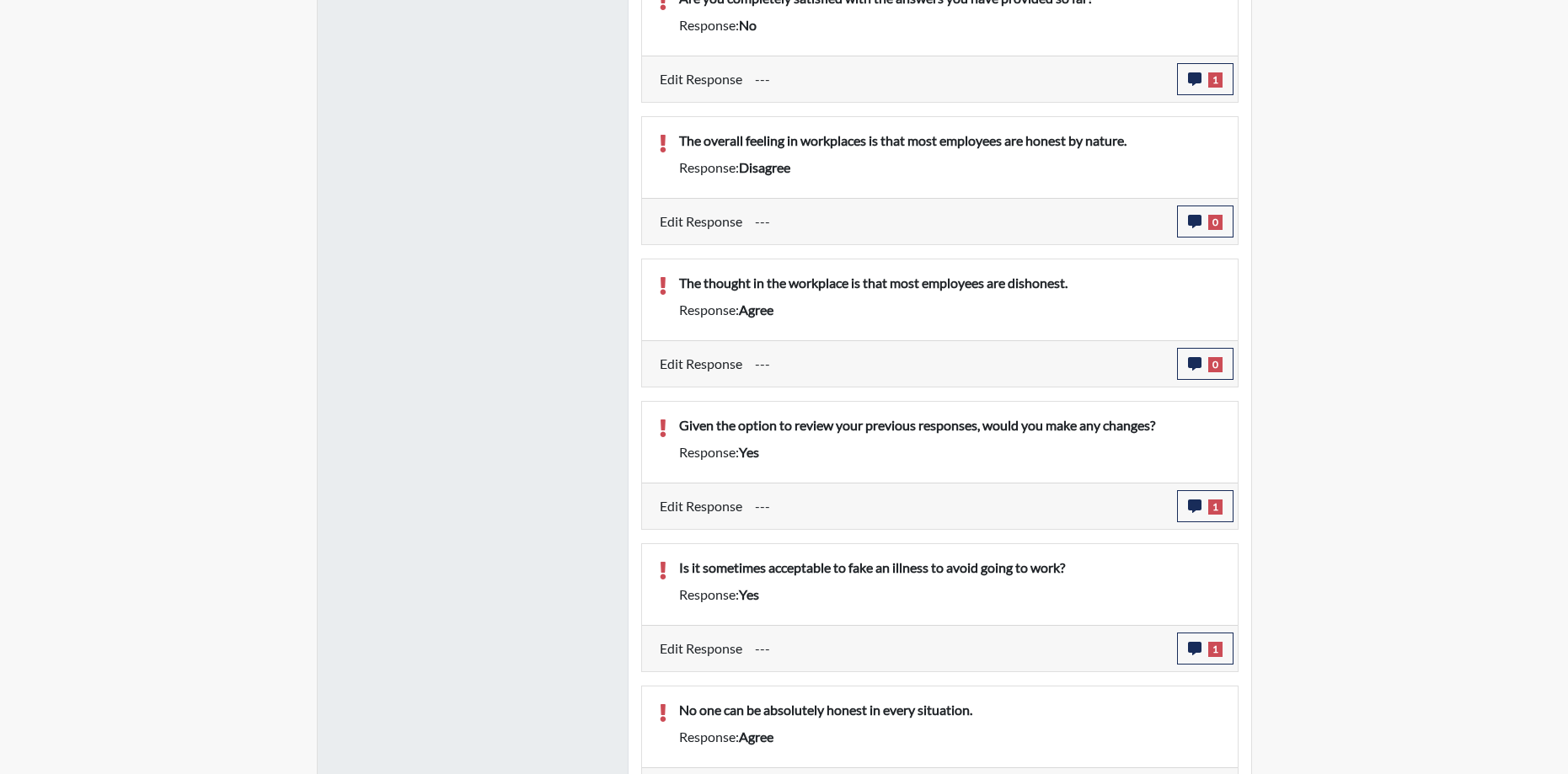
scroll to position [1659, 0]
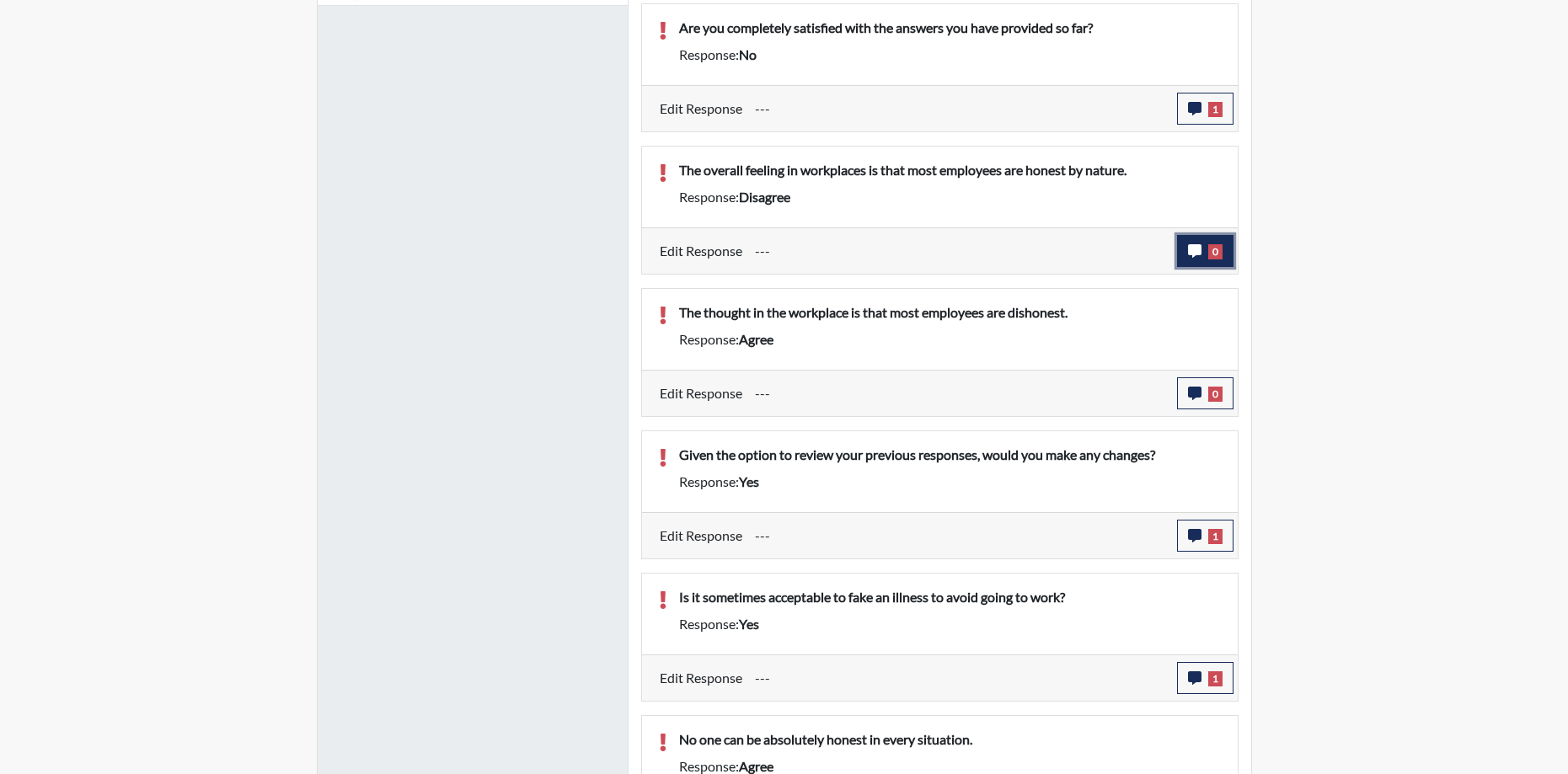
click at [1199, 252] on icon "button" at bounding box center [1194, 251] width 13 height 13
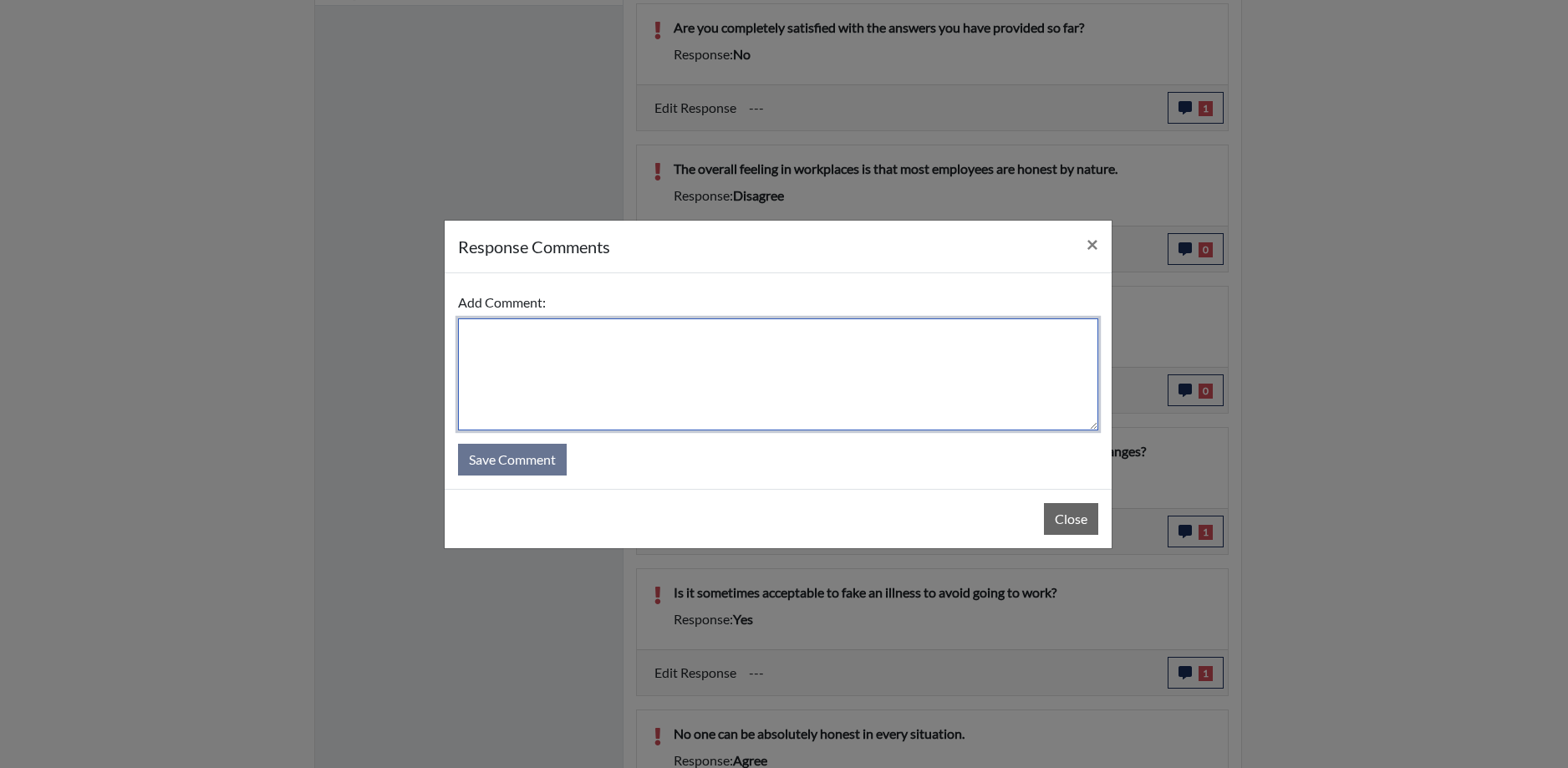
click at [716, 360] on textarea at bounding box center [778, 374] width 640 height 112
type textarea "I agree most employees are honest by nature."
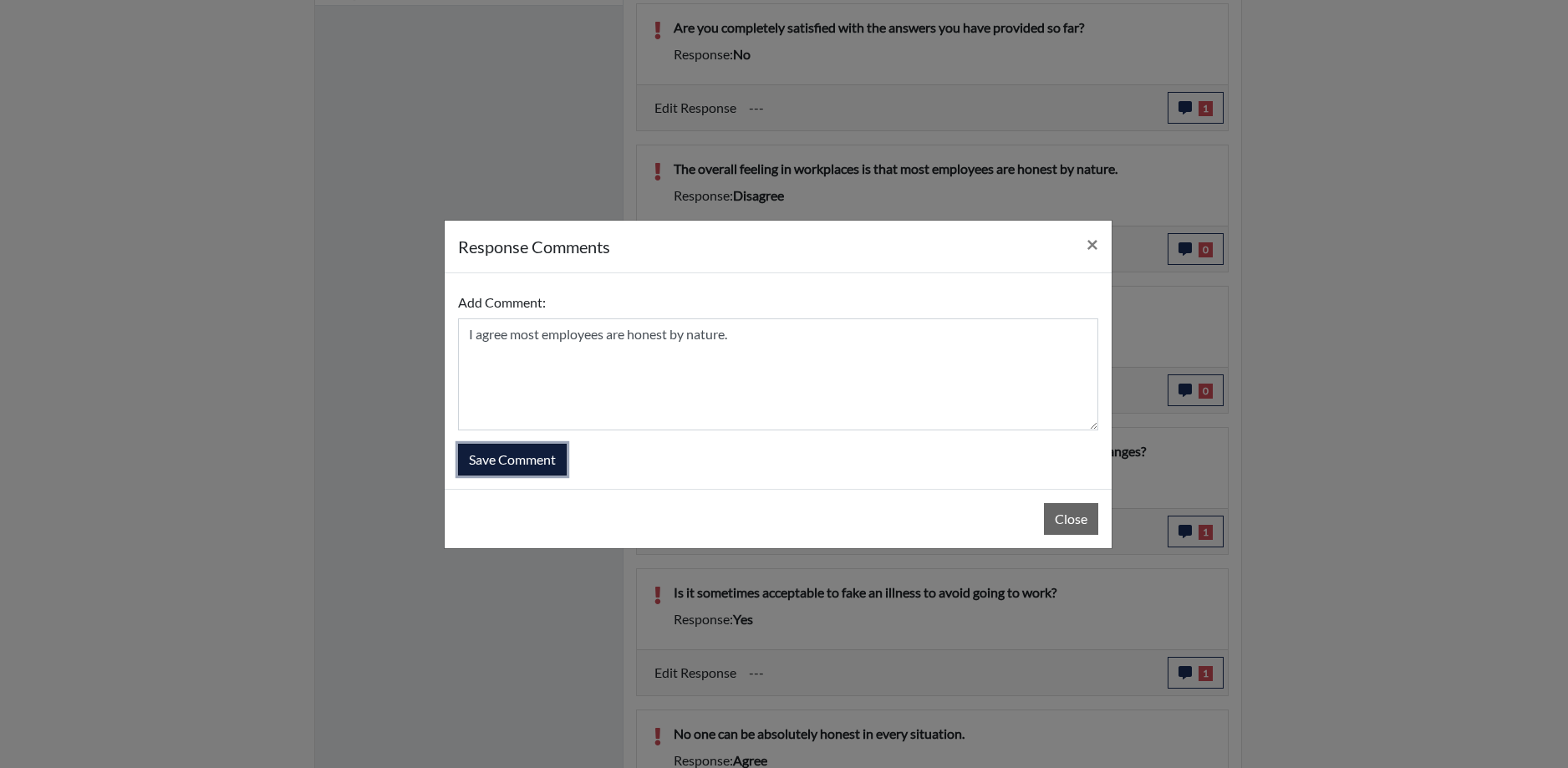
click at [529, 463] on button "Save Comment" at bounding box center [512, 460] width 109 height 31
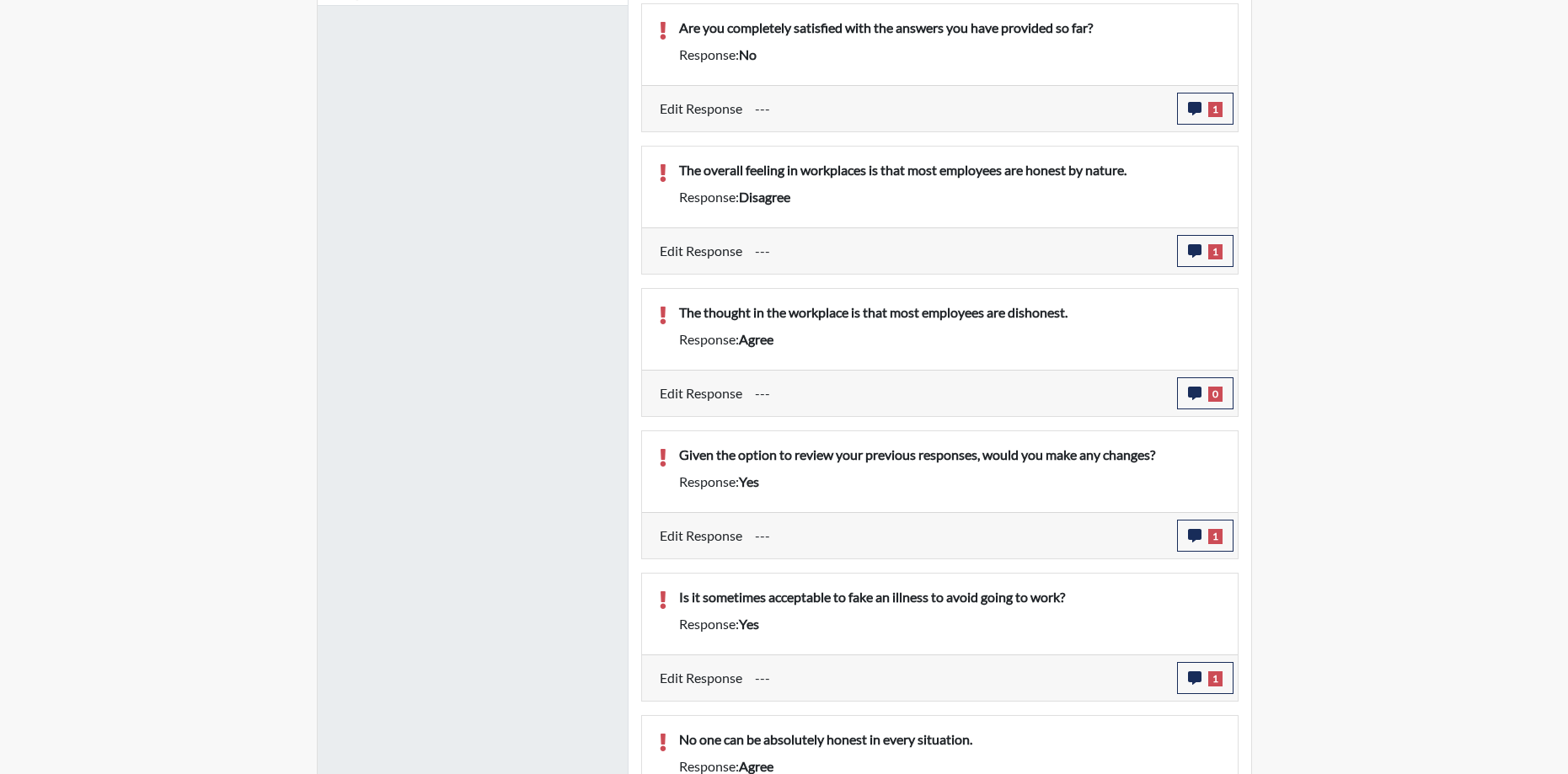
scroll to position [280, 700]
click at [948, 342] on div "Response: agree" at bounding box center [950, 339] width 568 height 20
click at [928, 313] on p "The thought in the workplace is that most employees are dishonest." at bounding box center [950, 312] width 542 height 20
click at [1189, 391] on icon "button" at bounding box center [1194, 393] width 13 height 13
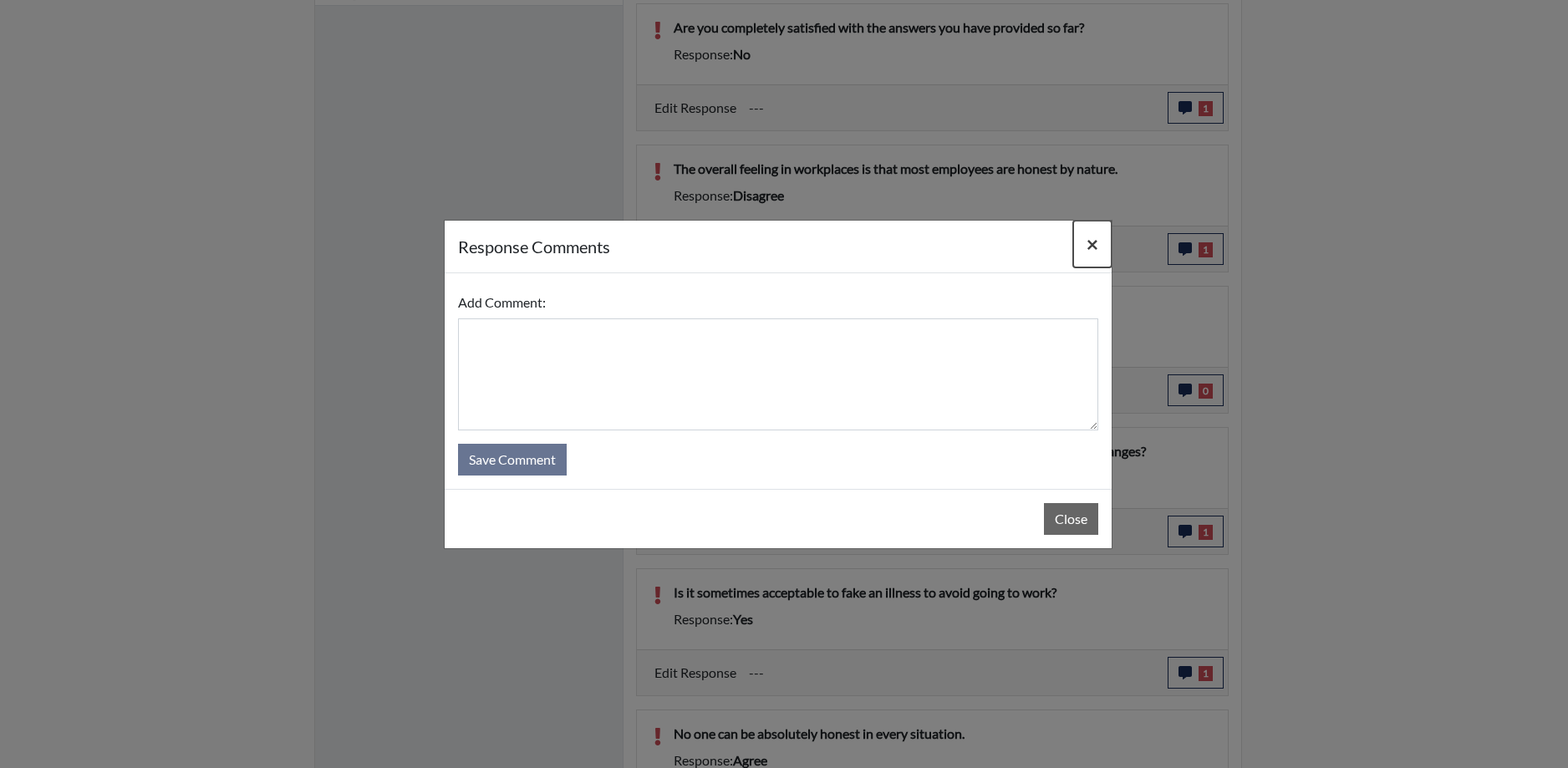
click at [1095, 248] on span "×" at bounding box center [1092, 243] width 11 height 24
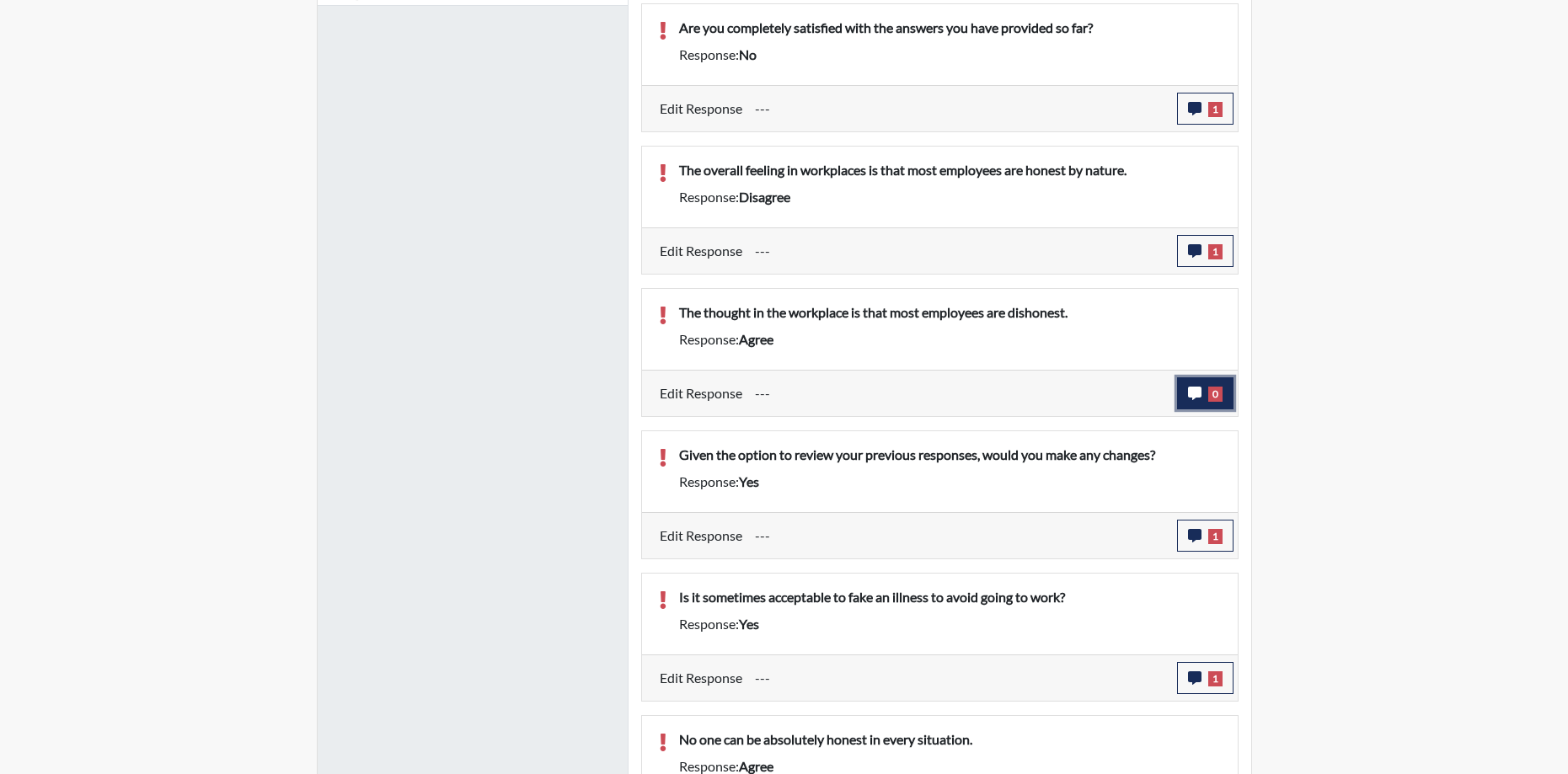
click at [1191, 397] on icon "button" at bounding box center [1194, 393] width 13 height 13
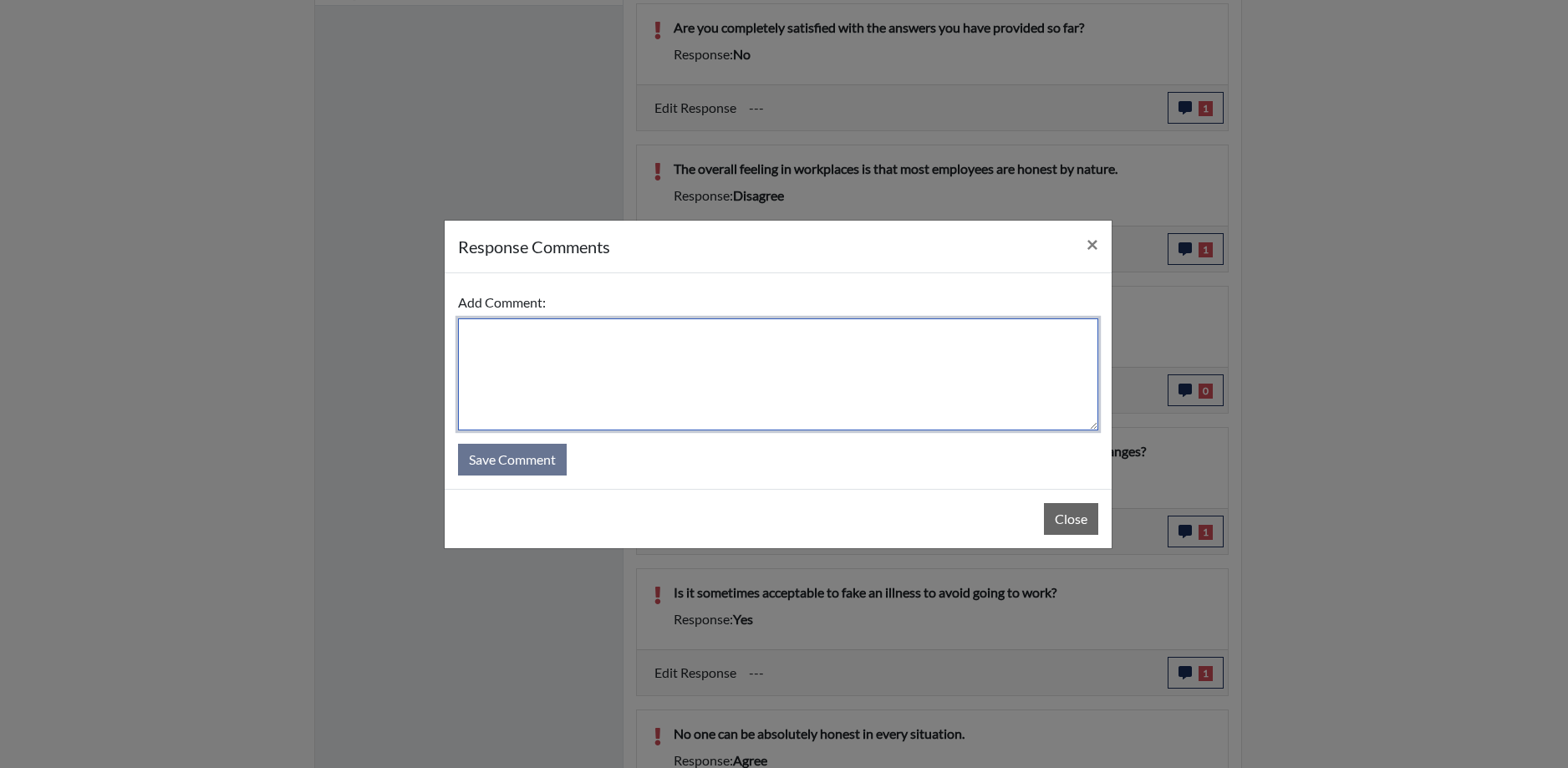
click at [835, 368] on textarea at bounding box center [778, 374] width 640 height 112
click at [533, 333] on textarea "I disagree. the workplace is not where people are most dishonest" at bounding box center [778, 374] width 640 height 112
click at [859, 324] on textarea "I disagree. The workplace is not where people are most dishonest" at bounding box center [778, 374] width 640 height 112
type textarea "I disagree. The workplace is not where people are most dishonest."
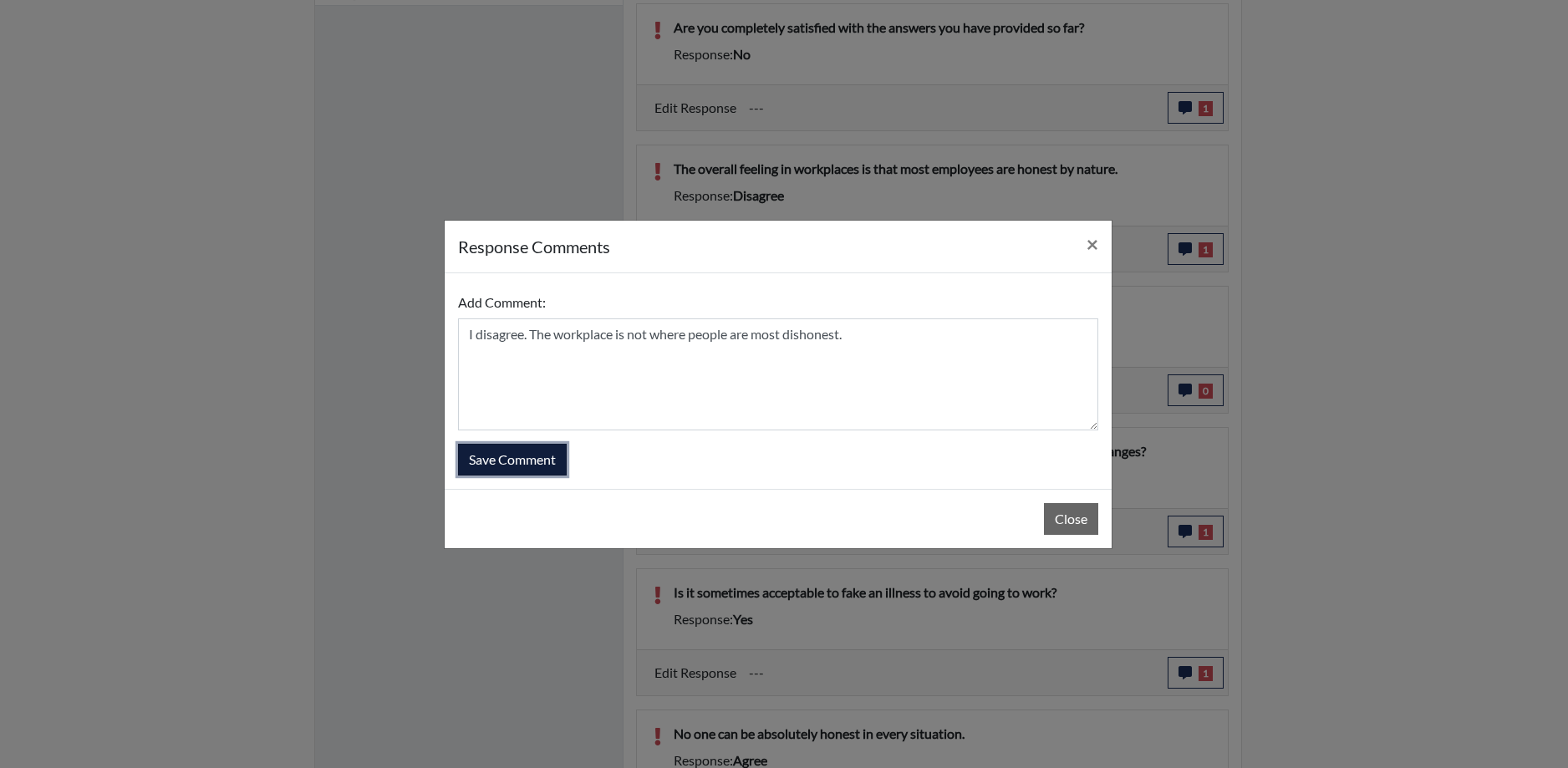
click at [484, 451] on button "Save Comment" at bounding box center [512, 460] width 109 height 31
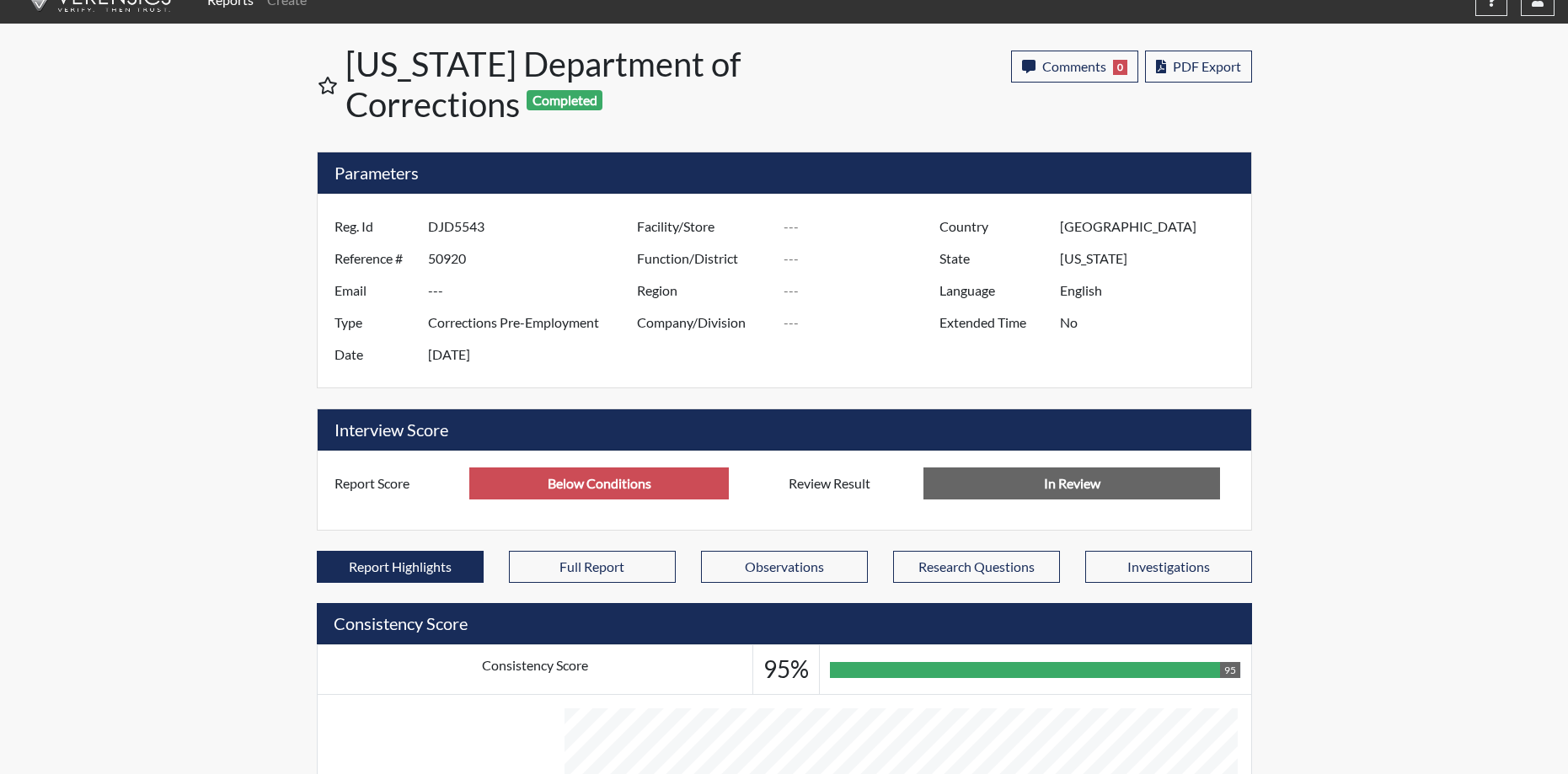
scroll to position [0, 0]
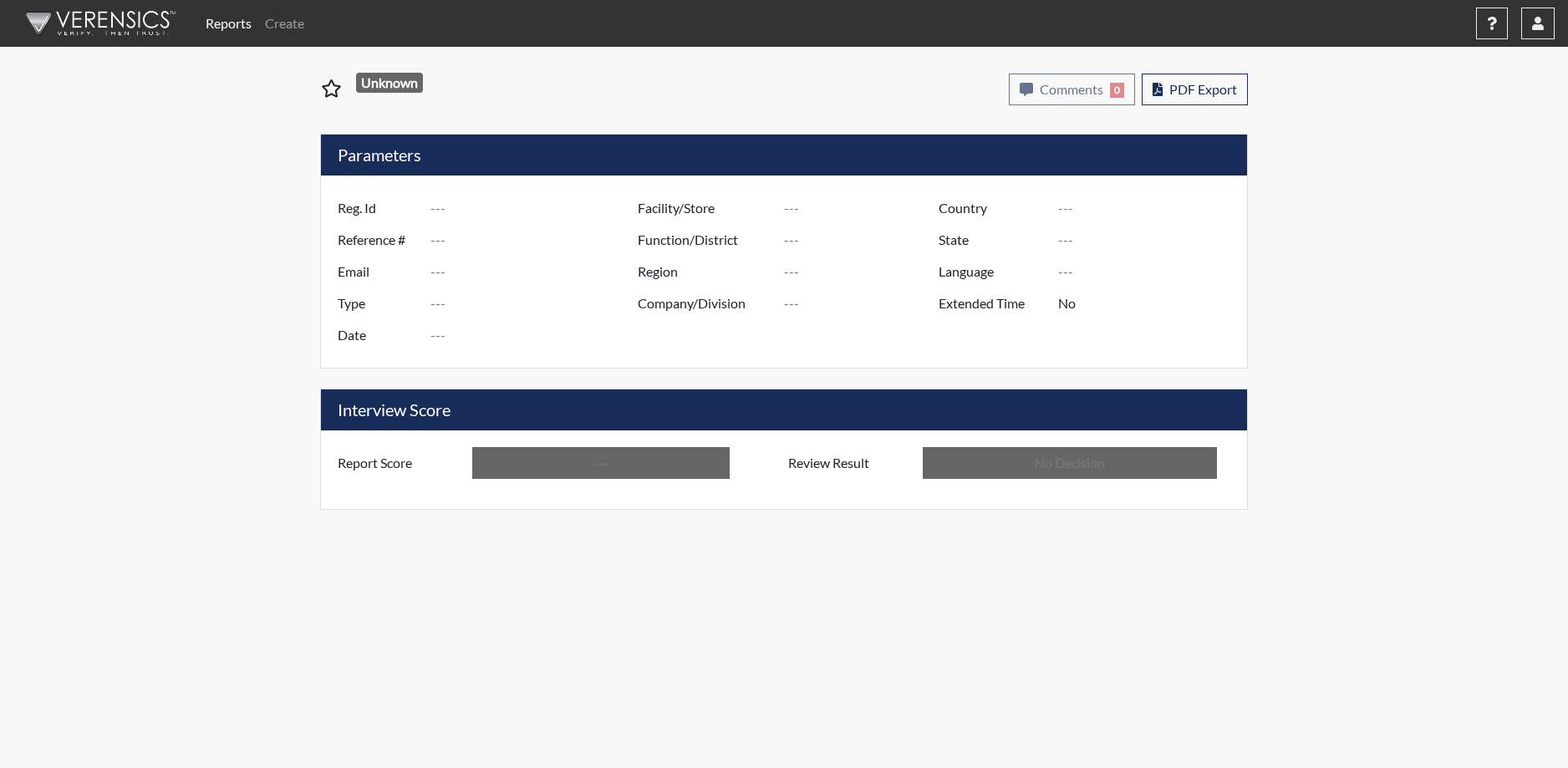
type input "JLK3388"
type input "50921"
type input "---"
type input "Corrections Pre-Employment"
type input "Aug 25, 2025"
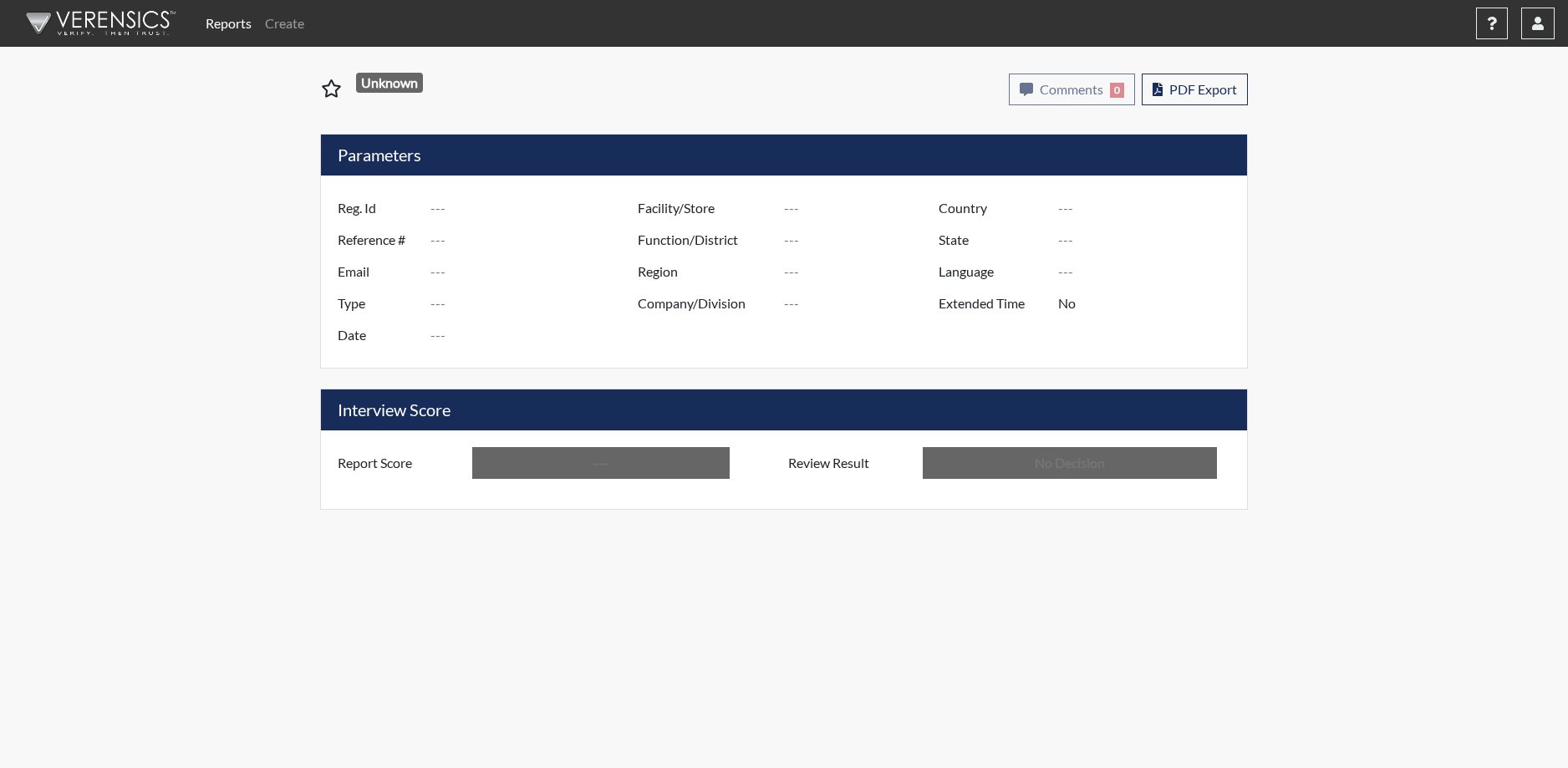
type input "[GEOGRAPHIC_DATA]"
type input "[US_STATE]"
type input "English"
type input "Above Conditions"
type input "In Review"
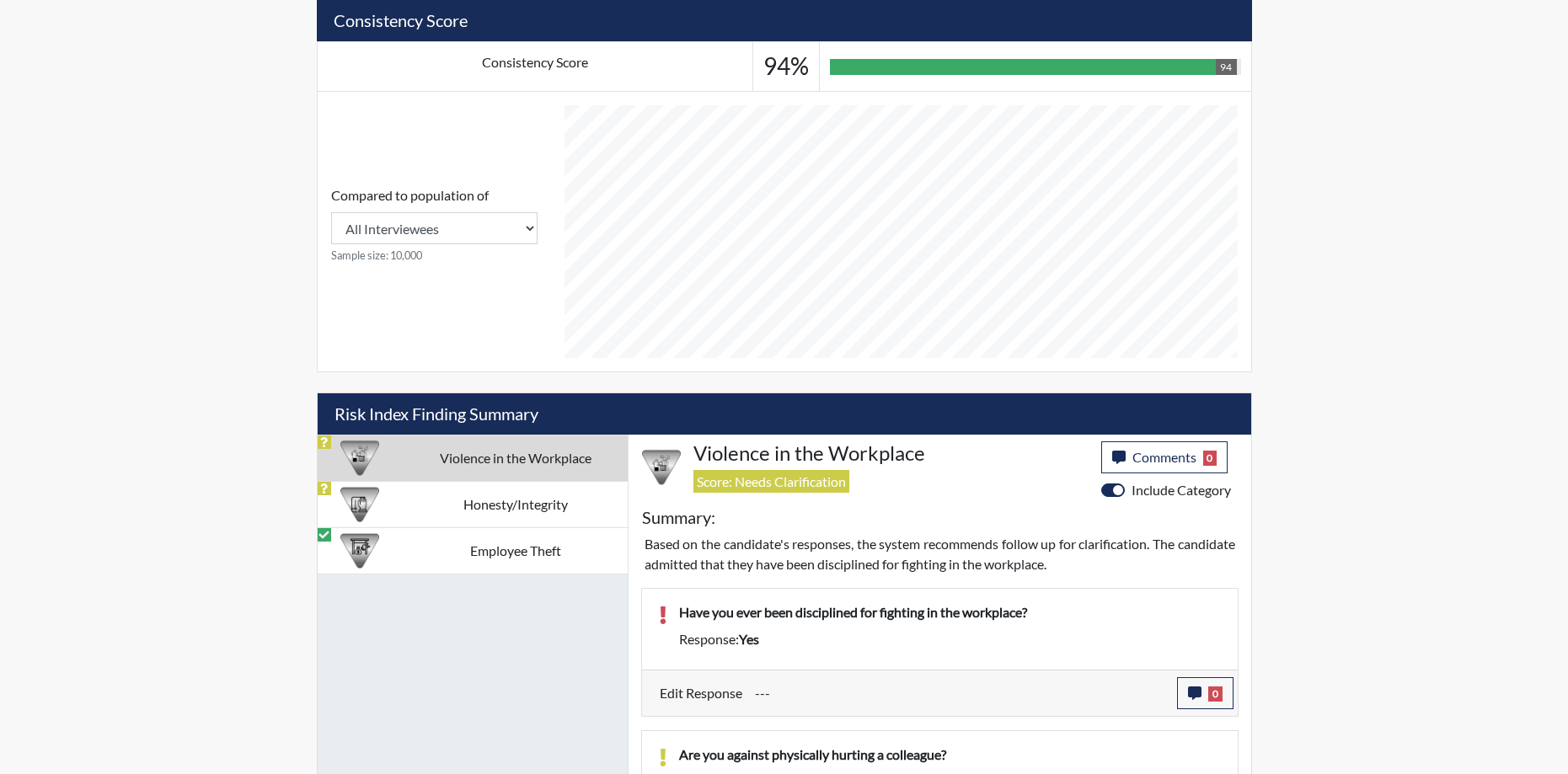
scroll to position [748, 0]
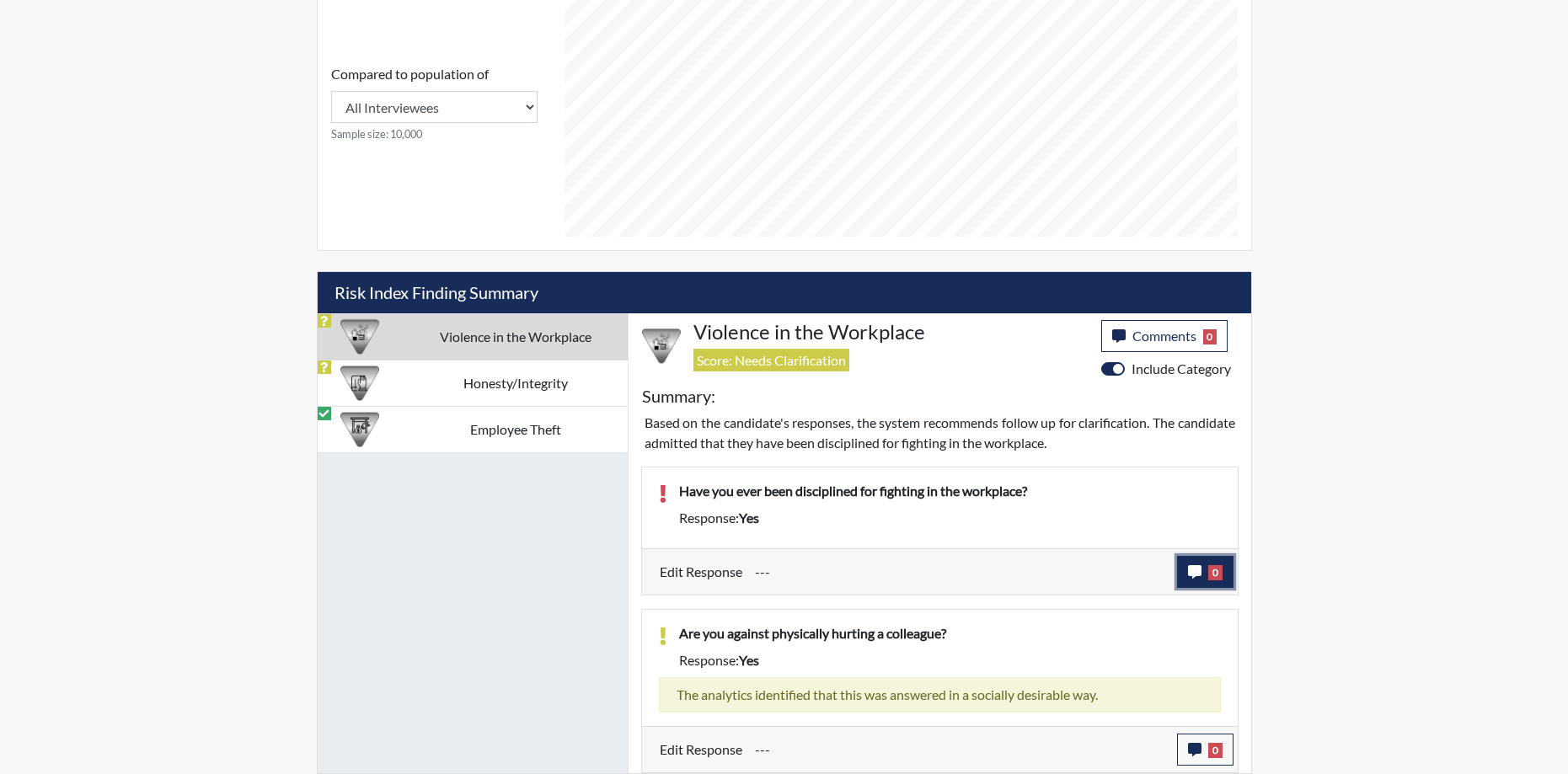
click at [1205, 576] on button "0" at bounding box center [1205, 572] width 56 height 32
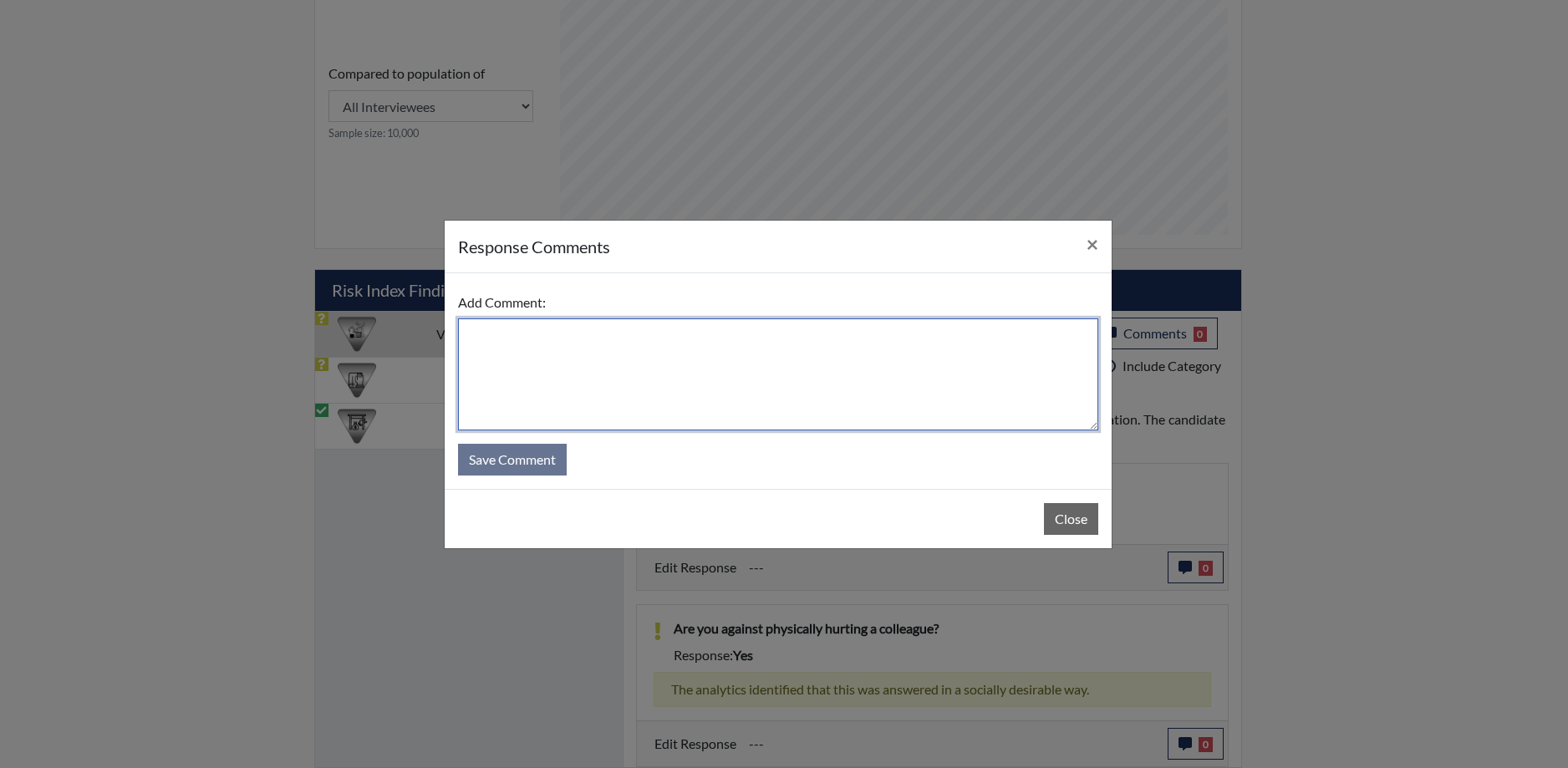
click at [674, 362] on textarea at bounding box center [778, 374] width 640 height 112
type textarea "No. I have never been fighting at the workplace."
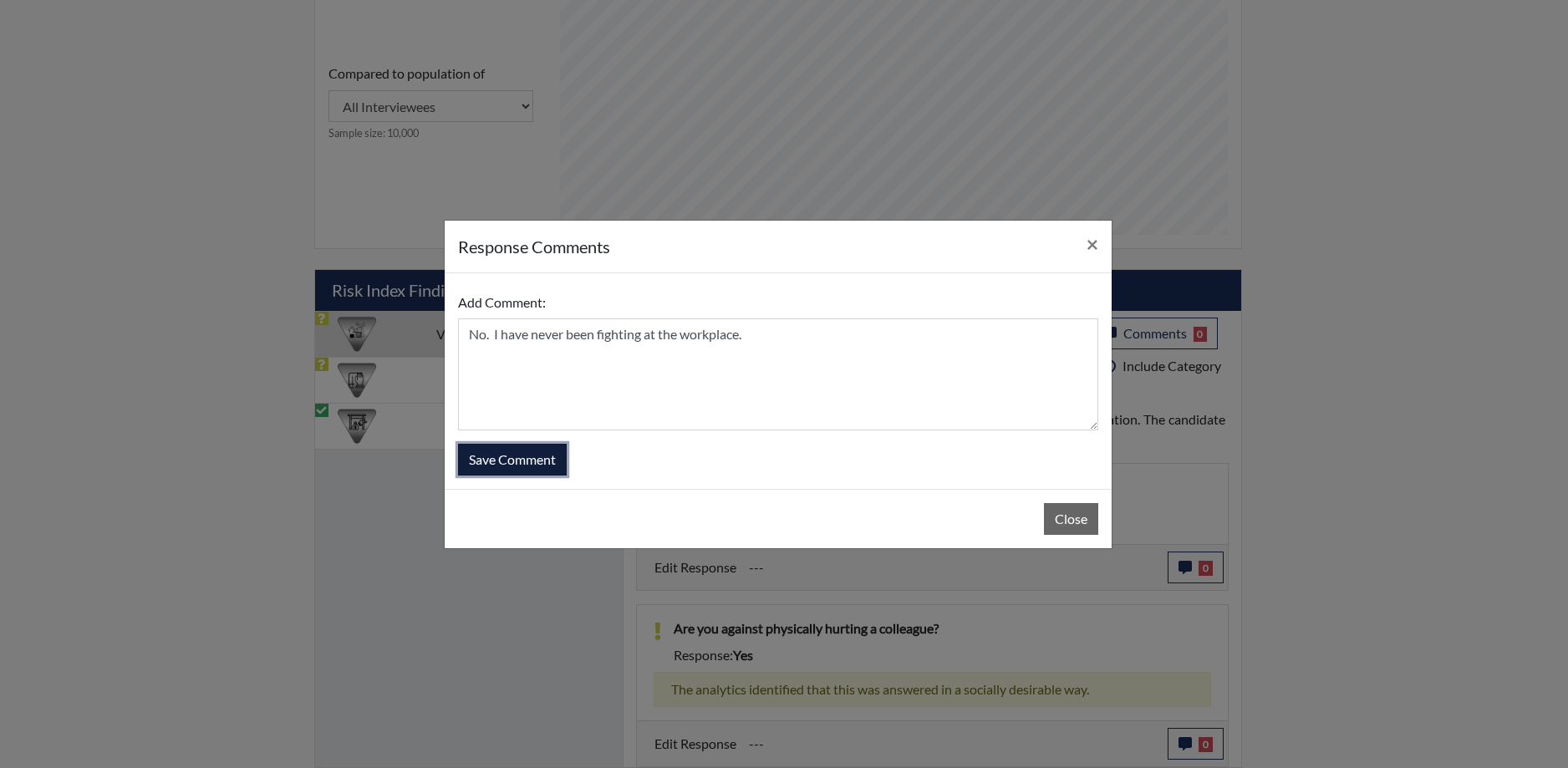
click at [544, 468] on button "Save Comment" at bounding box center [512, 460] width 109 height 31
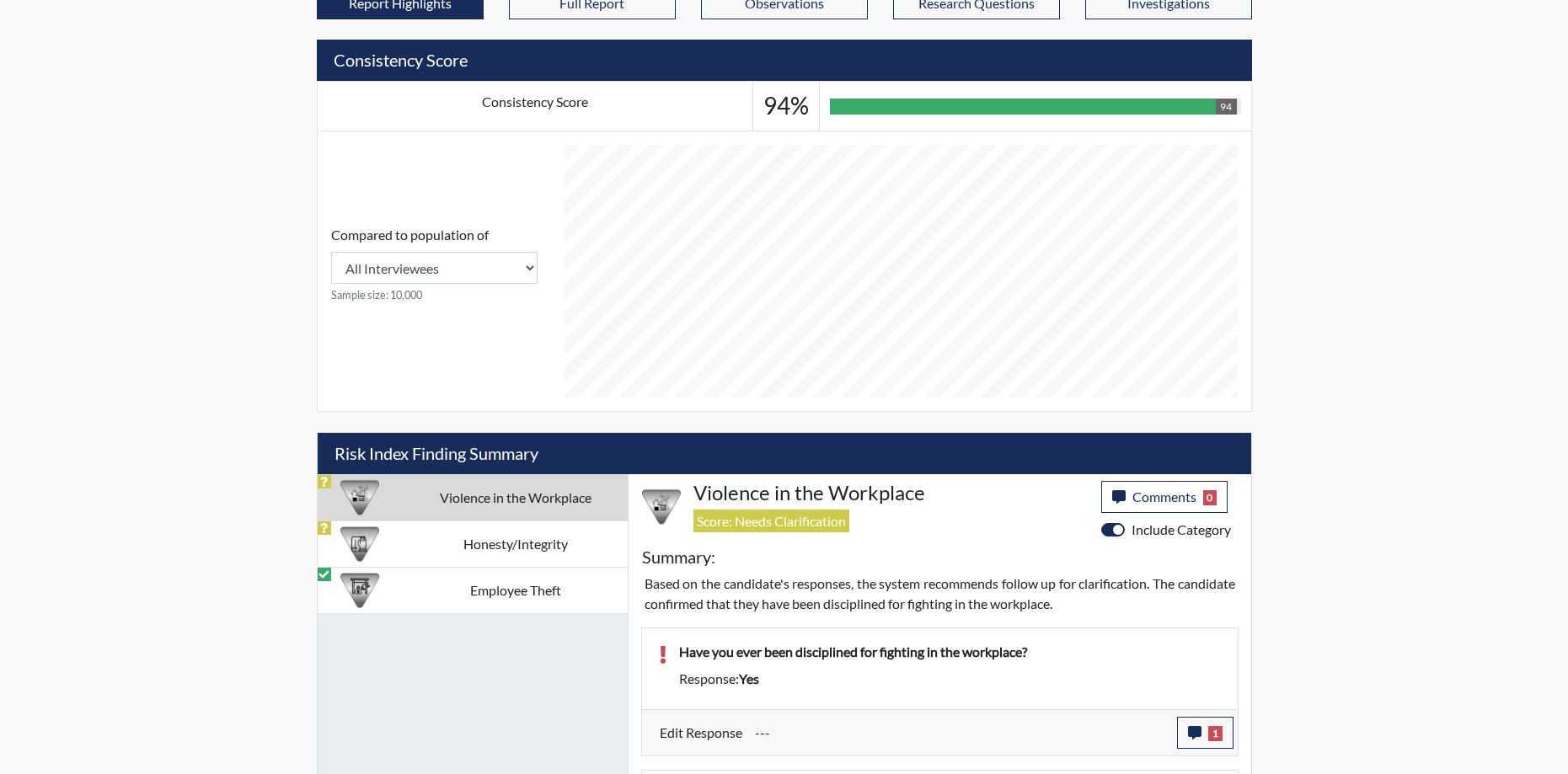
scroll to position [580, 0]
